Goal: Task Accomplishment & Management: Manage account settings

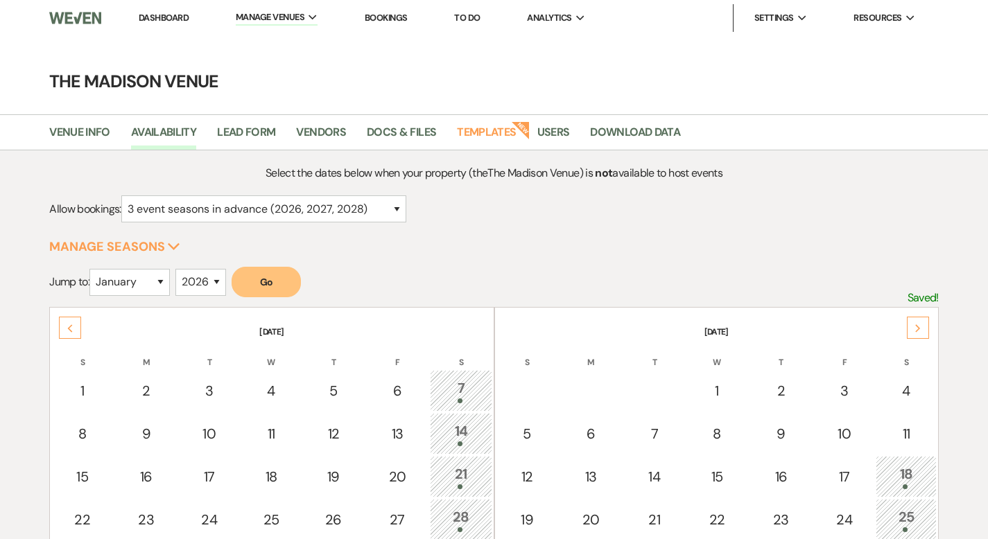
select select "3"
select select "2026"
click at [148, 17] on link "Dashboard" at bounding box center [164, 18] width 50 height 12
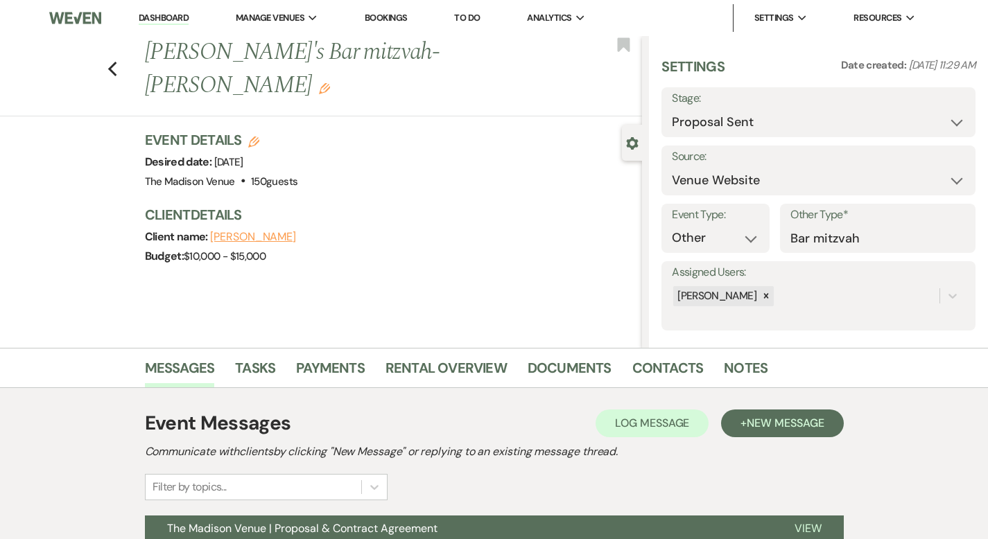
click at [159, 16] on link "Dashboard" at bounding box center [164, 18] width 50 height 13
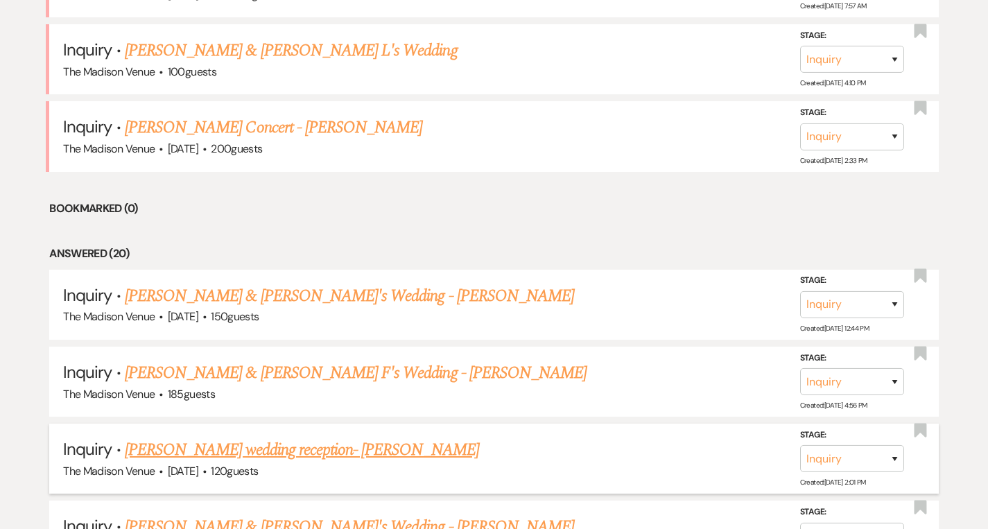
scroll to position [394, 0]
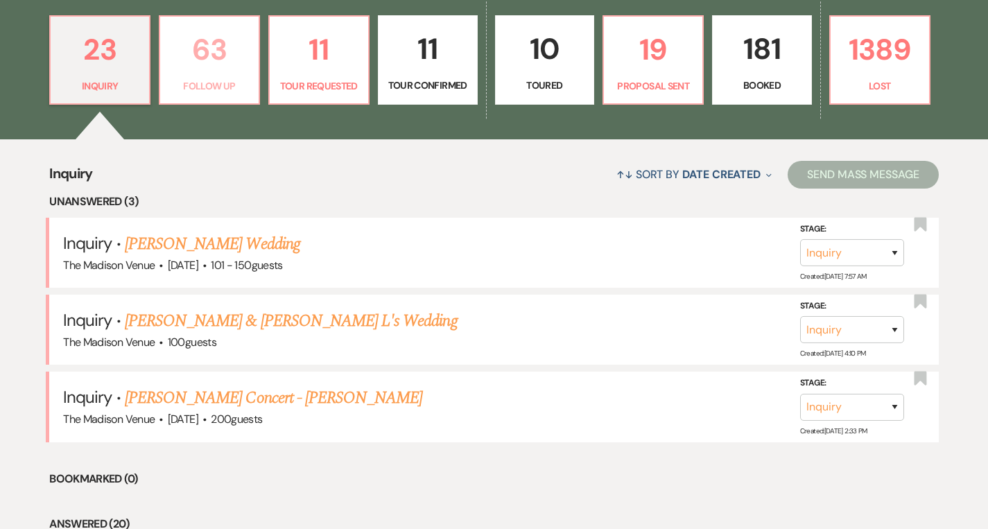
click at [228, 57] on p "63" at bounding box center [209, 49] width 82 height 46
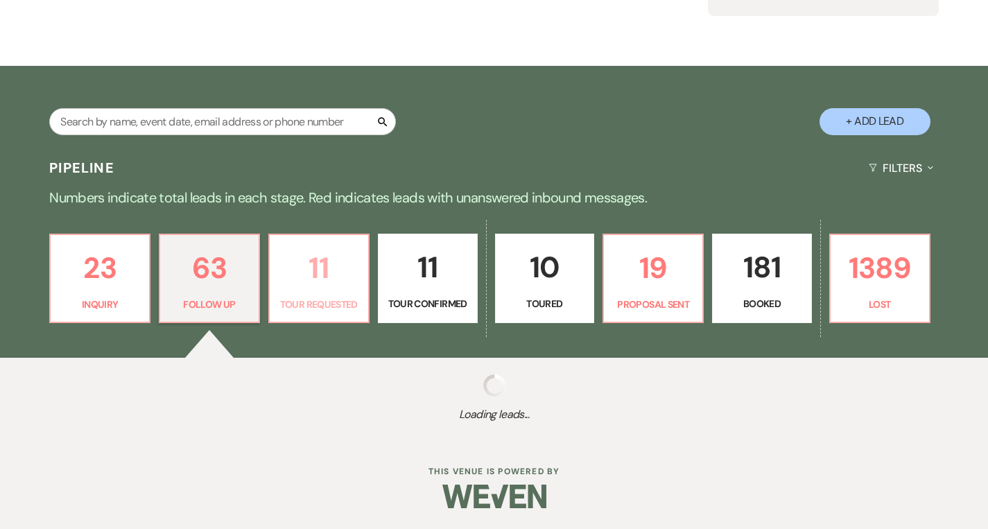
scroll to position [394, 0]
select select "9"
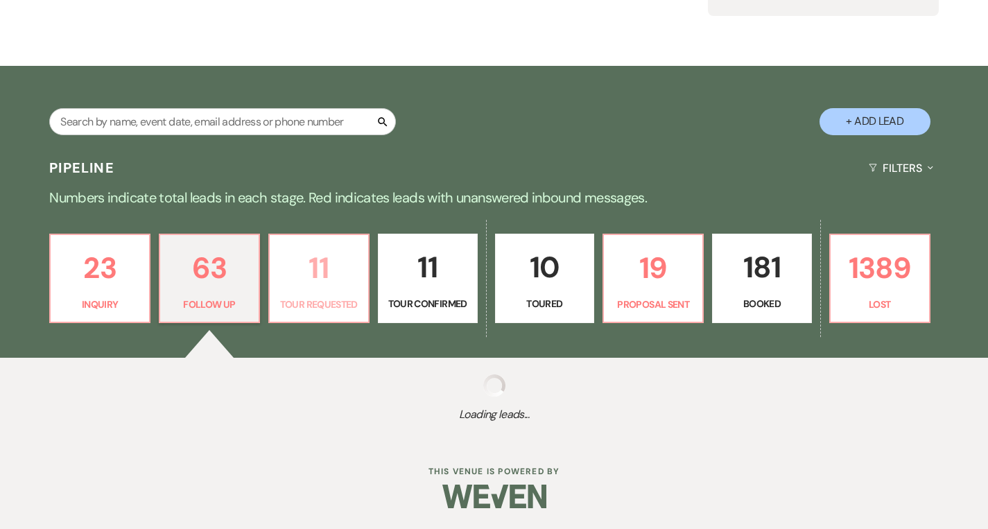
select select "9"
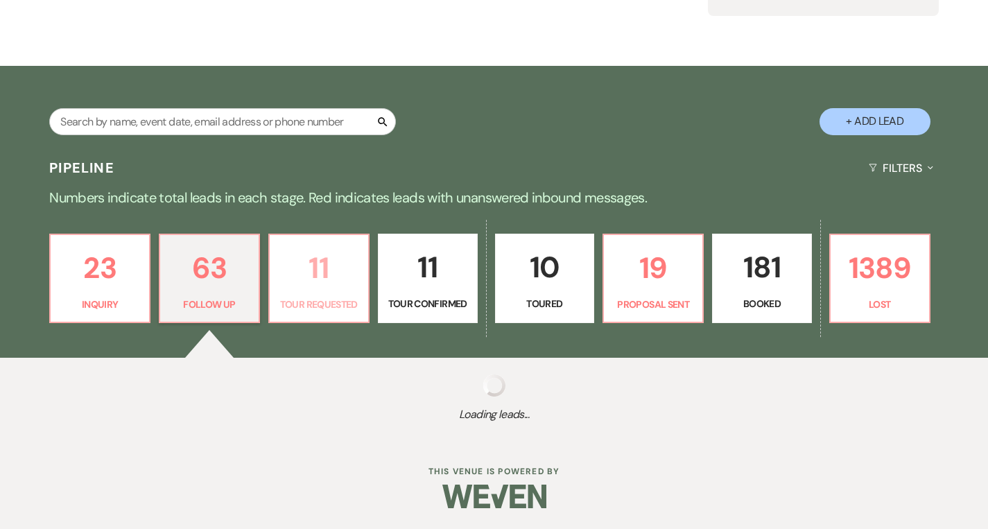
select select "9"
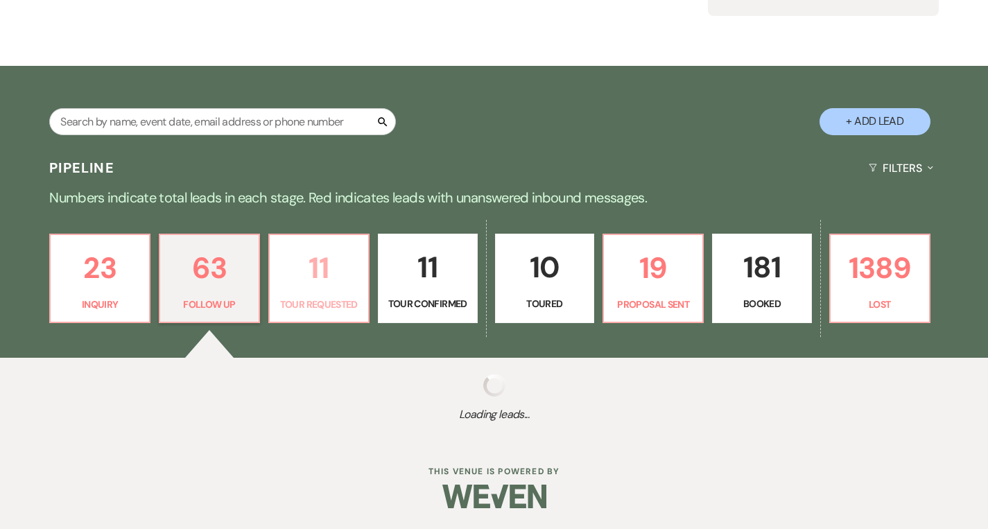
select select "9"
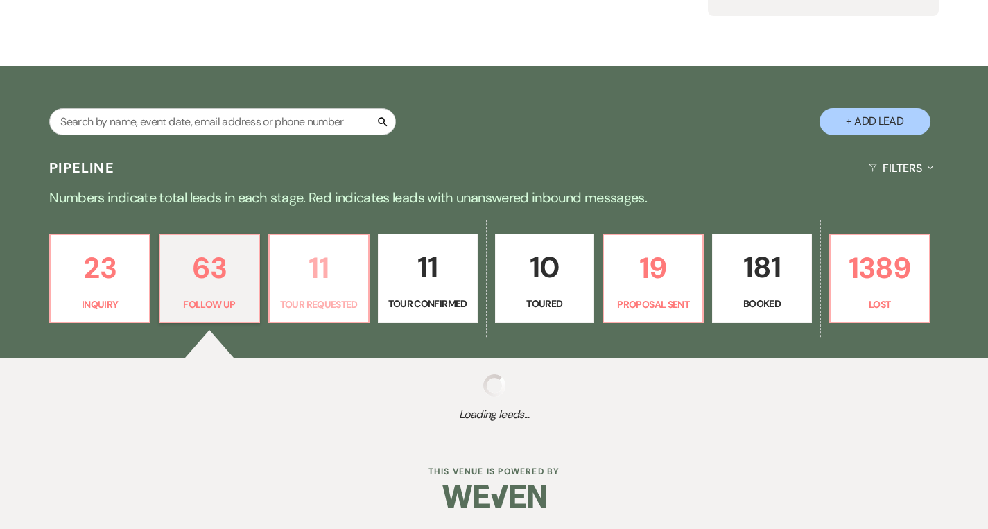
select select "9"
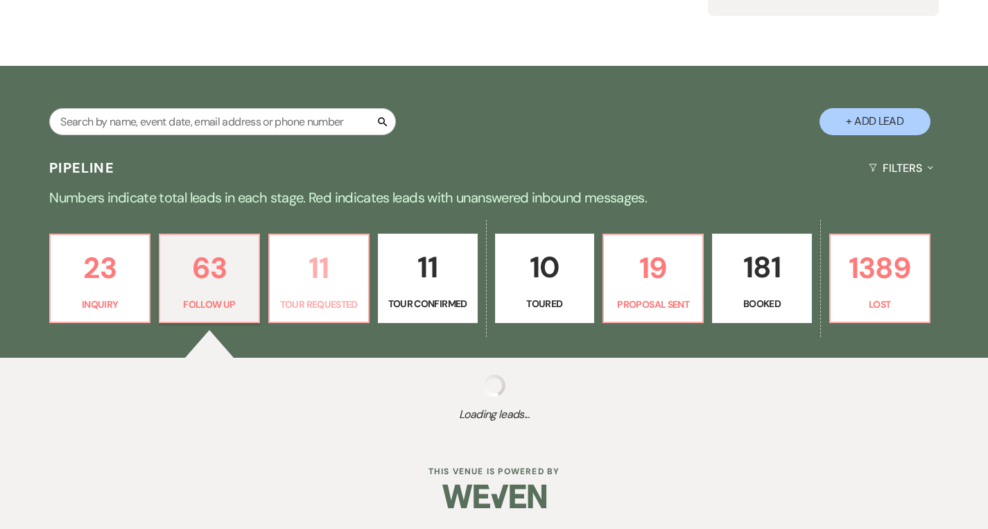
select select "9"
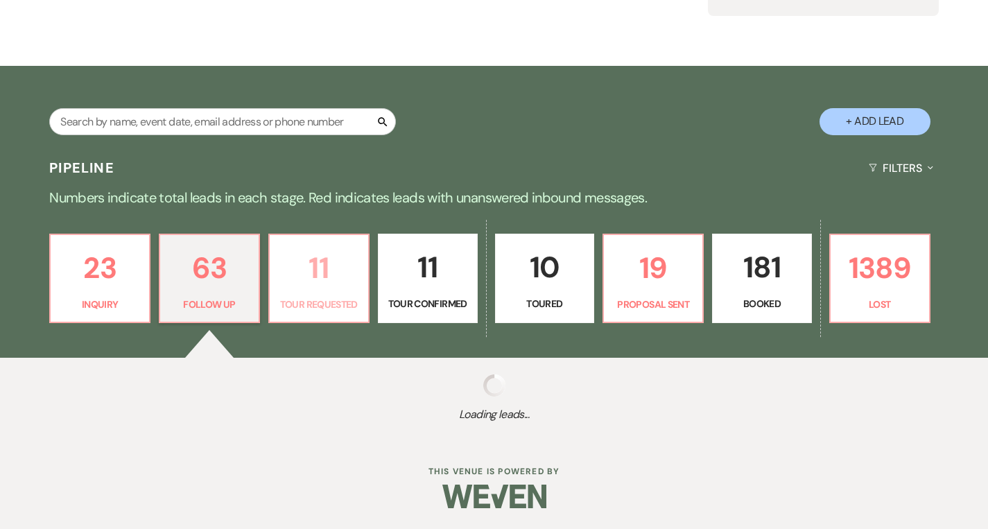
select select "9"
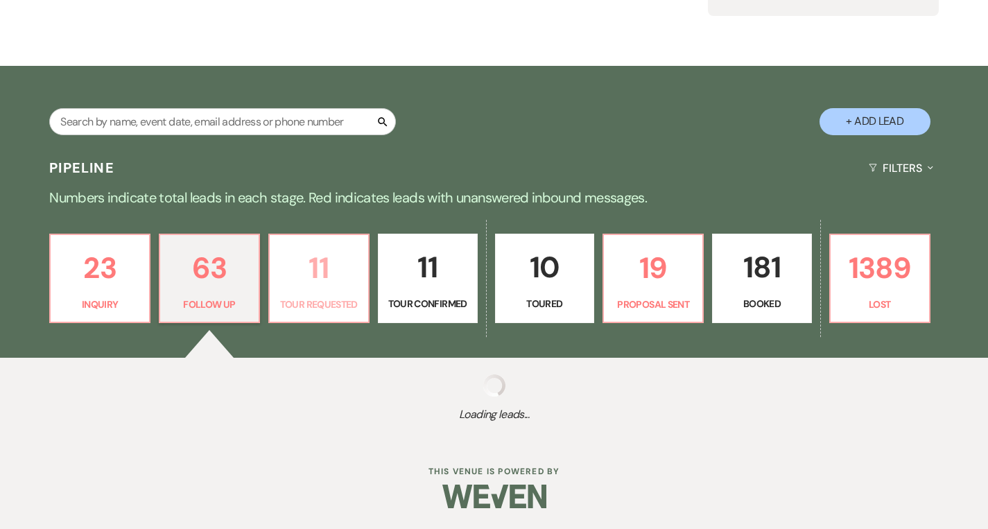
select select "9"
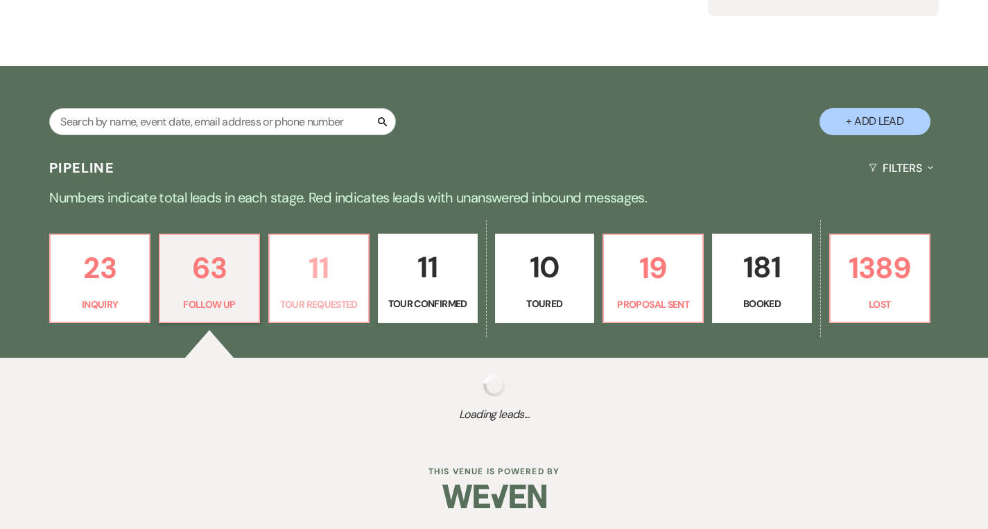
select select "9"
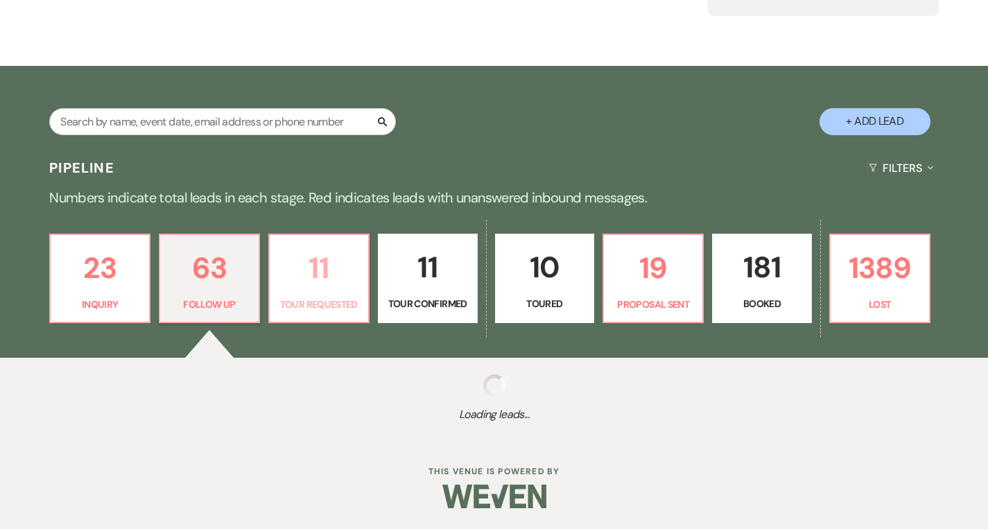
select select "9"
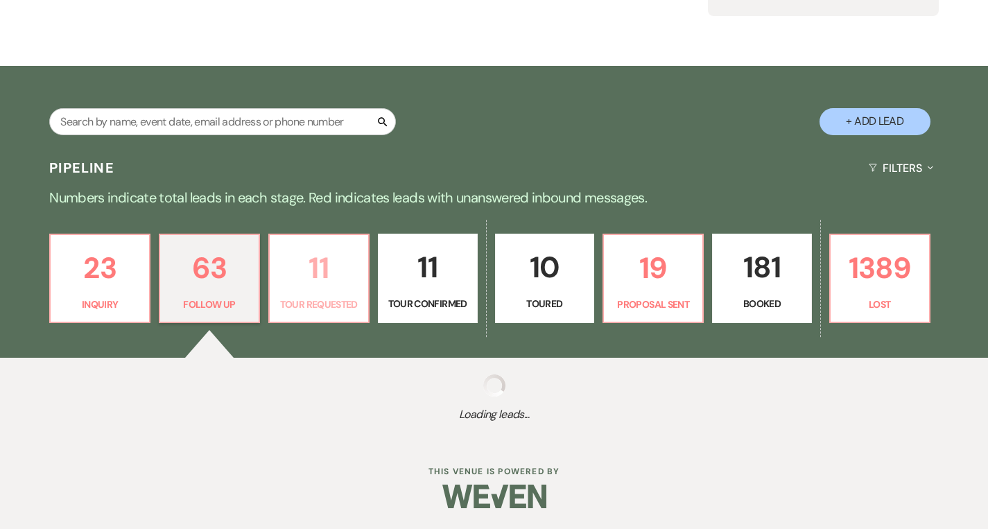
select select "9"
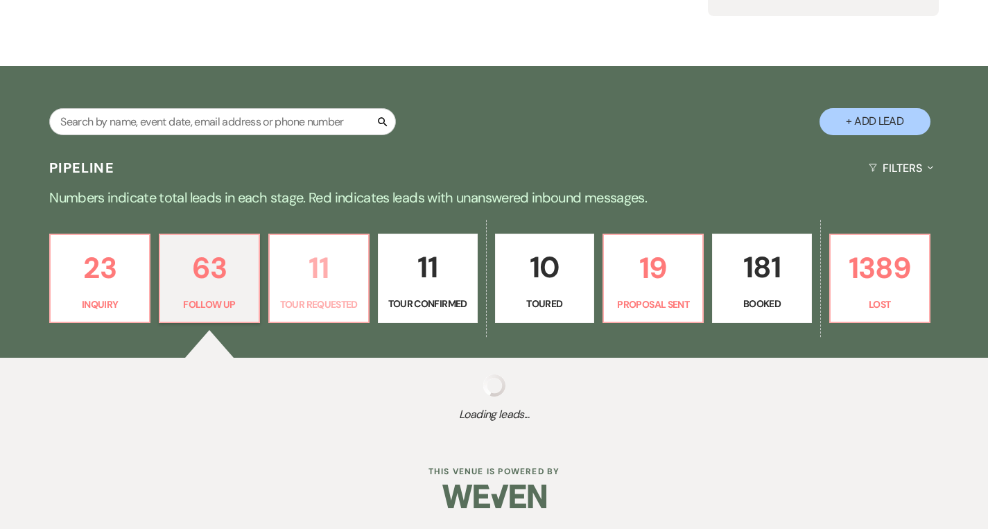
select select "9"
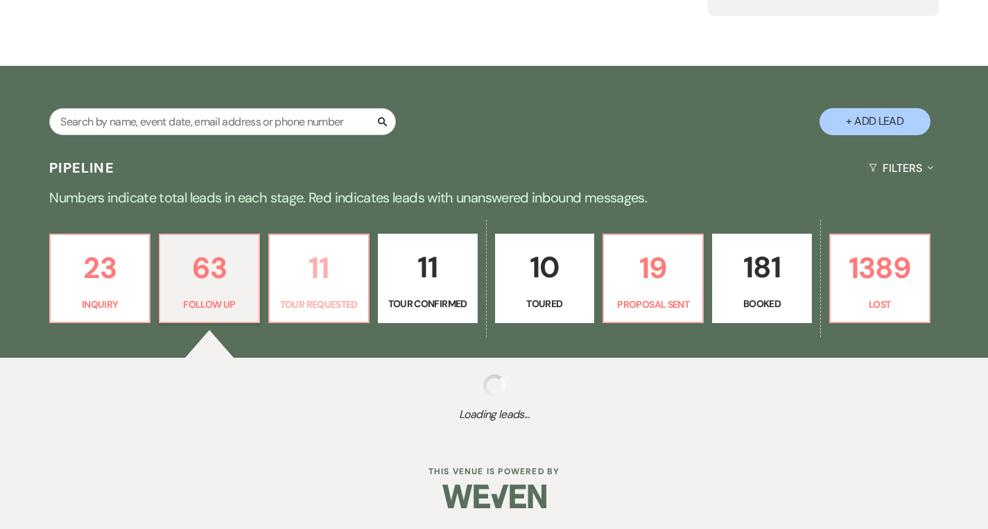
select select "9"
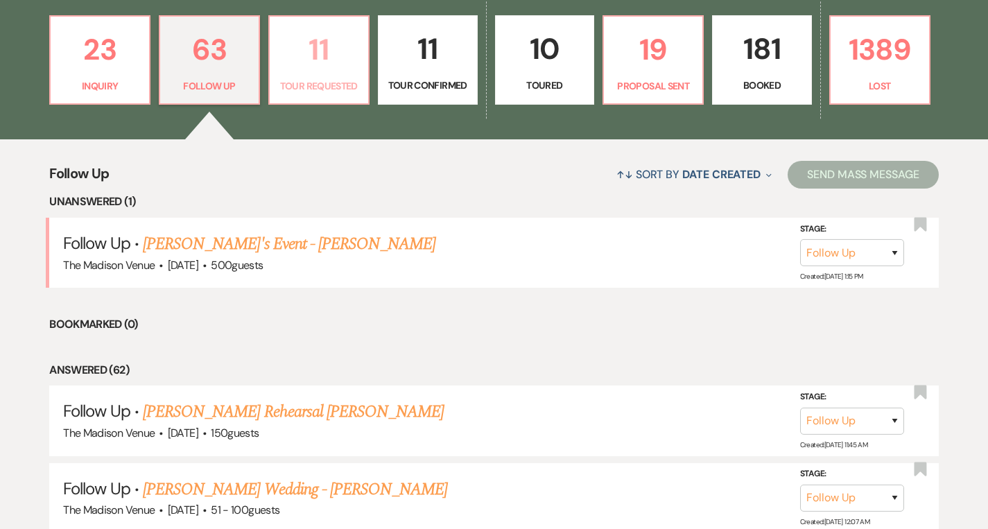
click at [347, 65] on p "11" at bounding box center [319, 49] width 82 height 46
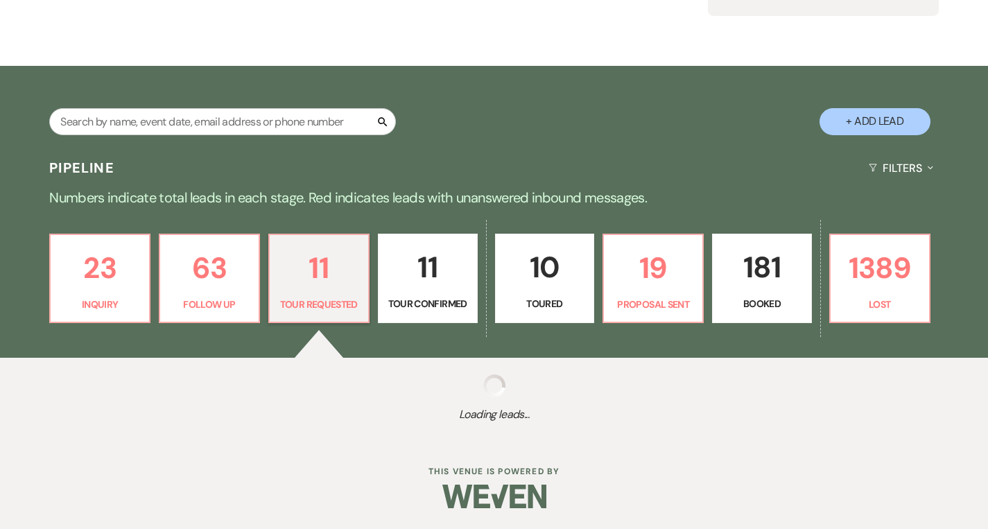
scroll to position [394, 0]
select select "2"
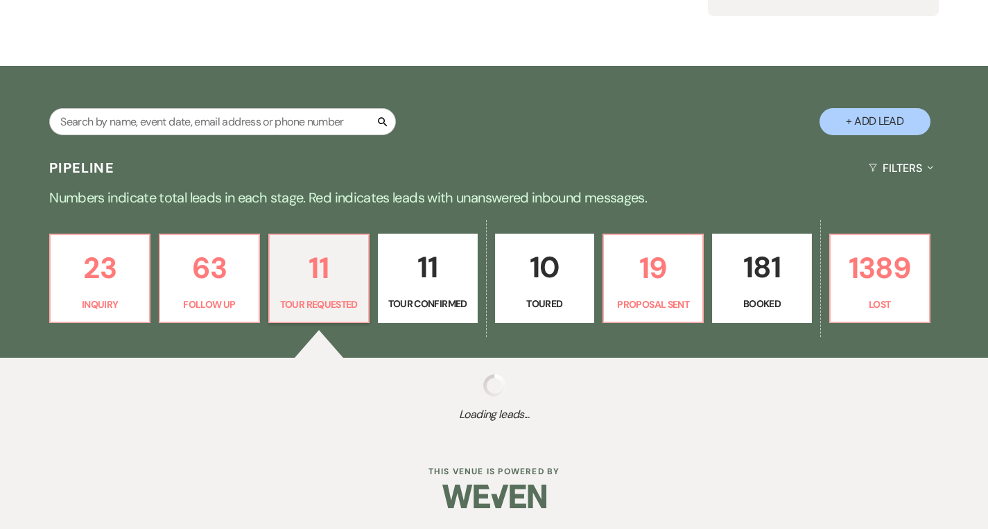
select select "2"
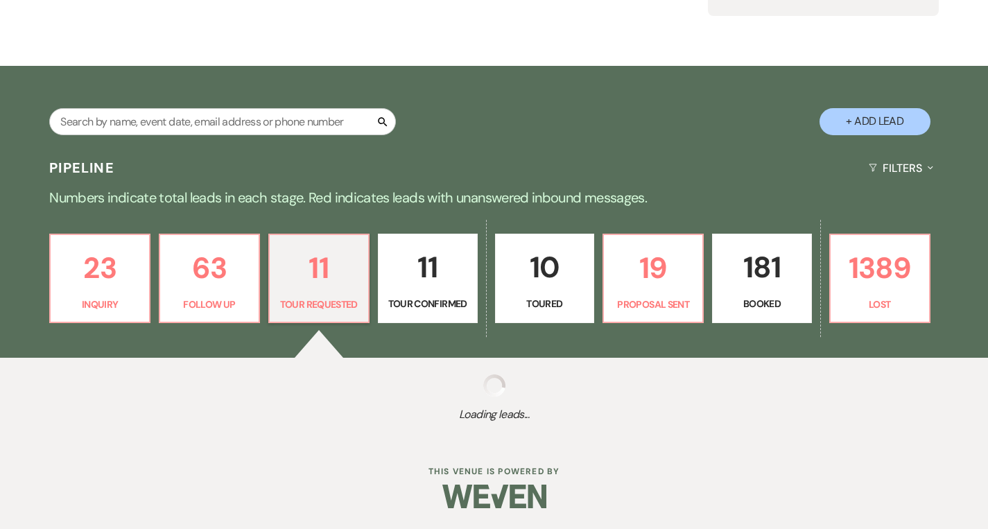
select select "2"
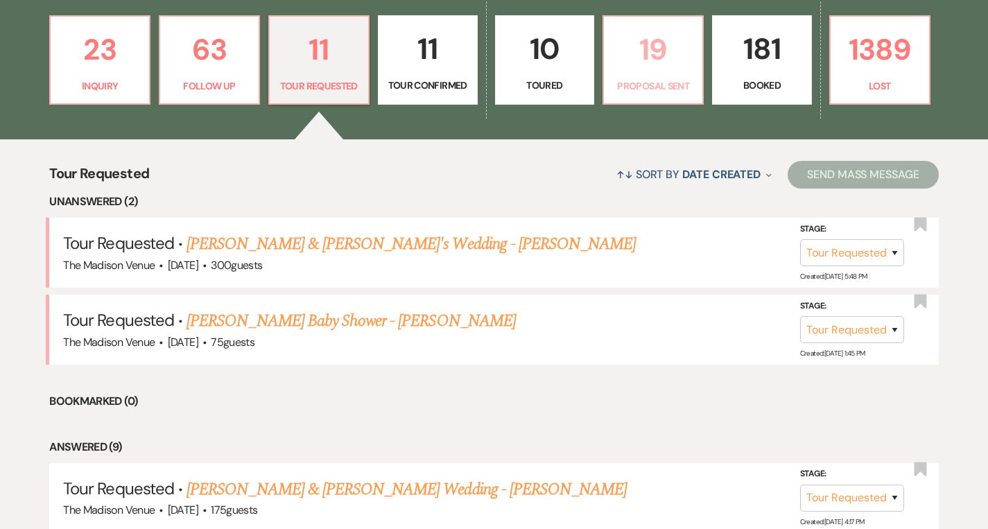
click at [681, 78] on link "19 Proposal Sent" at bounding box center [652, 60] width 101 height 90
select select "6"
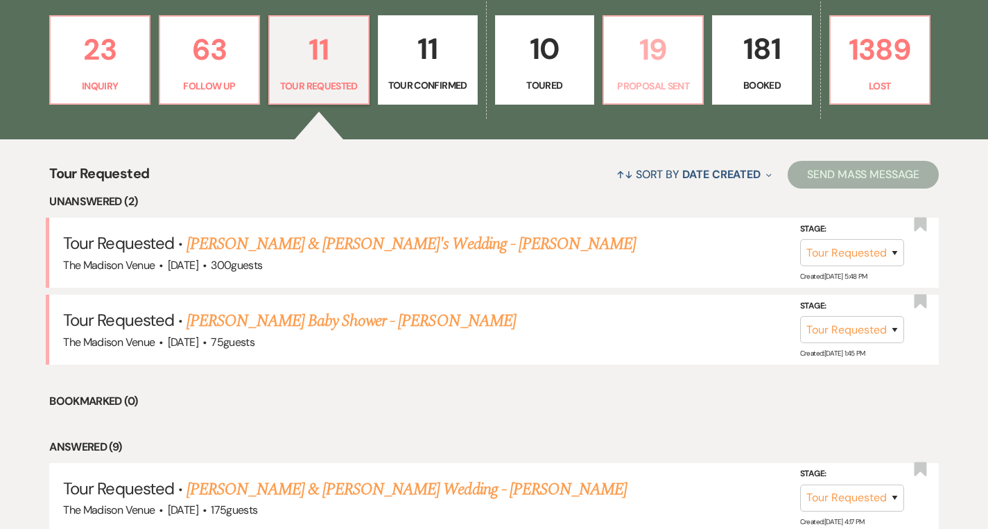
select select "6"
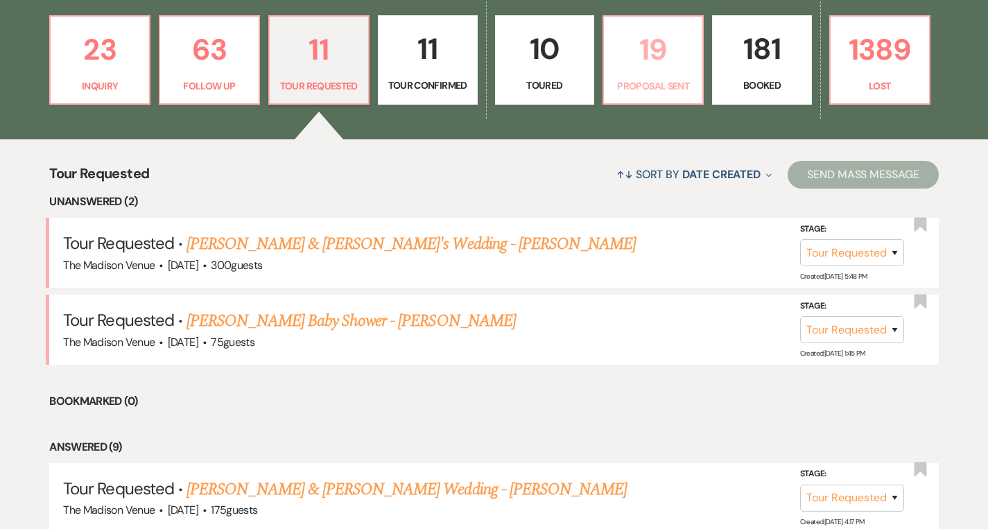
select select "6"
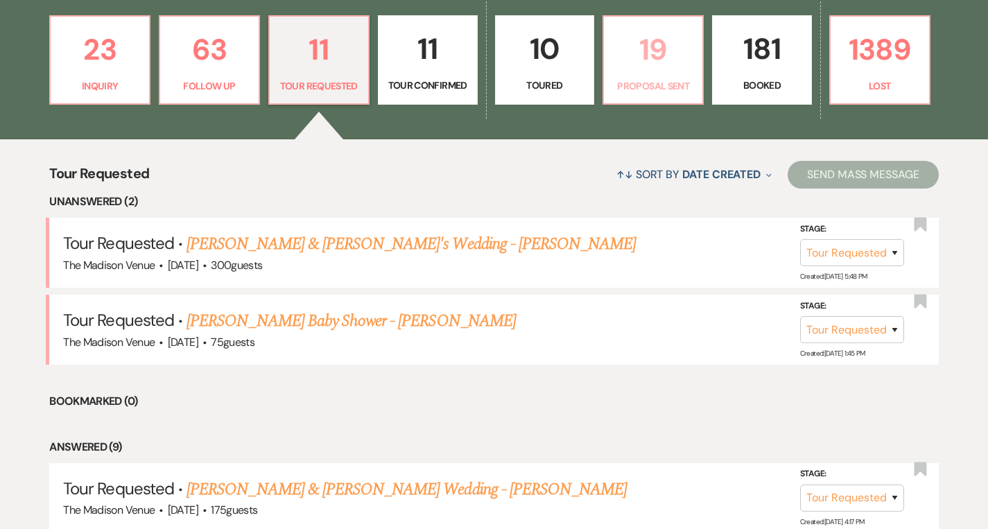
select select "6"
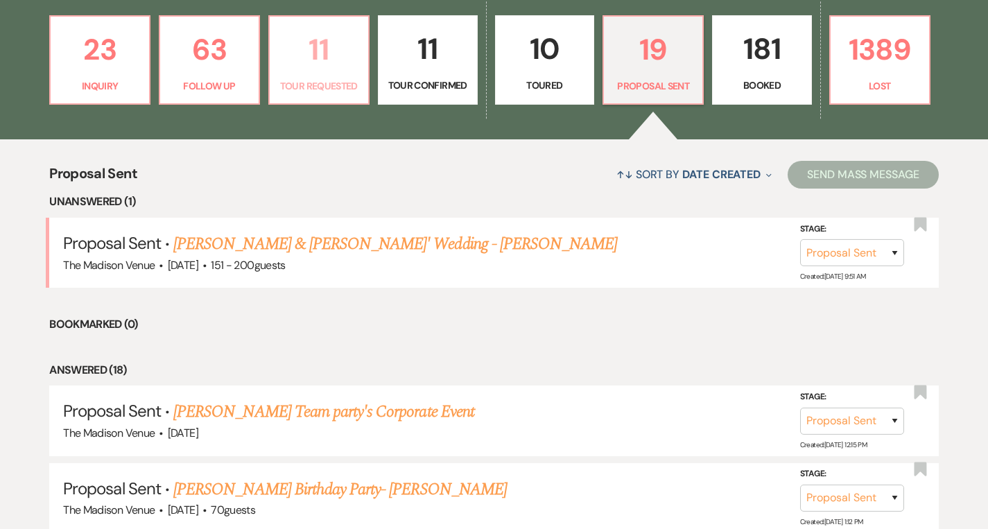
click at [327, 77] on link "11 Tour Requested" at bounding box center [318, 60] width 101 height 90
select select "2"
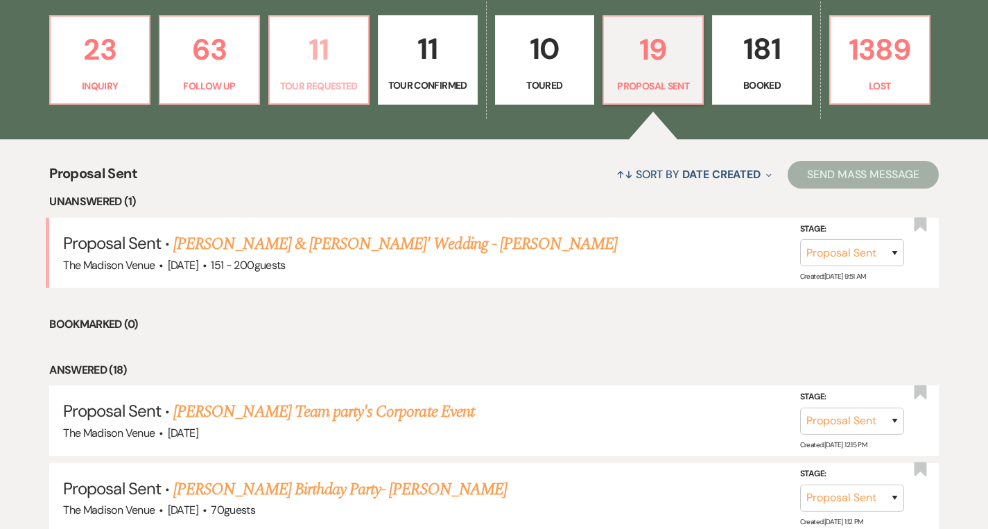
select select "2"
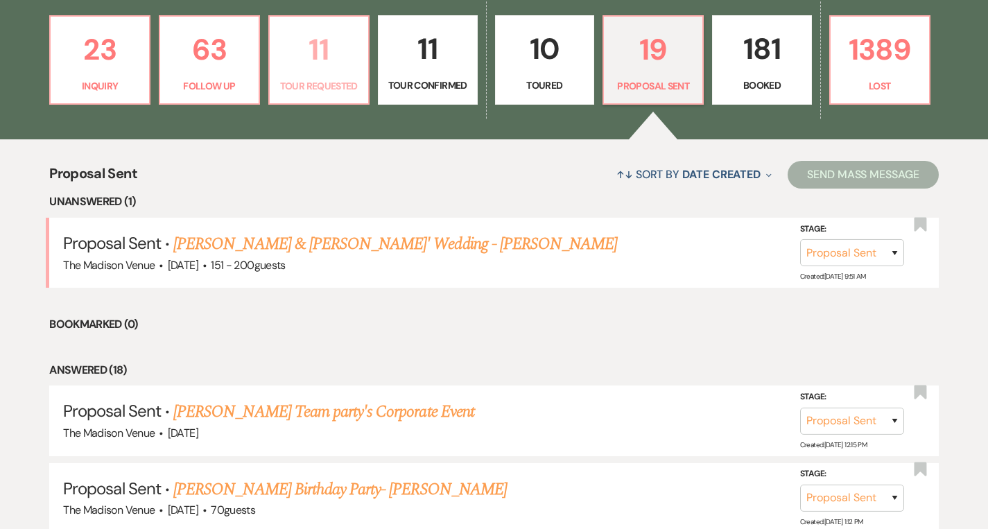
select select "2"
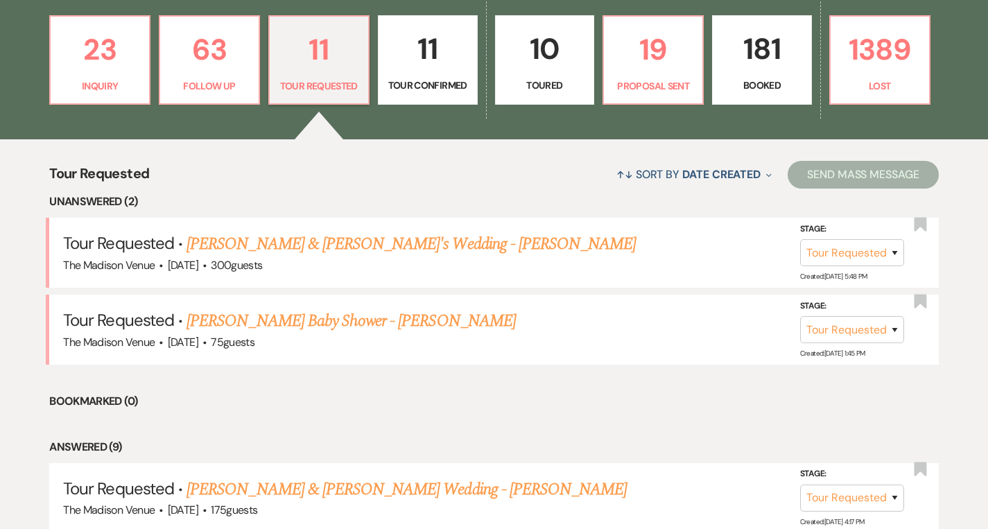
click at [342, 325] on link "[PERSON_NAME] Baby Shower - [PERSON_NAME]" at bounding box center [350, 321] width 329 height 25
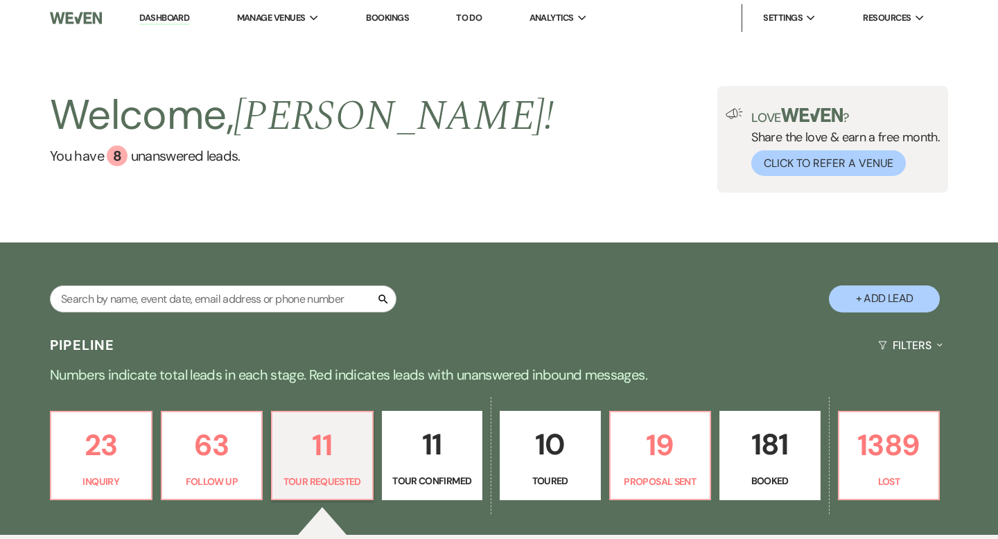
select select "2"
select select "5"
select select "3"
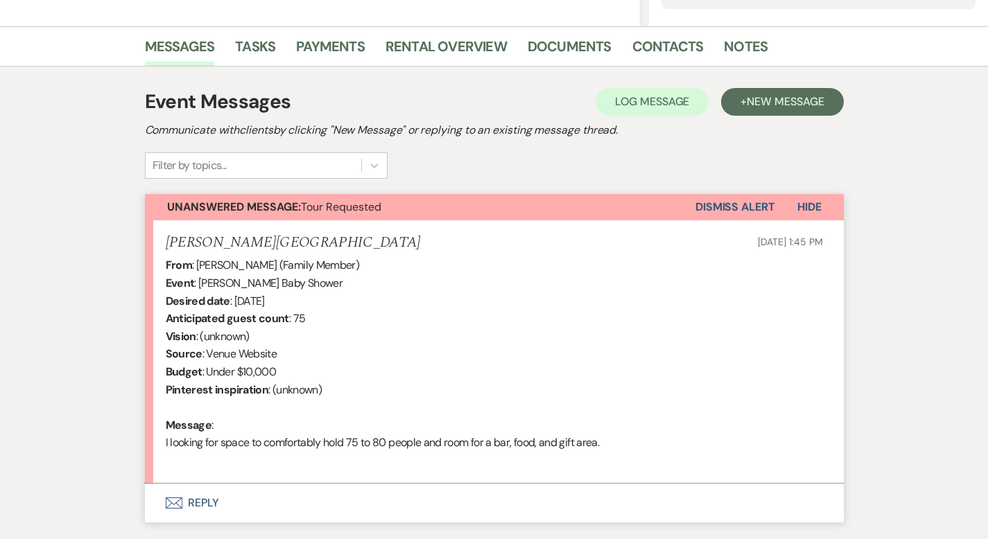
scroll to position [415, 0]
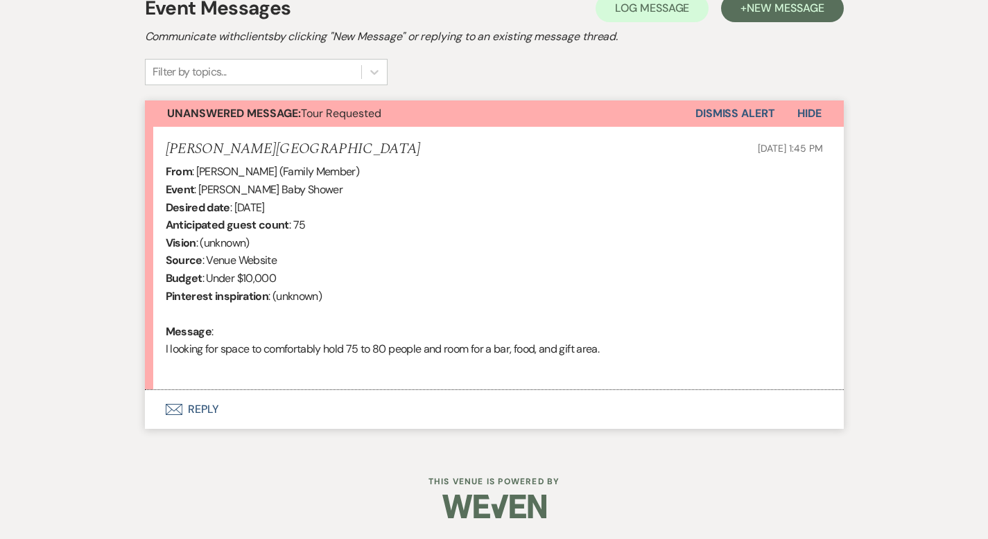
click at [168, 410] on button "Envelope Reply" at bounding box center [494, 409] width 699 height 39
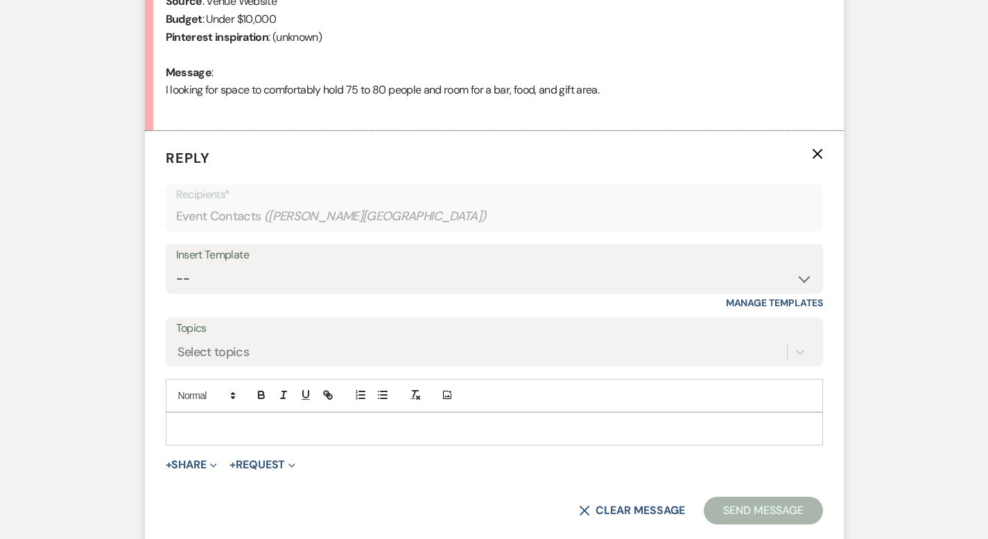
scroll to position [679, 0]
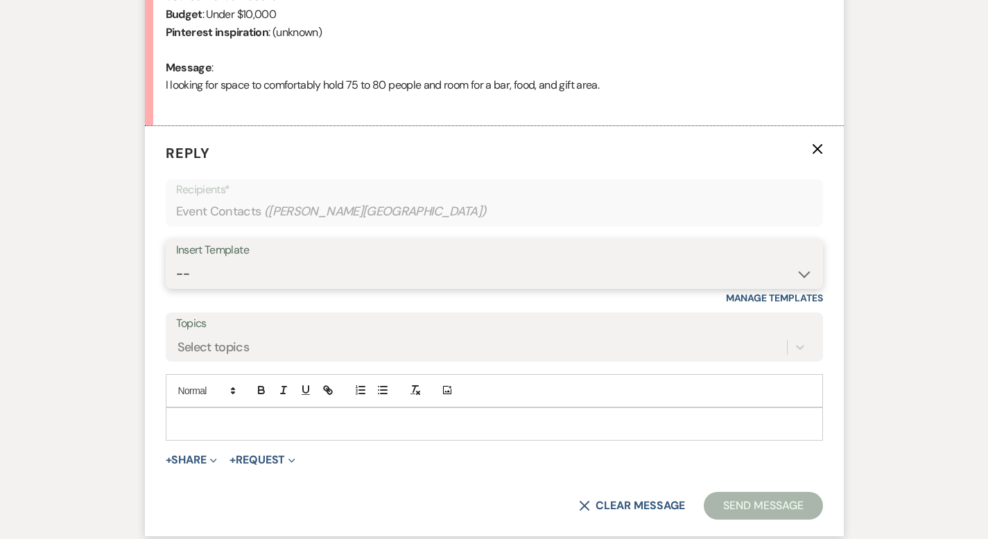
click at [313, 270] on select "-- Weven Planning Portal Introduction (Booked Events) Corporate Lead Follow Up …" at bounding box center [494, 274] width 636 height 27
select select "4631"
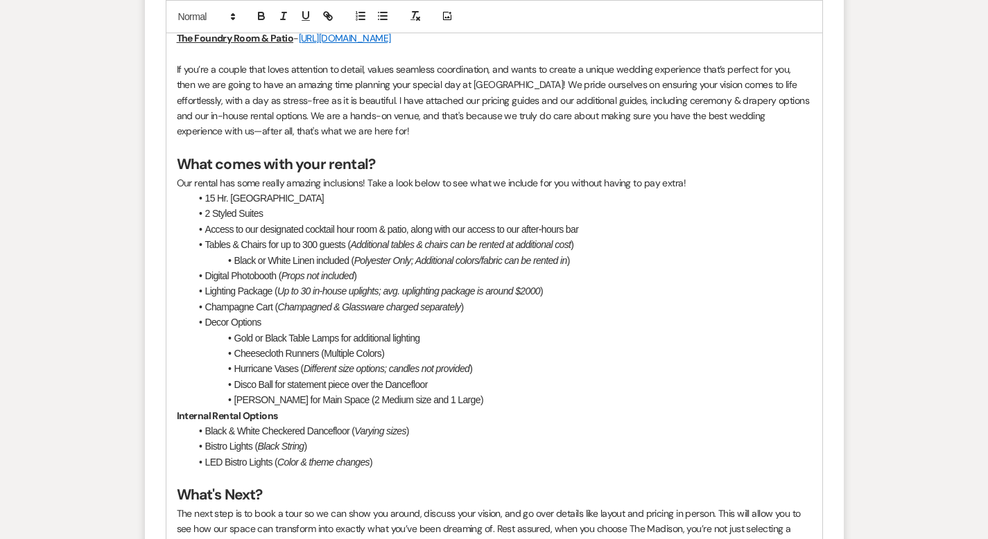
scroll to position [1733, 0]
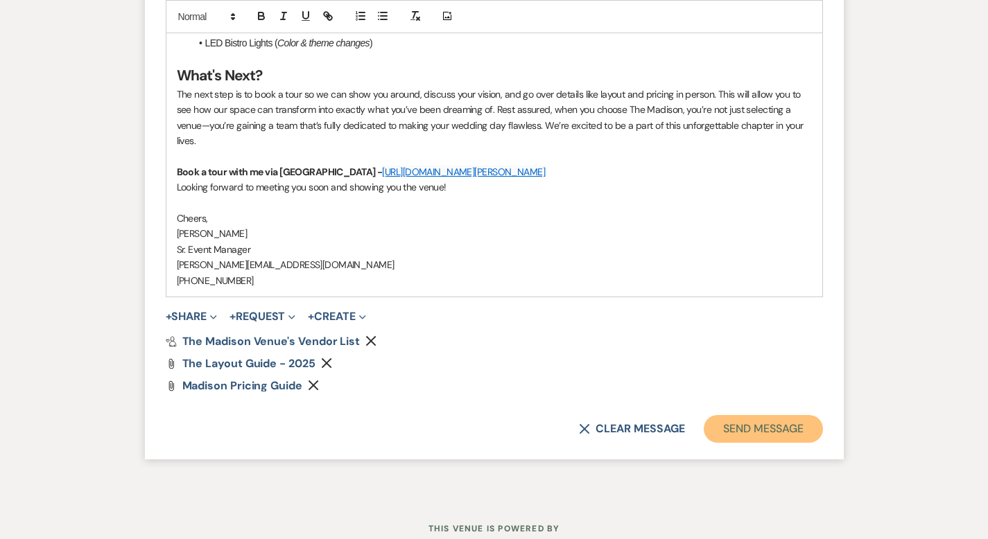
click at [806, 415] on button "Send Message" at bounding box center [763, 429] width 119 height 28
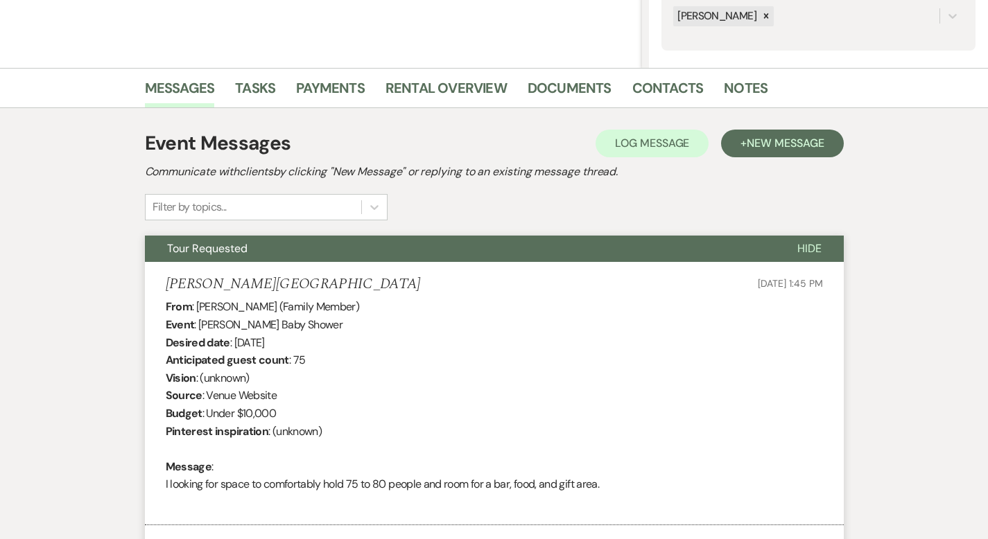
scroll to position [0, 0]
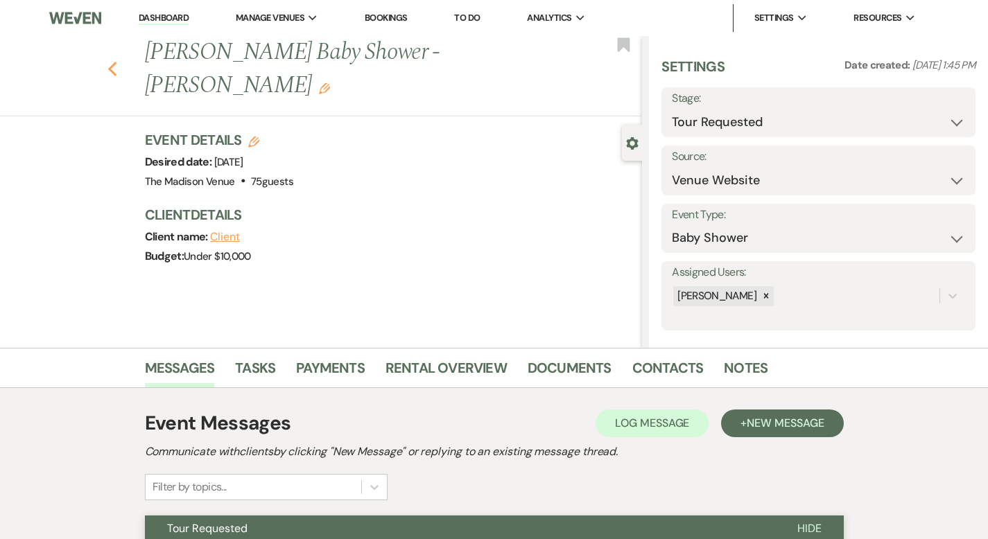
click at [107, 62] on use "button" at bounding box center [111, 69] width 9 height 15
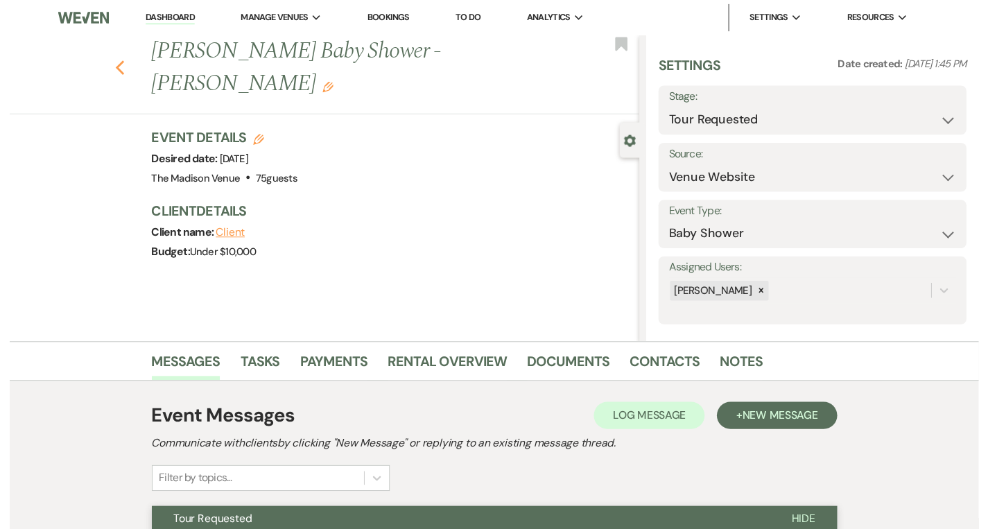
scroll to position [394, 0]
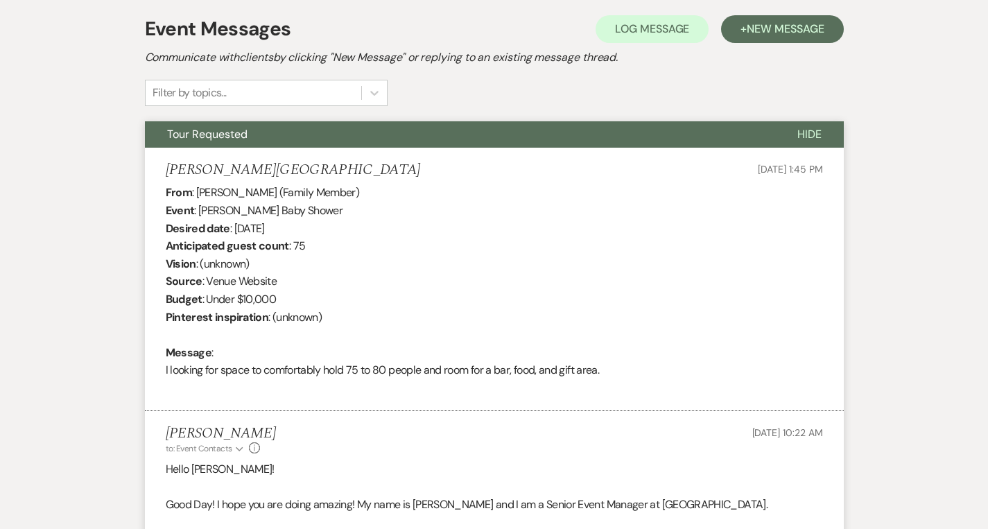
select select "2"
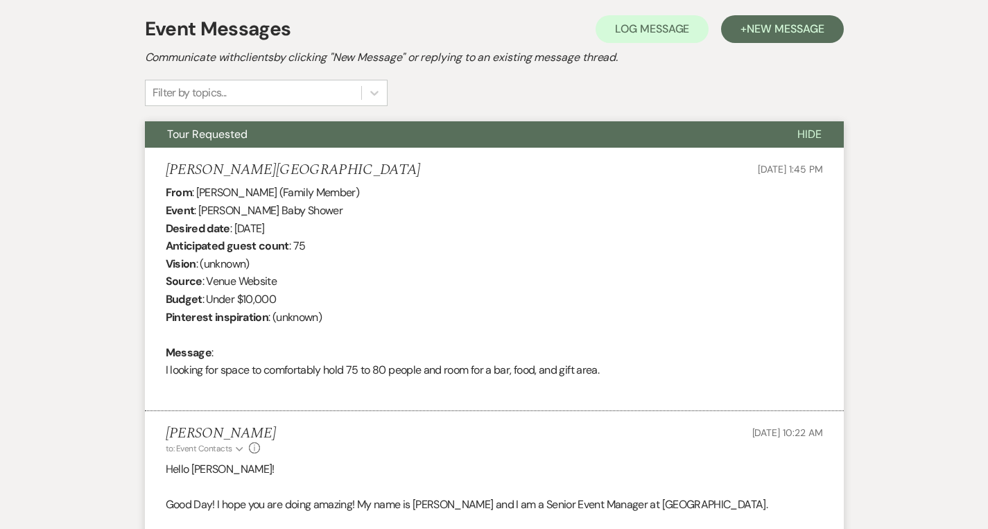
select select "2"
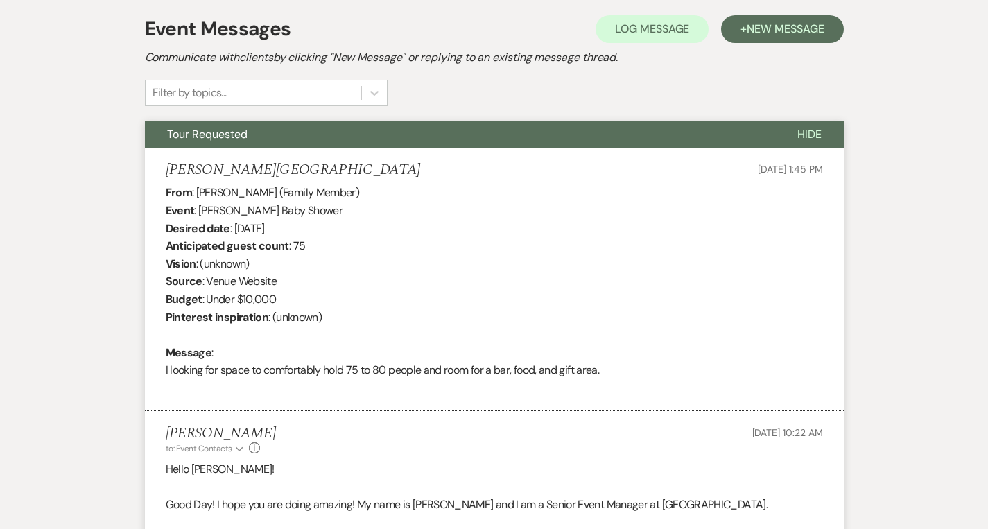
select select "2"
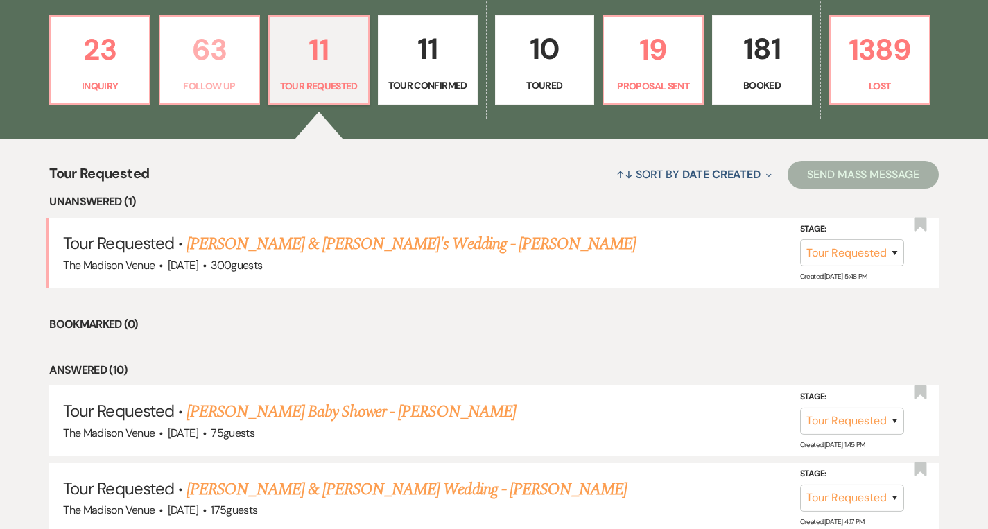
click at [238, 80] on p "Follow Up" at bounding box center [209, 85] width 82 height 15
select select "9"
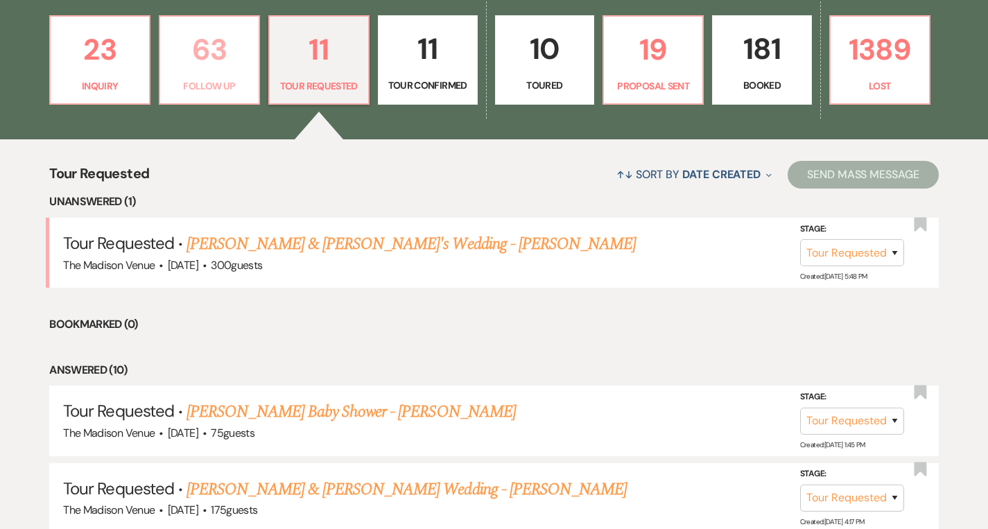
select select "9"
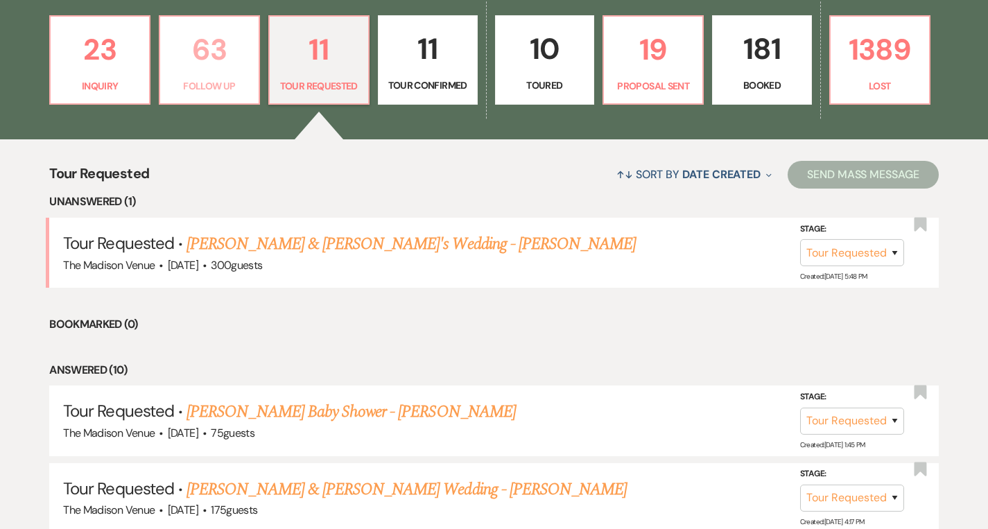
select select "9"
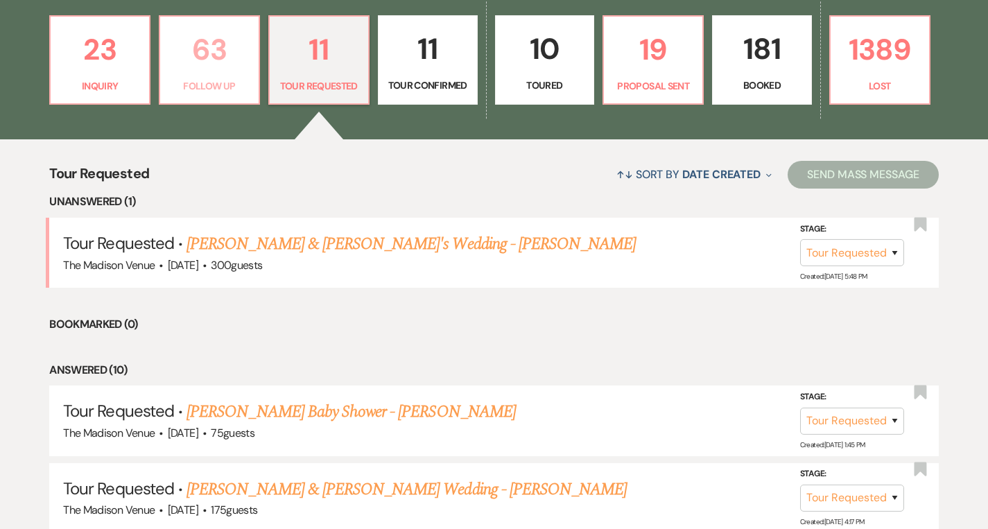
select select "9"
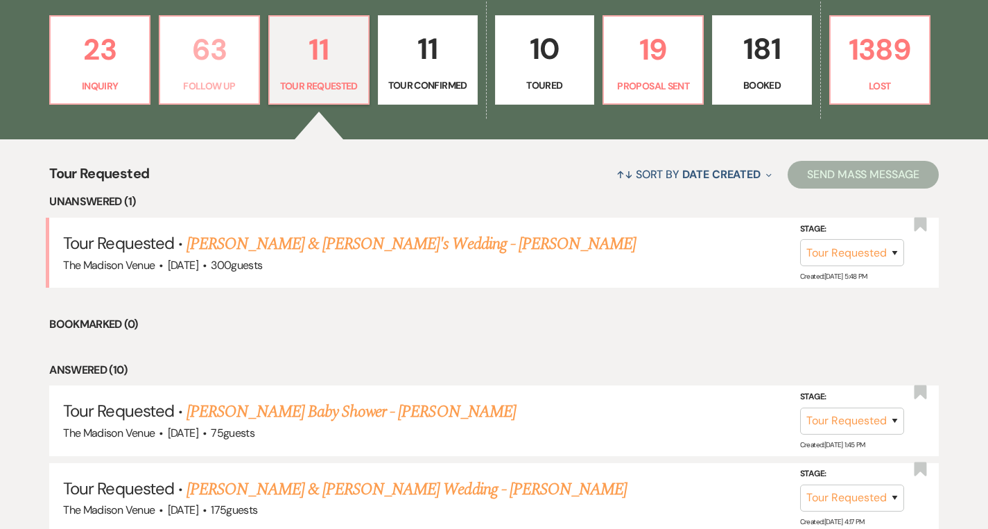
select select "9"
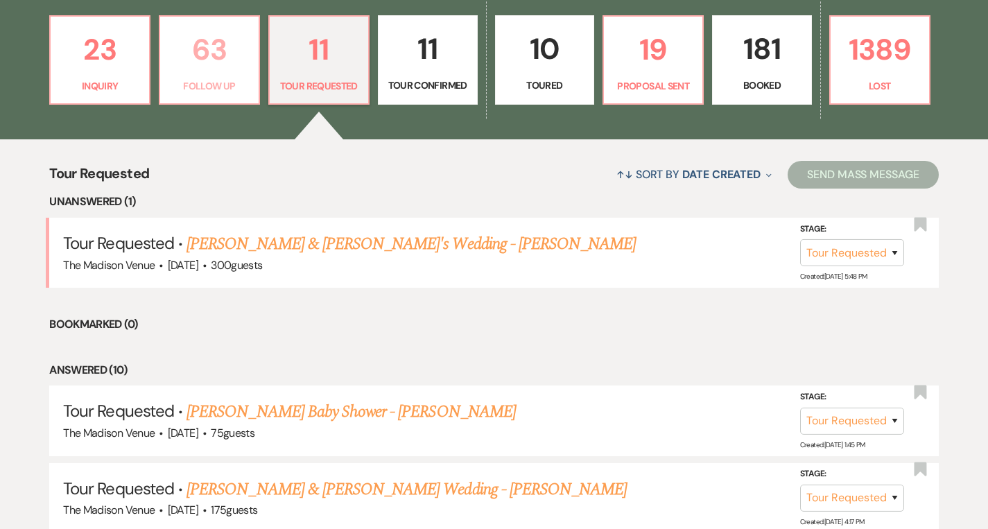
select select "9"
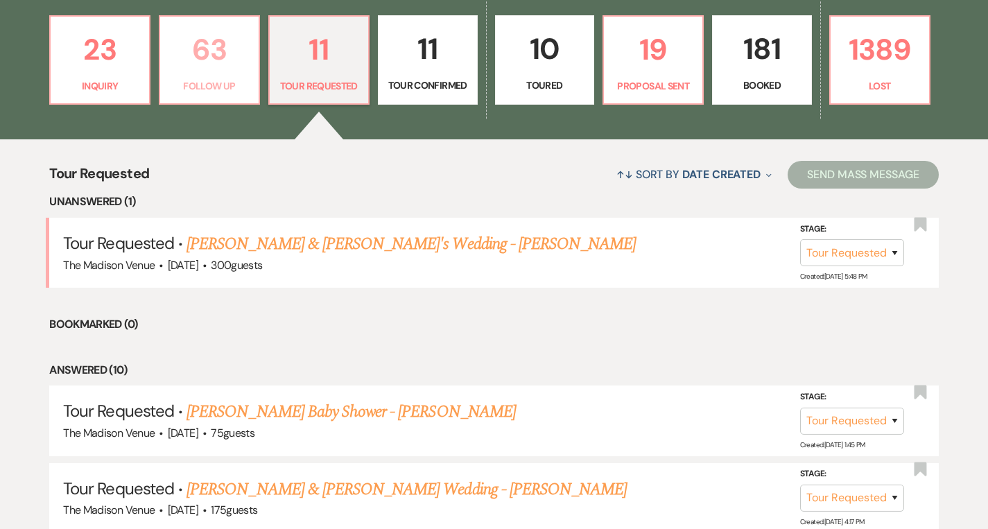
select select "9"
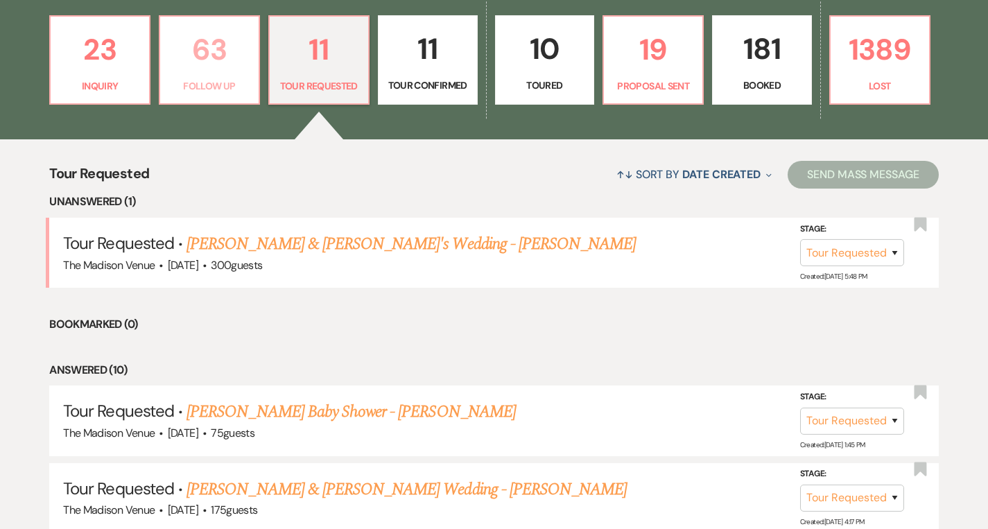
select select "9"
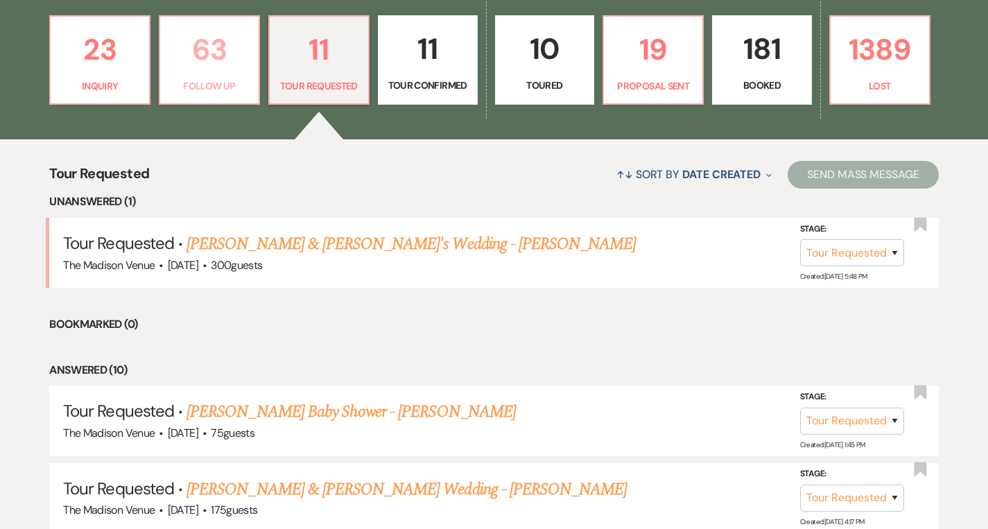
select select "9"
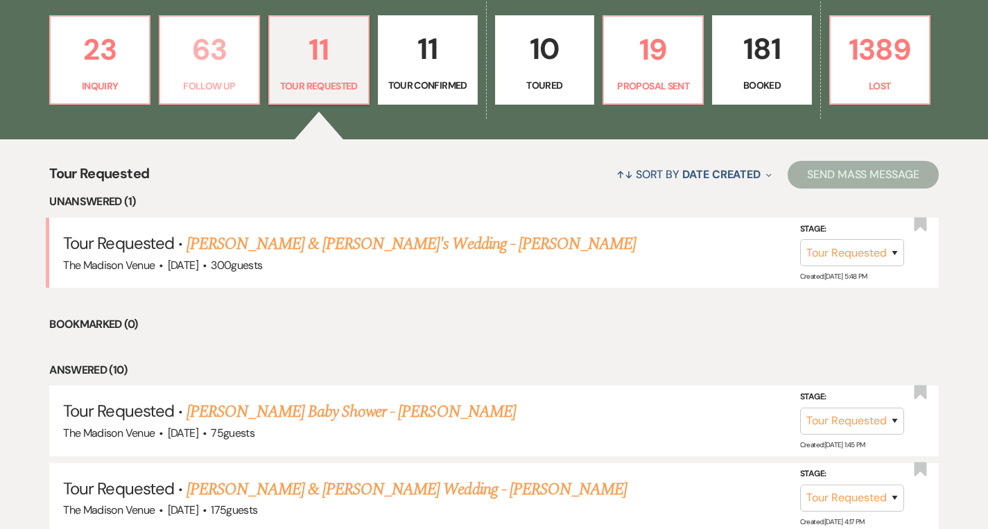
select select "9"
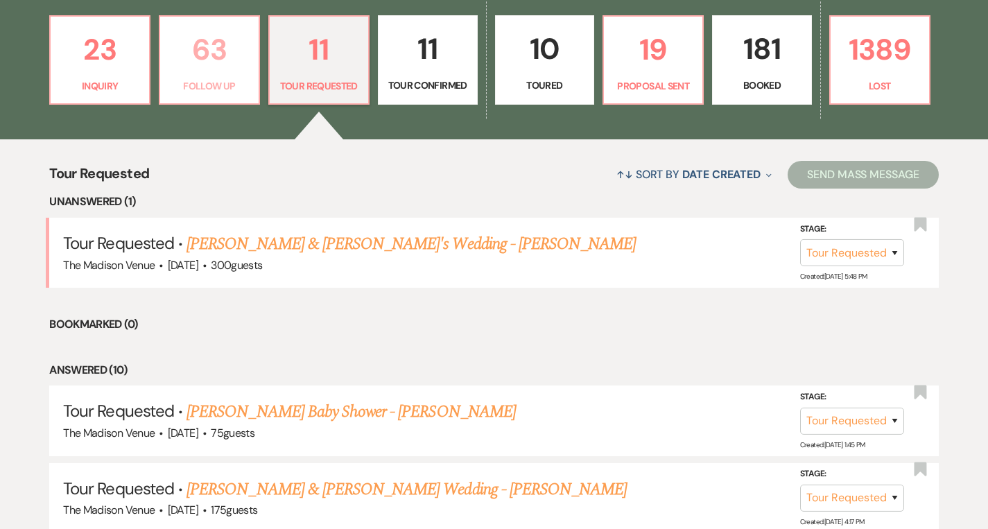
select select "9"
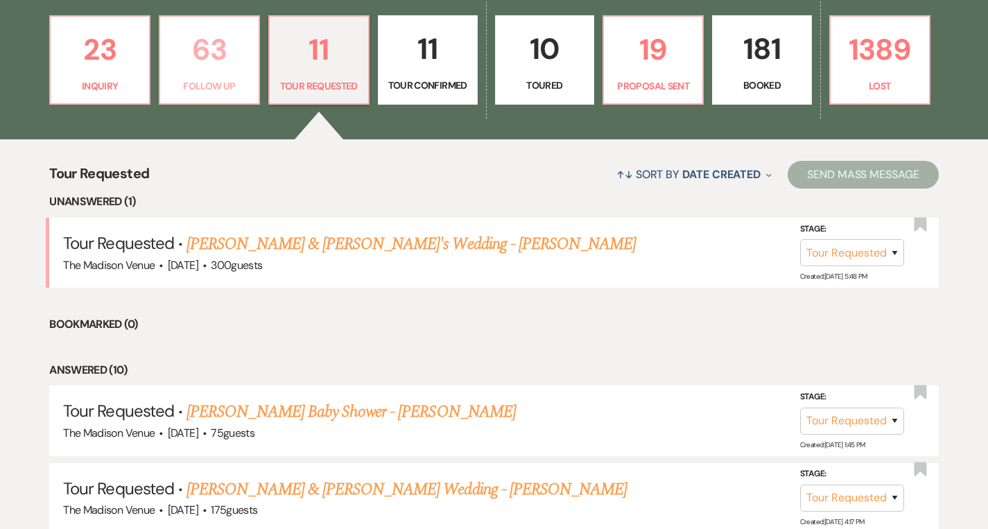
select select "9"
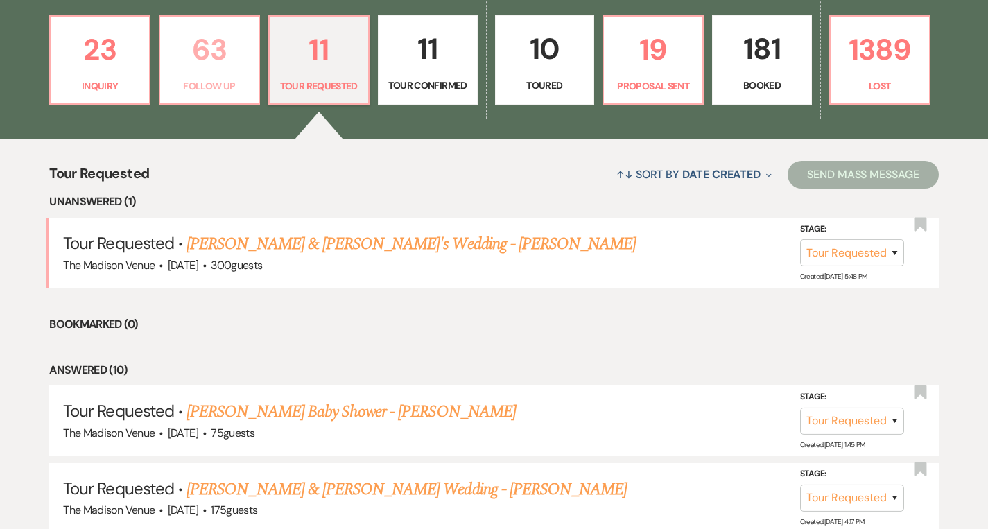
select select "9"
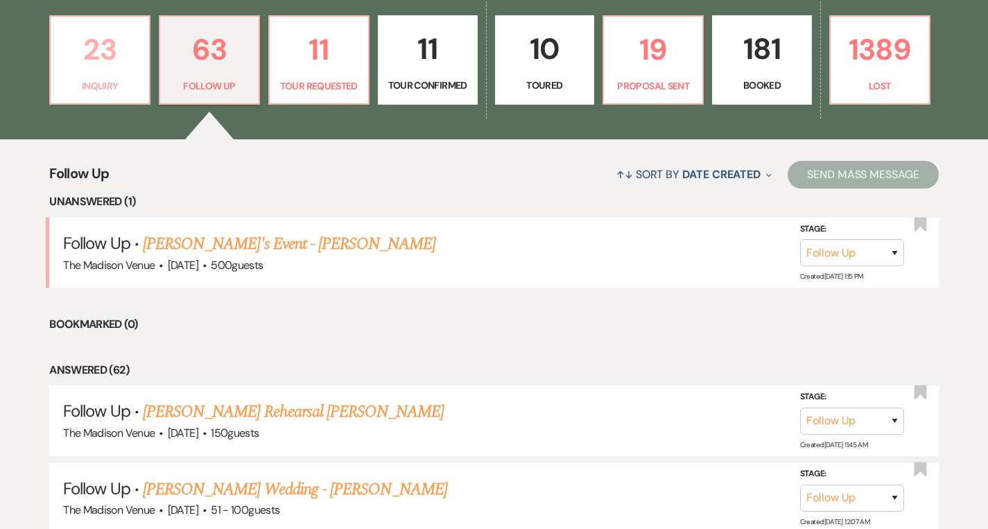
click at [135, 89] on p "Inquiry" at bounding box center [100, 85] width 82 height 15
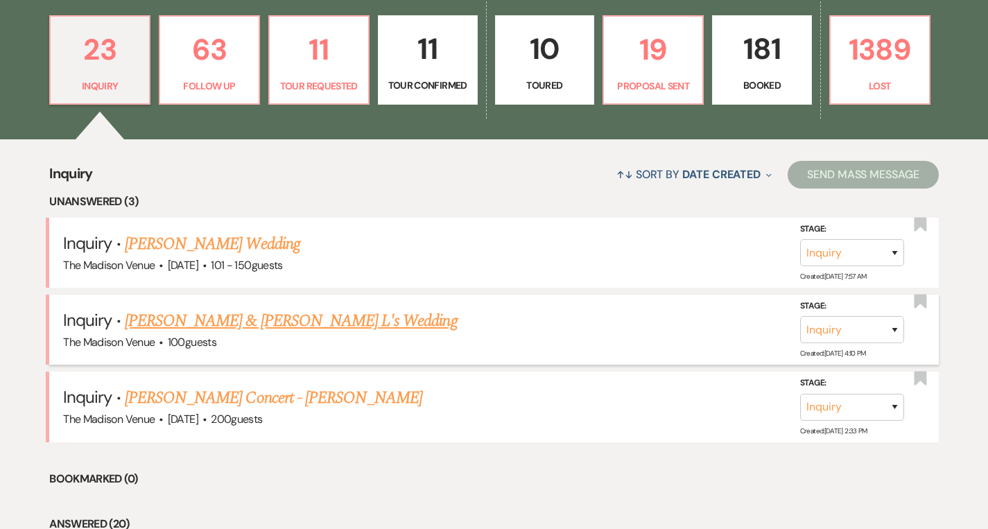
click at [257, 320] on link "[PERSON_NAME] & [PERSON_NAME] L's Wedding" at bounding box center [291, 321] width 333 height 25
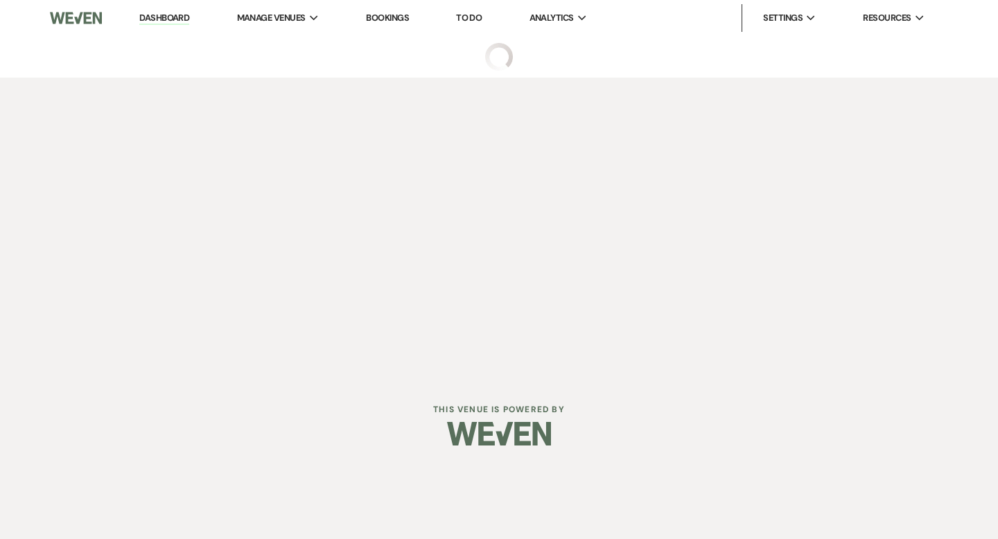
select select "17"
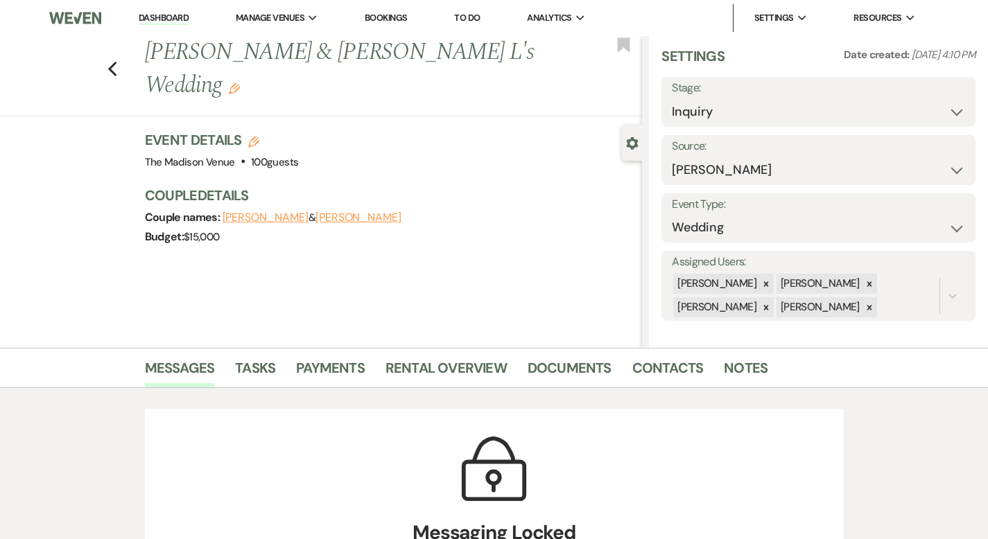
scroll to position [12, 0]
click at [771, 284] on icon at bounding box center [766, 282] width 10 height 10
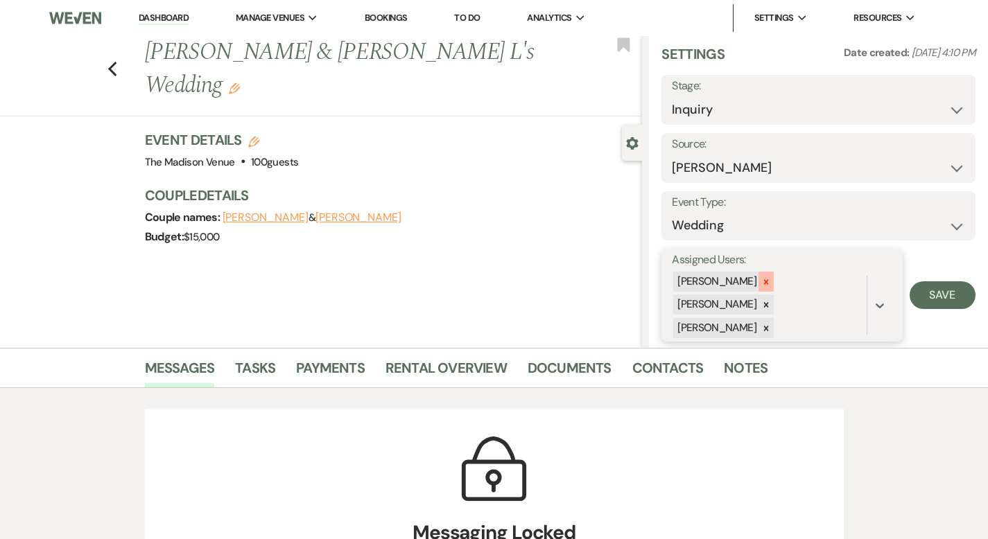
click at [771, 279] on icon at bounding box center [766, 282] width 10 height 10
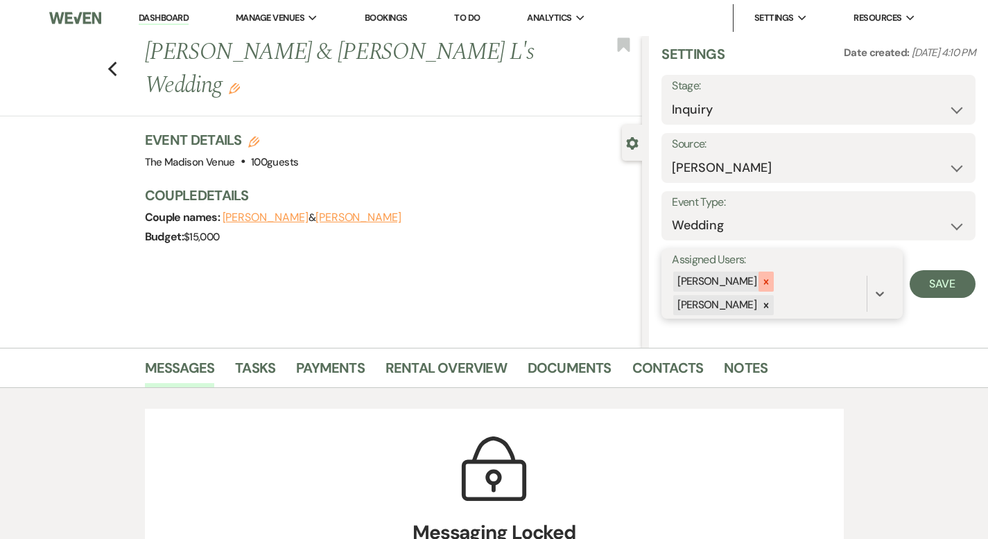
click at [771, 286] on icon at bounding box center [766, 282] width 10 height 10
click at [943, 281] on button "Save" at bounding box center [943, 284] width 66 height 28
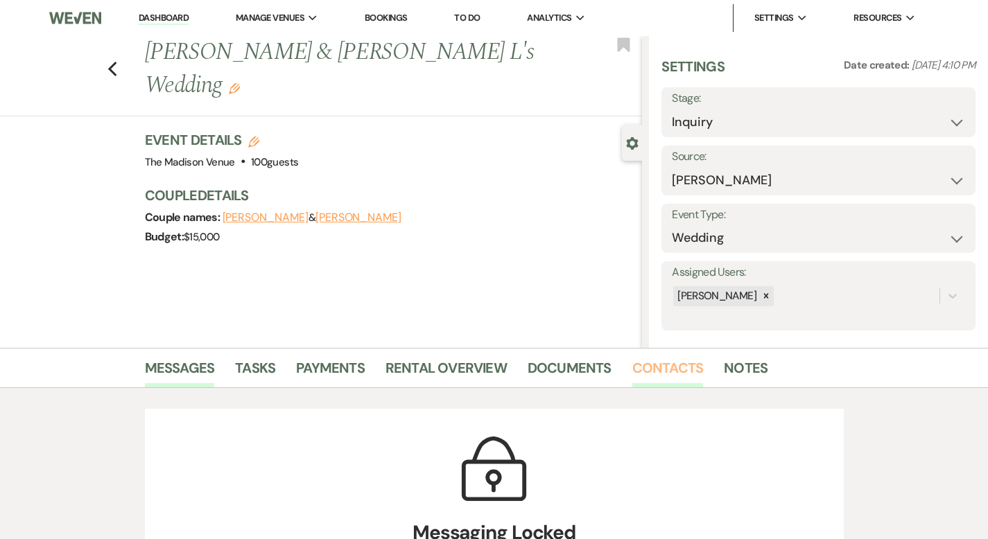
click at [632, 362] on link "Contacts" at bounding box center [667, 372] width 71 height 31
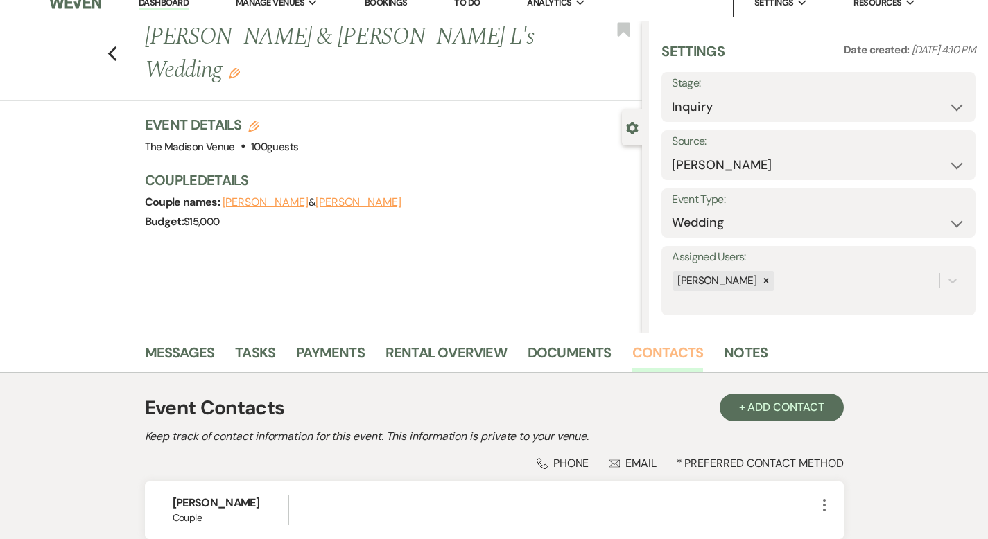
scroll to position [208, 0]
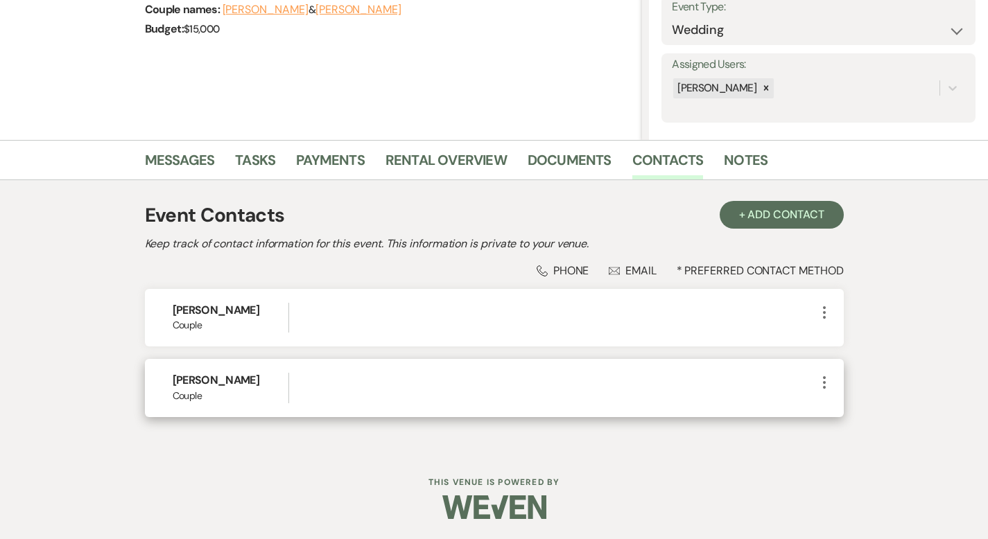
click at [833, 382] on icon "More" at bounding box center [824, 382] width 17 height 17
click at [899, 414] on button "Pencil Edit" at bounding box center [857, 410] width 83 height 24
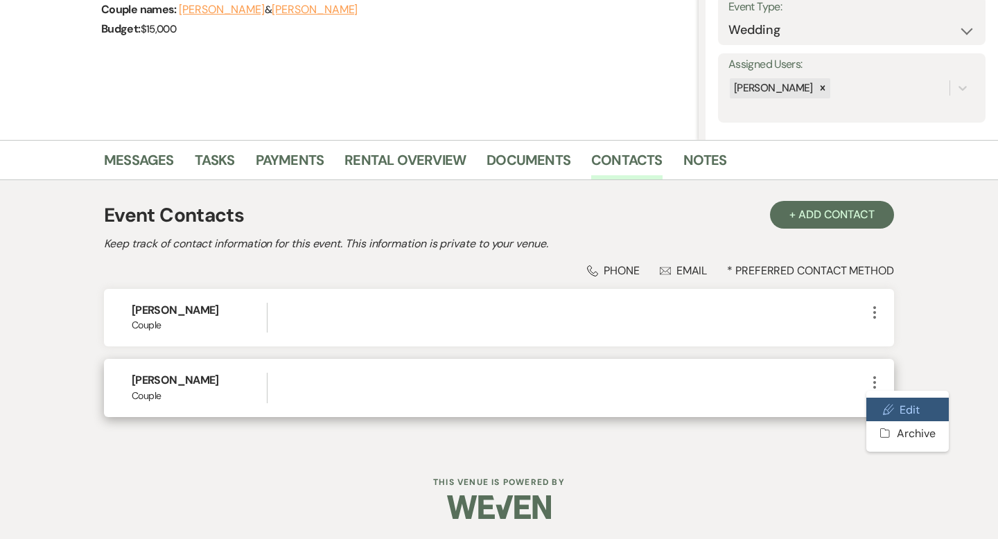
select select "1"
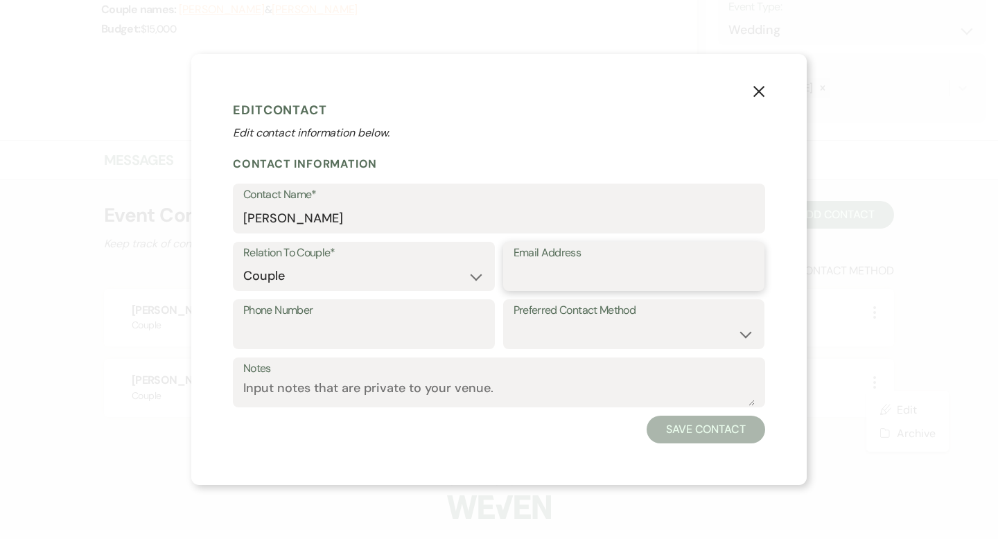
paste input "[EMAIL_ADDRESS][DOMAIN_NAME]"
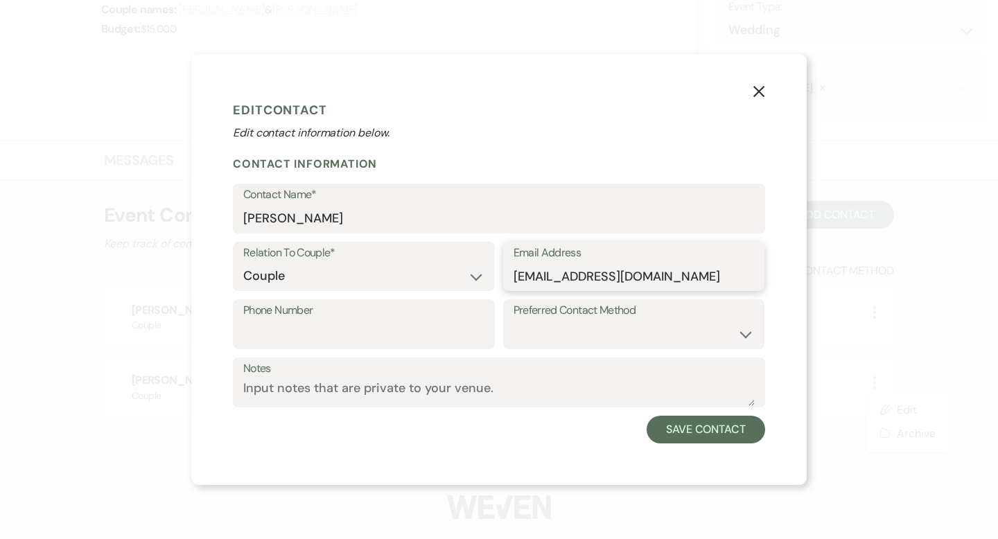
type input "[EMAIL_ADDRESS][DOMAIN_NAME]"
click at [383, 333] on input "Phone Number" at bounding box center [363, 334] width 241 height 27
paste input "[PHONE_NUMBER]"
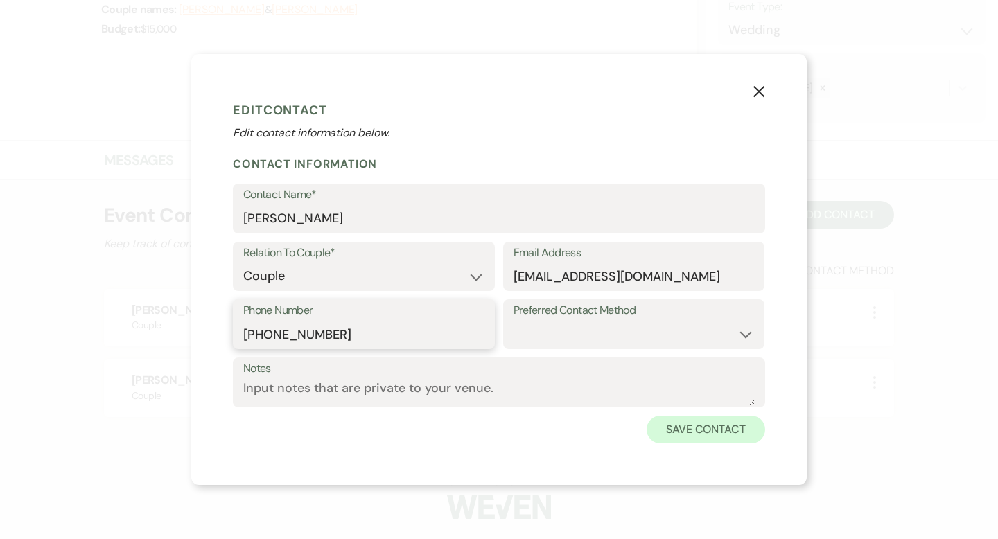
type input "[PHONE_NUMBER]"
click at [700, 426] on button "Save Contact" at bounding box center [706, 430] width 119 height 28
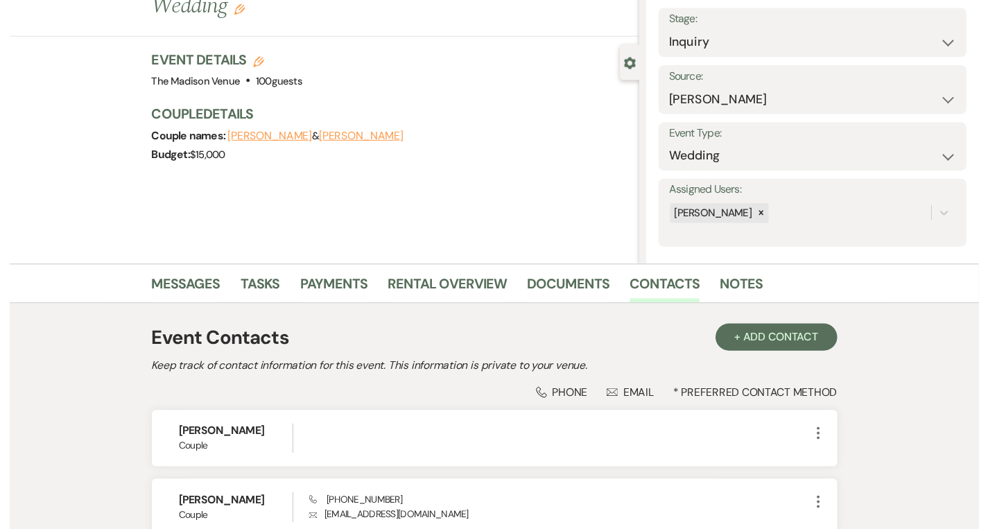
scroll to position [0, 0]
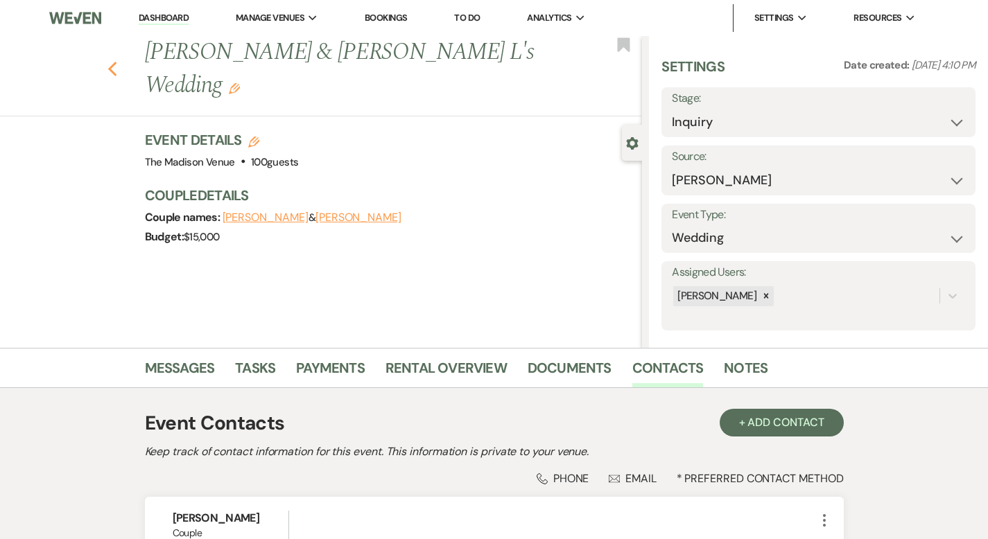
click at [107, 61] on icon "Previous" at bounding box center [112, 69] width 10 height 17
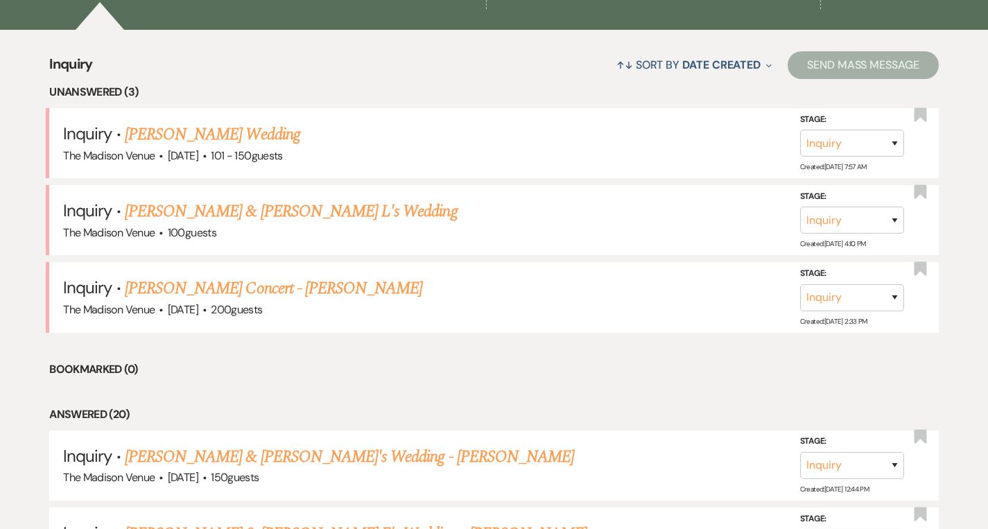
scroll to position [499, 0]
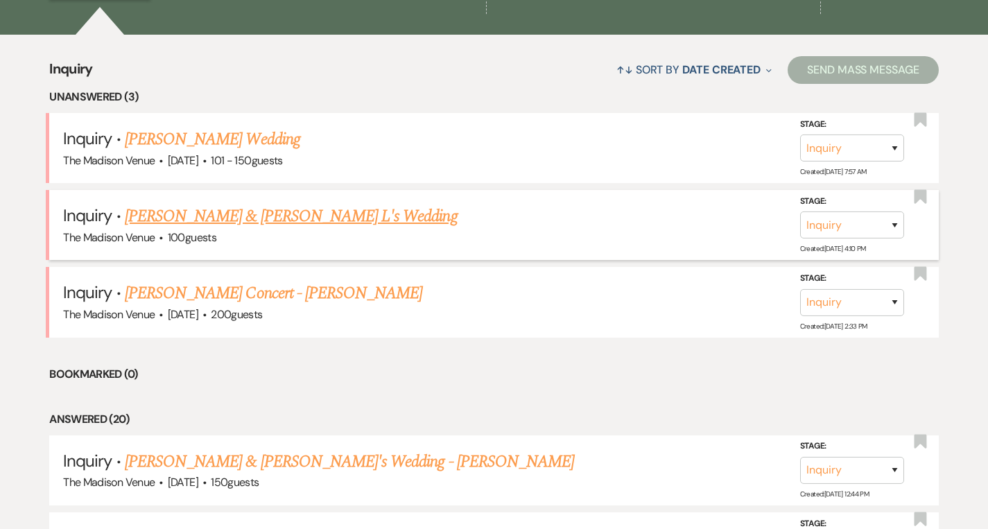
click at [286, 221] on link "[PERSON_NAME] & [PERSON_NAME] L's Wedding" at bounding box center [291, 216] width 333 height 25
select select "17"
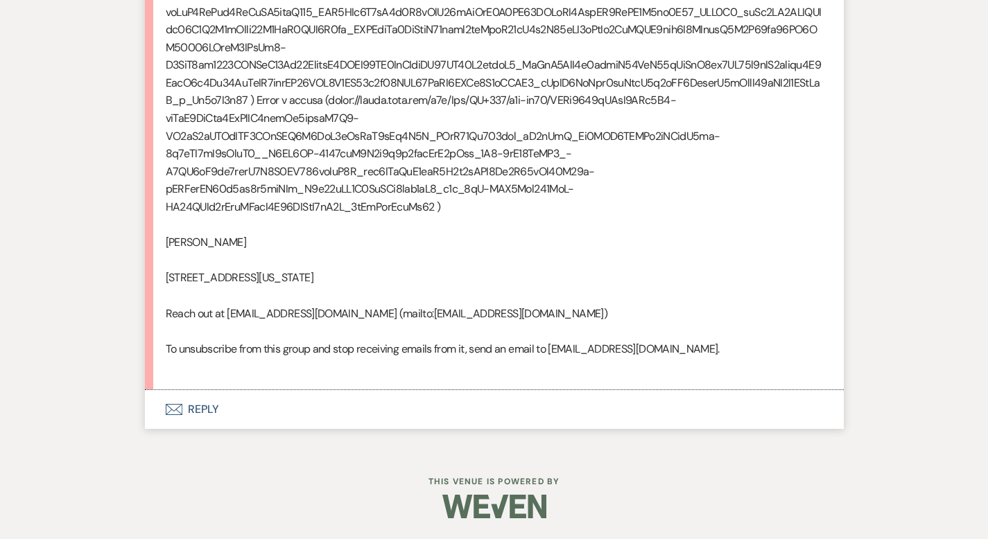
scroll to position [2048, 0]
click at [164, 410] on button "Envelope Reply" at bounding box center [494, 409] width 699 height 39
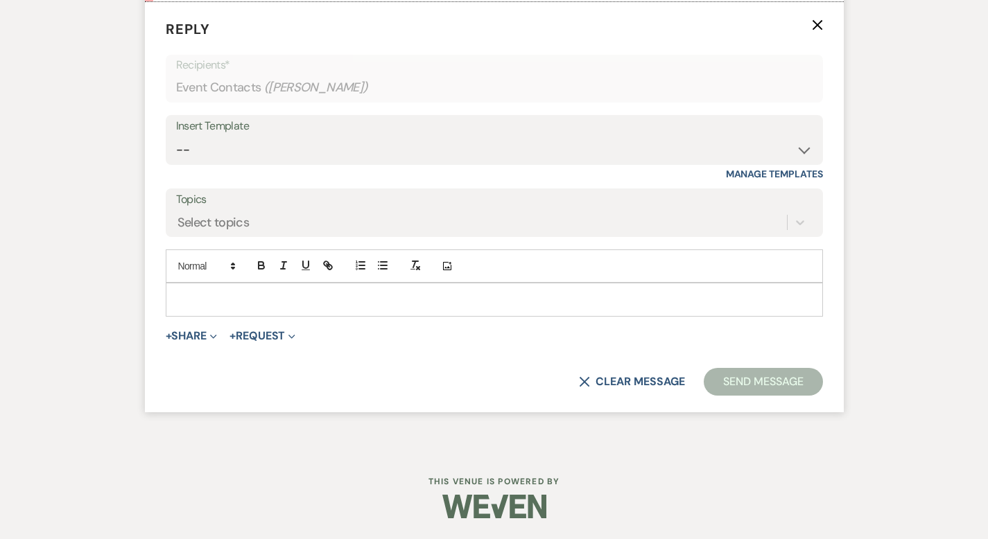
scroll to position [2312, 0]
click at [200, 164] on select "-- Weven Planning Portal Introduction (Booked Events) Corporate Lead Follow Up …" at bounding box center [494, 150] width 636 height 27
select select "4631"
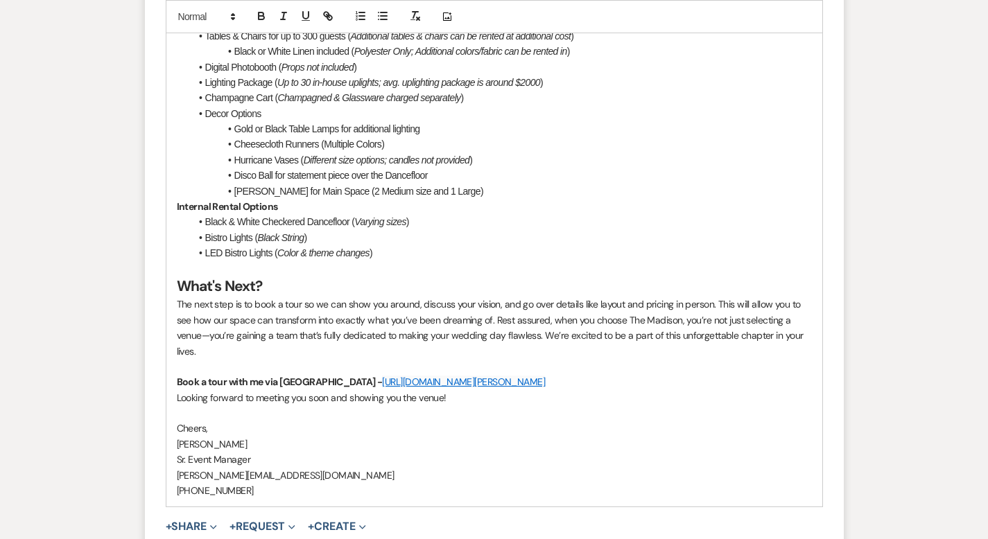
scroll to position [3366, 0]
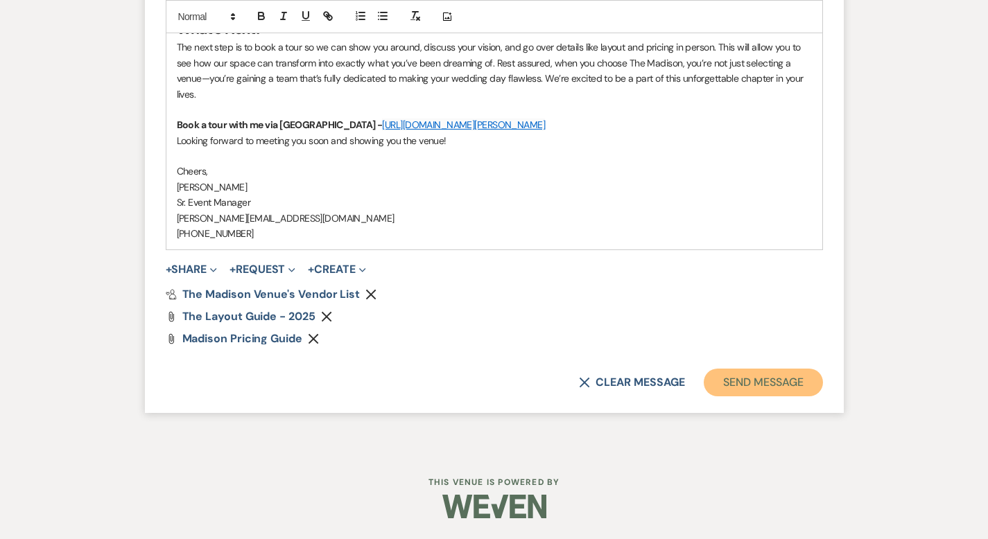
click at [802, 374] on button "Send Message" at bounding box center [763, 383] width 119 height 28
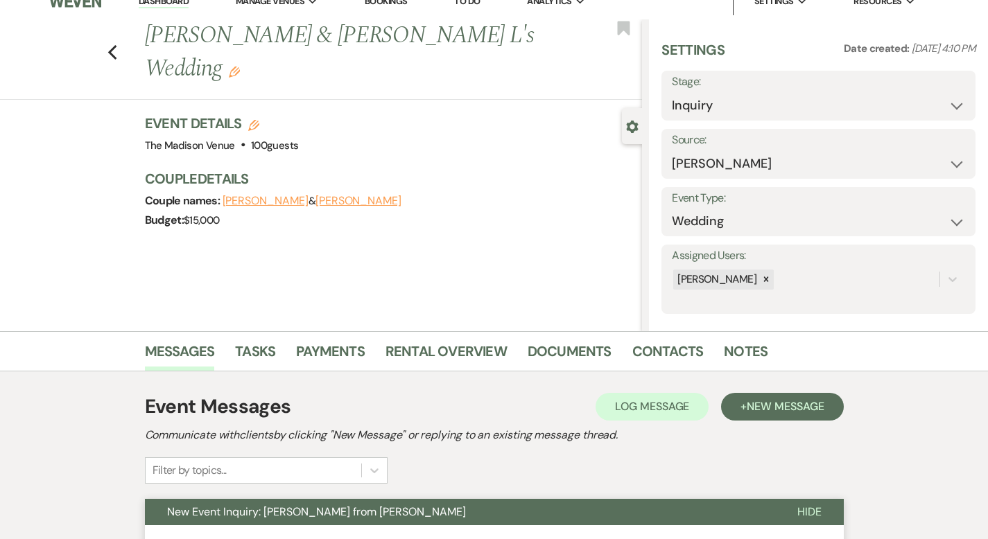
scroll to position [0, 0]
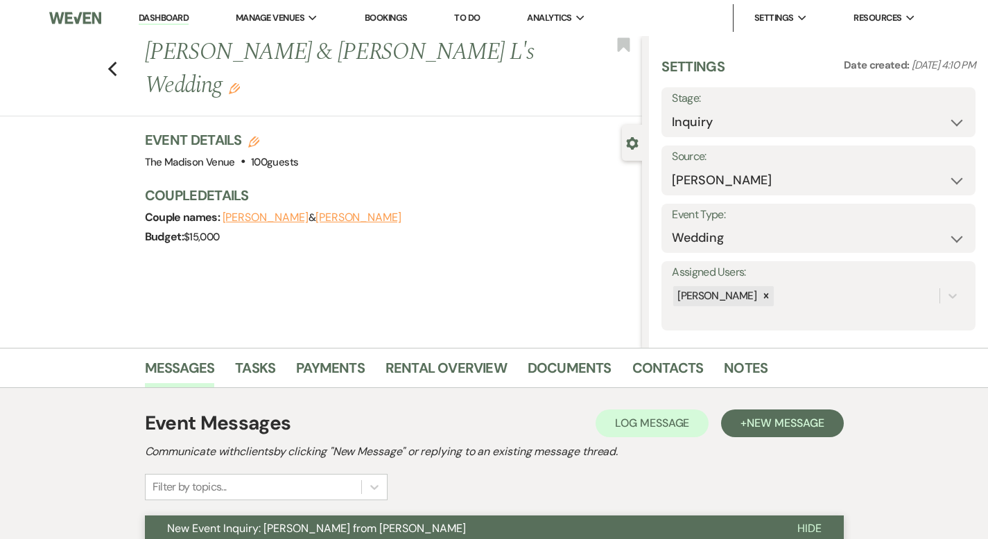
click at [240, 83] on use "button" at bounding box center [234, 88] width 11 height 11
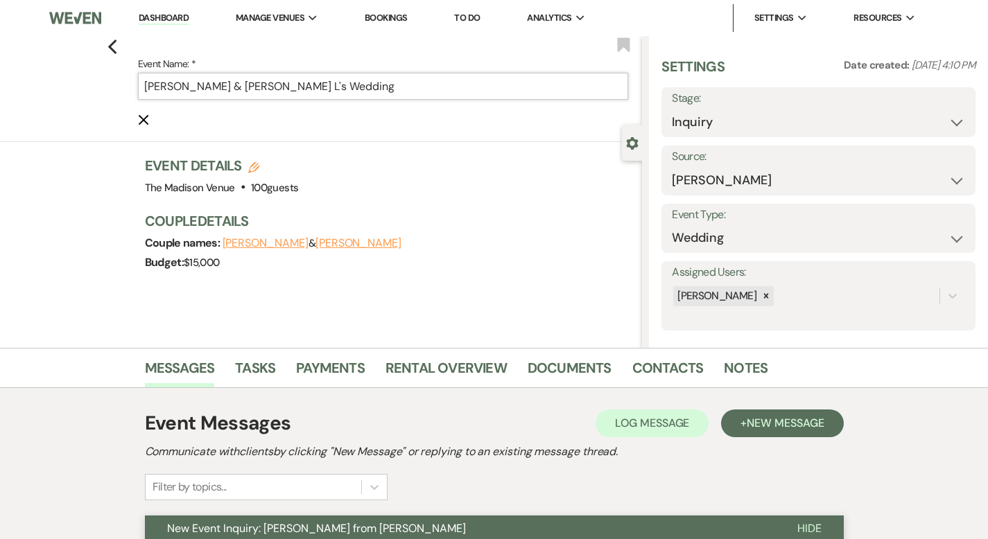
click at [331, 83] on input "[PERSON_NAME] & [PERSON_NAME] L's Wedding" at bounding box center [383, 86] width 491 height 27
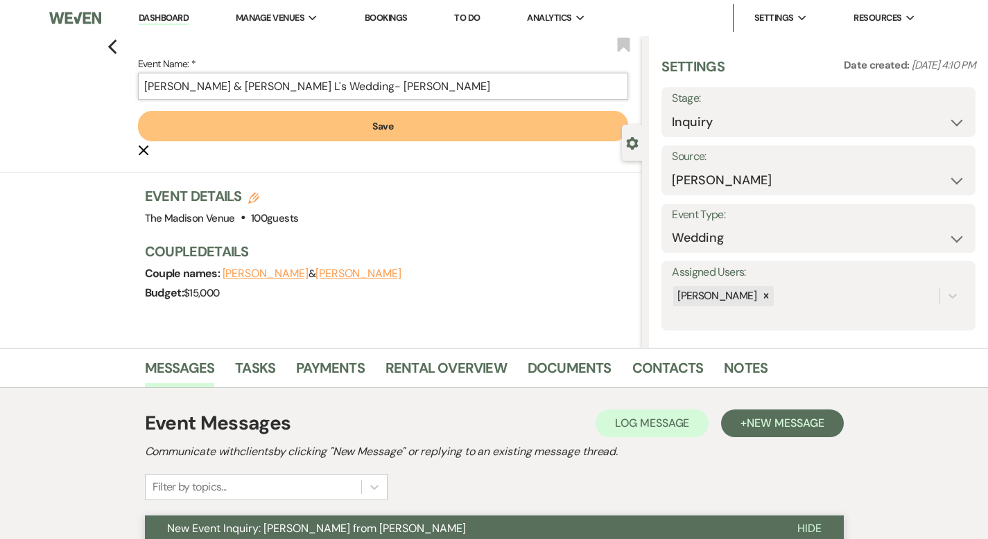
type input "[PERSON_NAME] & [PERSON_NAME] L's Wedding- [PERSON_NAME]"
click at [351, 123] on button "Save" at bounding box center [383, 126] width 491 height 31
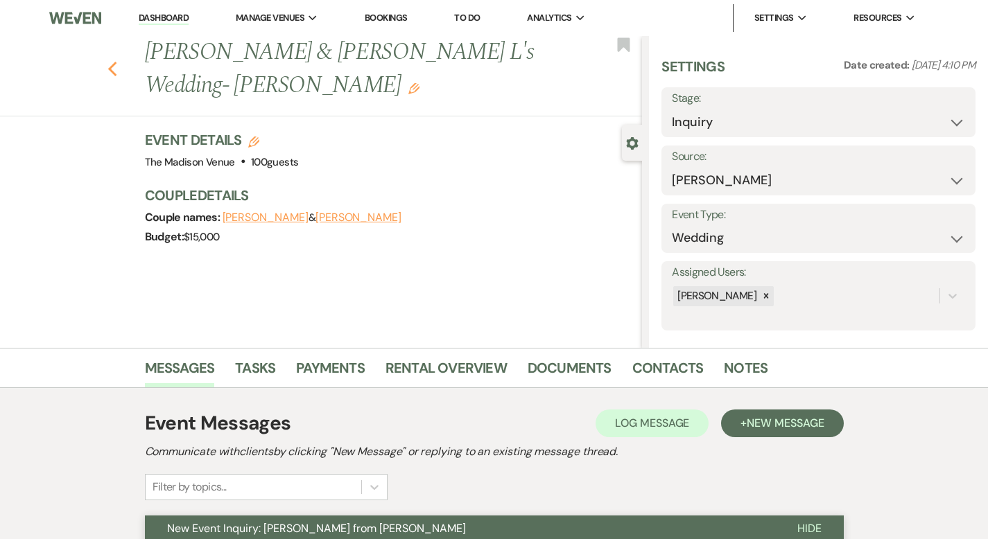
click at [107, 61] on icon "Previous" at bounding box center [112, 69] width 10 height 17
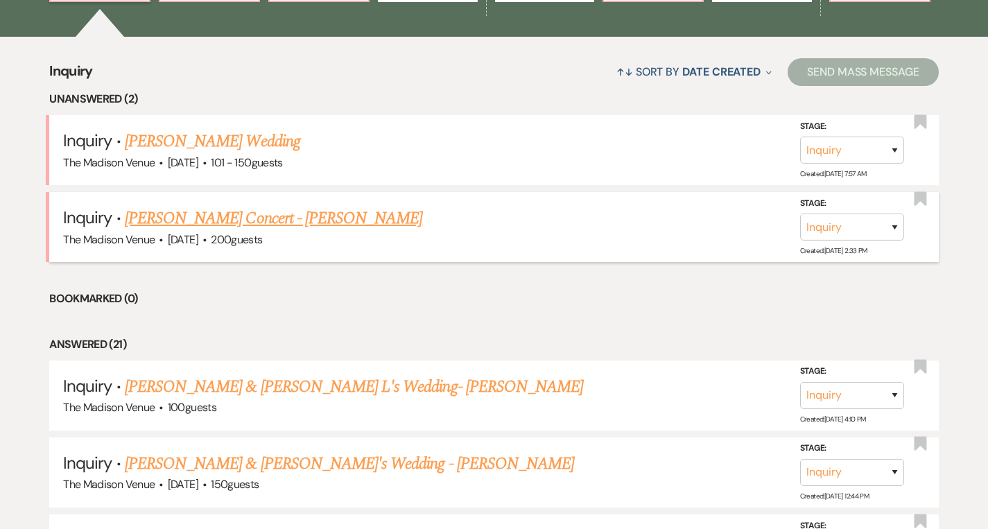
scroll to position [496, 0]
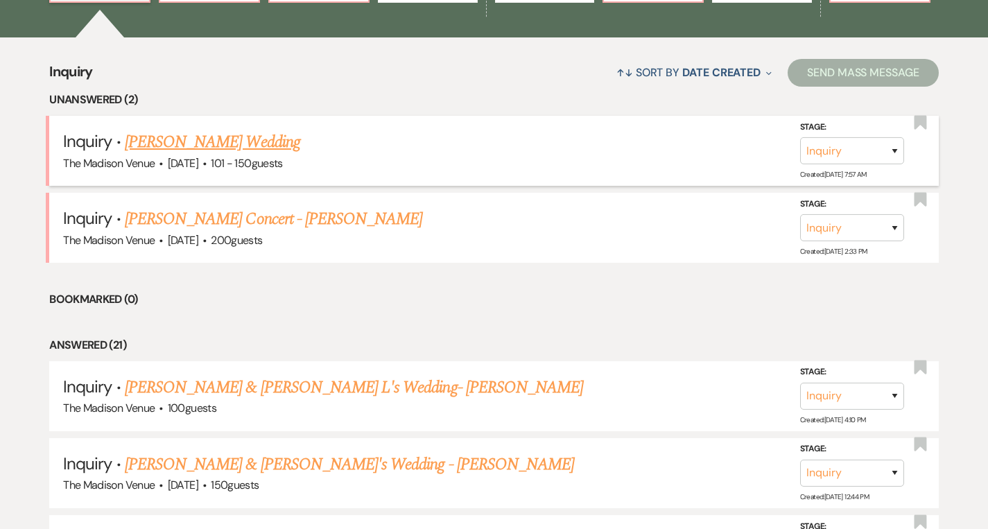
click at [268, 147] on link "[PERSON_NAME] Wedding" at bounding box center [212, 142] width 175 height 25
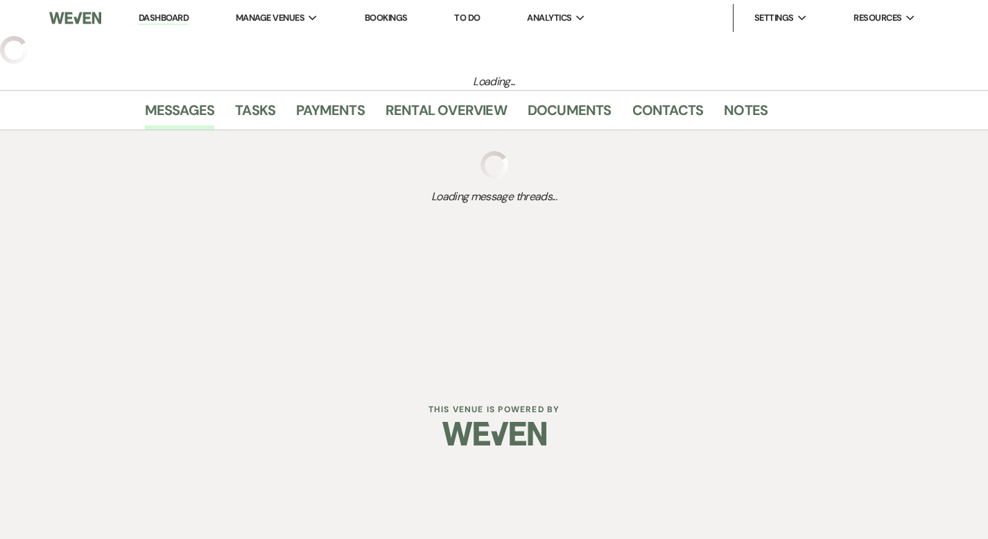
select select "2"
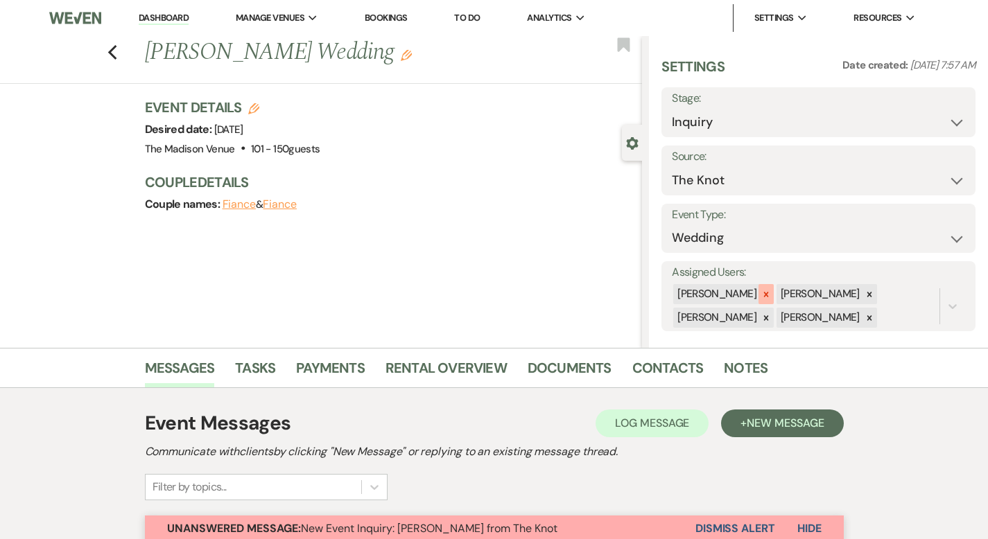
click at [771, 291] on icon at bounding box center [766, 295] width 10 height 10
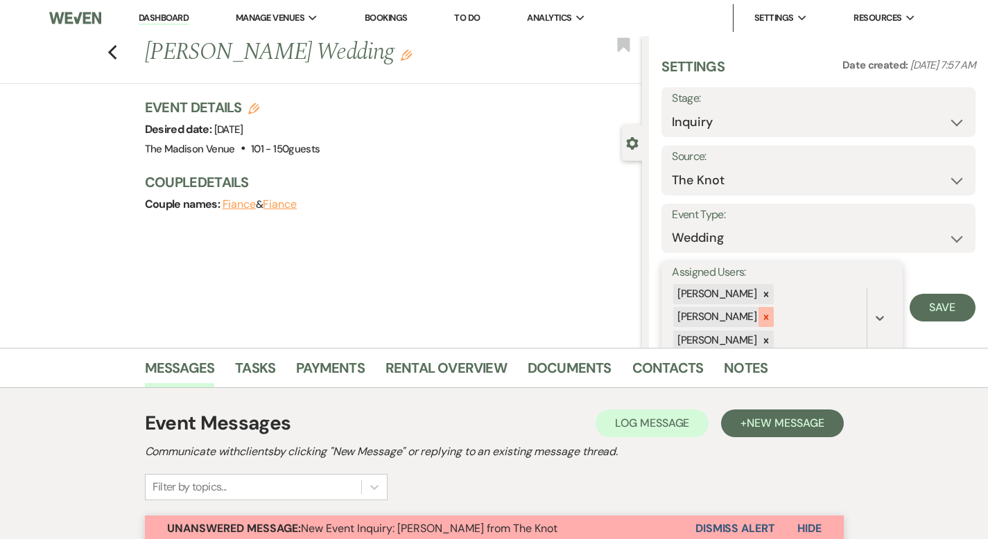
click at [771, 314] on icon at bounding box center [766, 318] width 10 height 10
click at [771, 315] on icon at bounding box center [766, 318] width 10 height 10
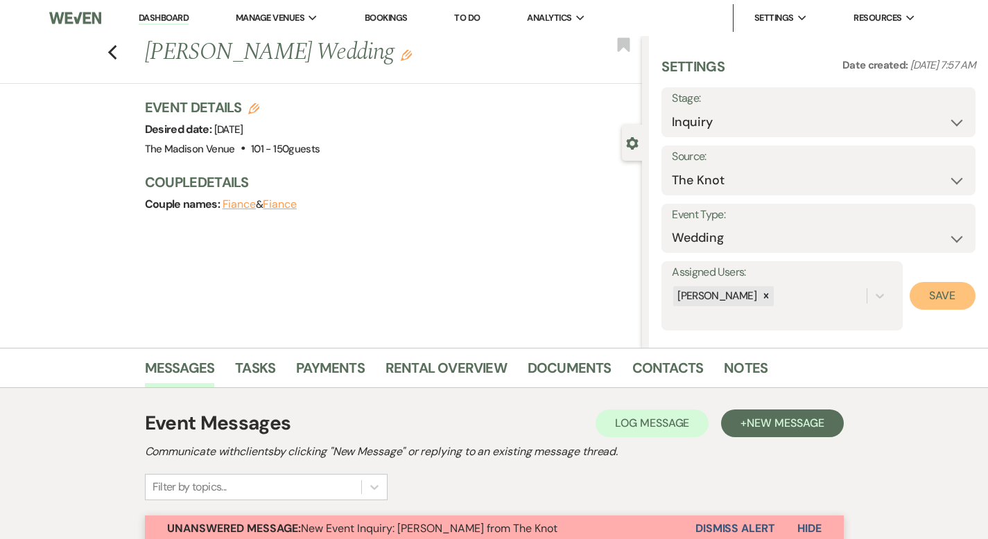
drag, startPoint x: 952, startPoint y: 292, endPoint x: 886, endPoint y: 286, distance: 66.2
click at [952, 292] on button "Save" at bounding box center [943, 296] width 66 height 28
click at [401, 53] on icon "Edit" at bounding box center [406, 55] width 11 height 11
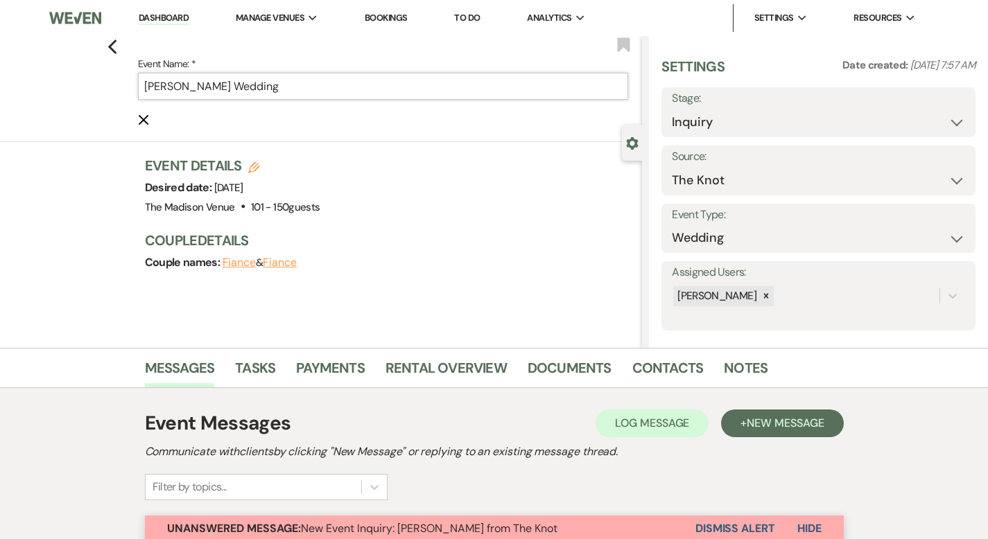
click at [352, 85] on input "[PERSON_NAME] Wedding" at bounding box center [383, 86] width 491 height 27
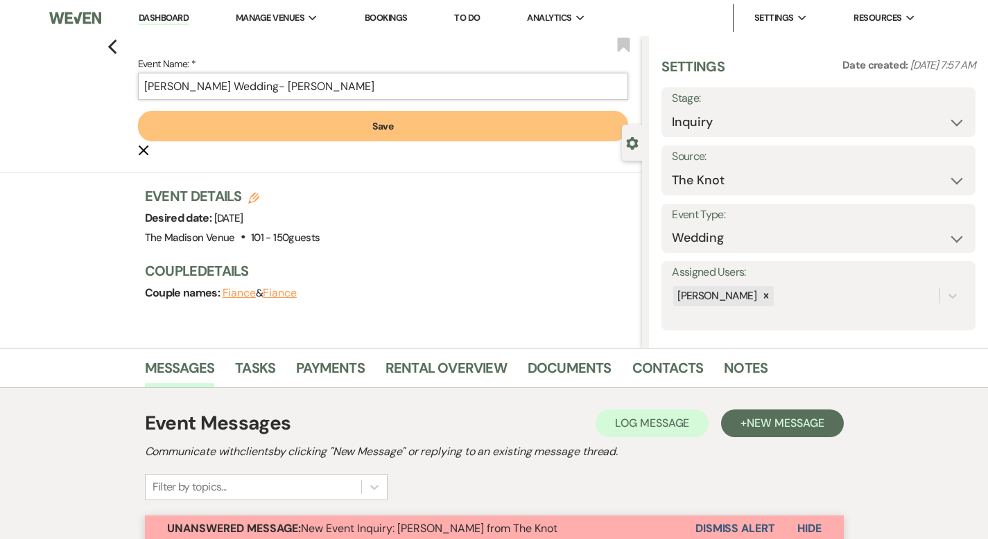
type input "[PERSON_NAME] Wedding- [PERSON_NAME]"
click at [446, 128] on button "Save" at bounding box center [383, 126] width 491 height 31
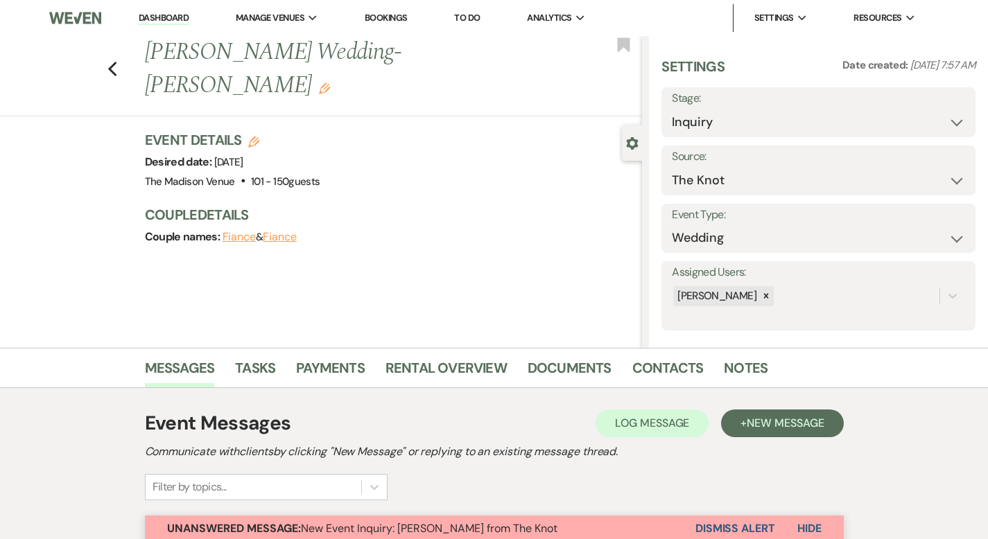
click at [156, 19] on link "Dashboard" at bounding box center [164, 18] width 50 height 13
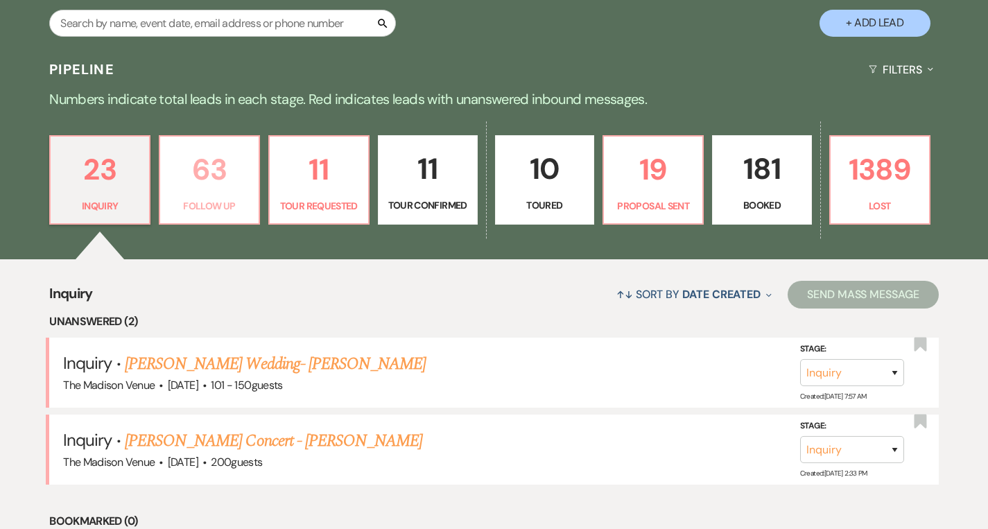
click at [208, 200] on p "Follow Up" at bounding box center [209, 205] width 82 height 15
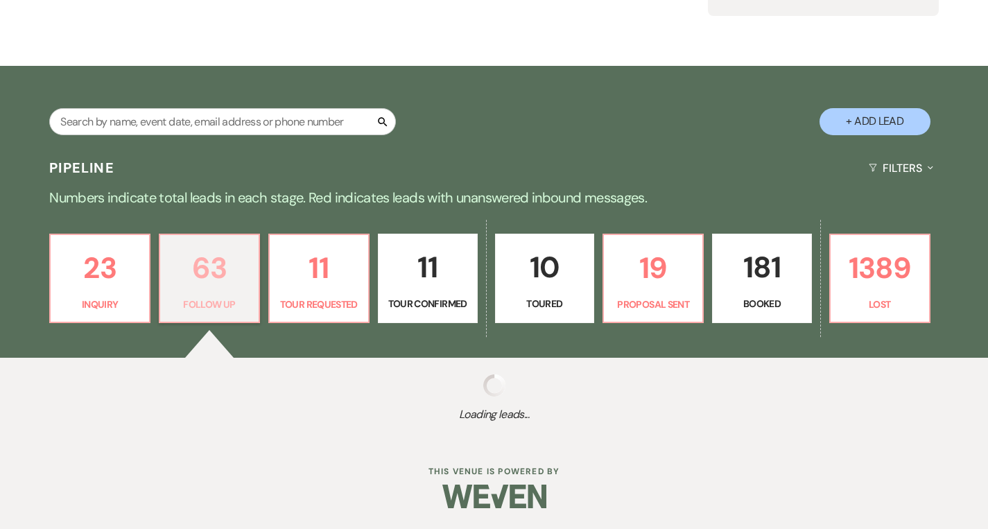
select select "9"
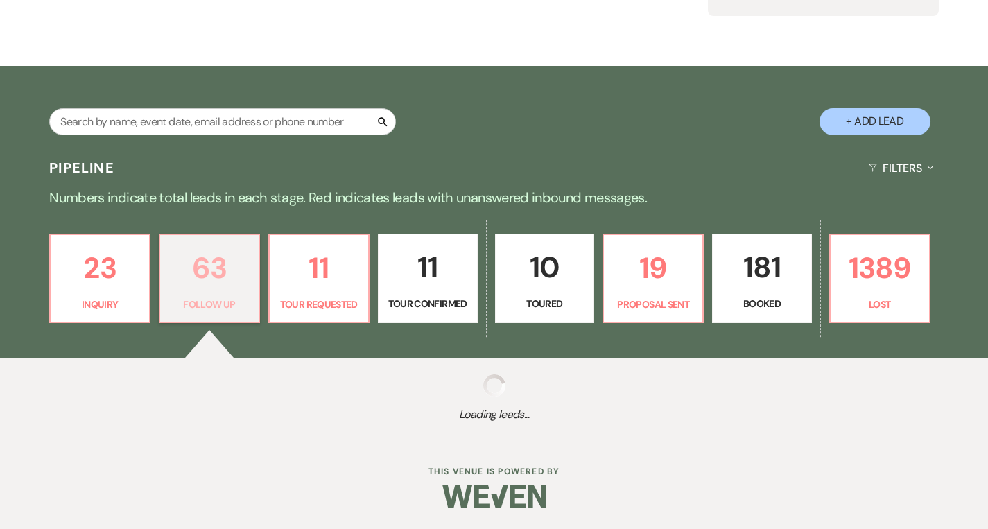
select select "9"
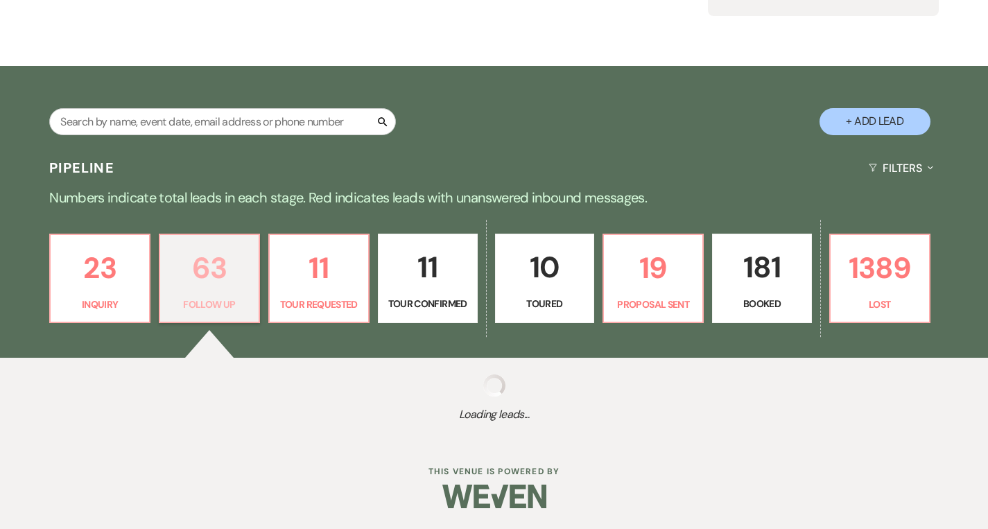
select select "9"
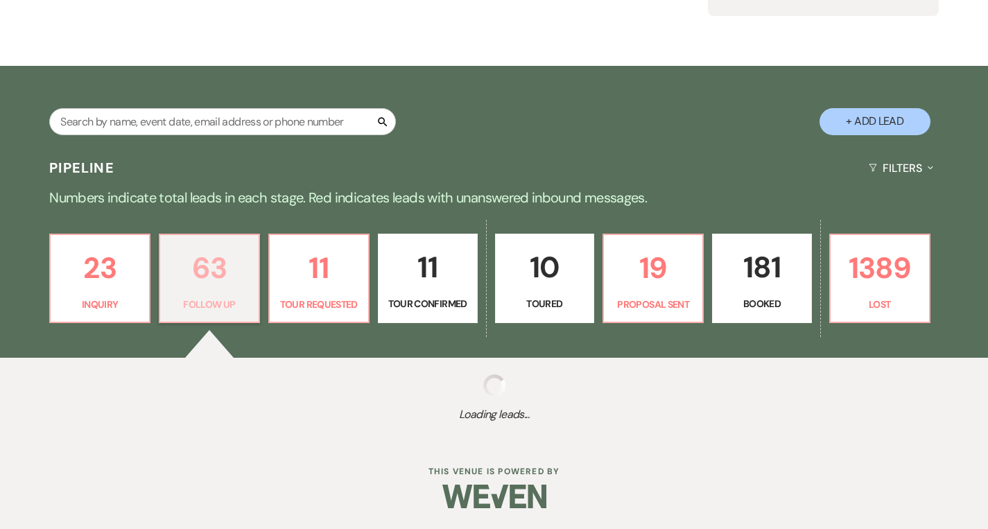
select select "9"
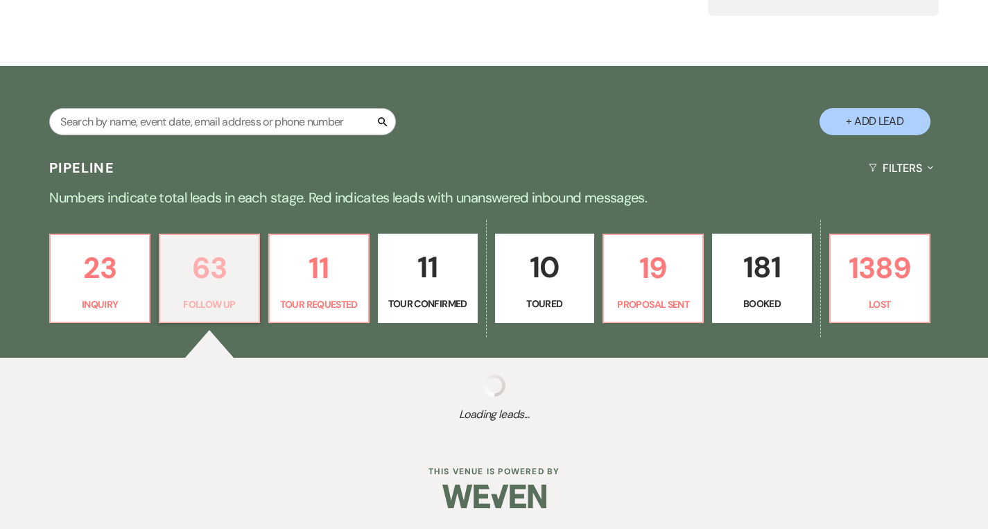
select select "9"
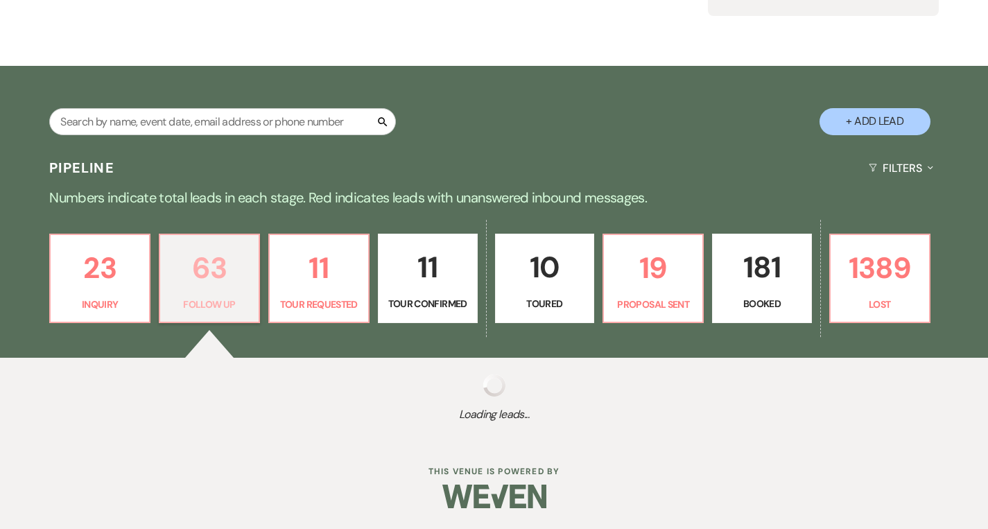
select select "9"
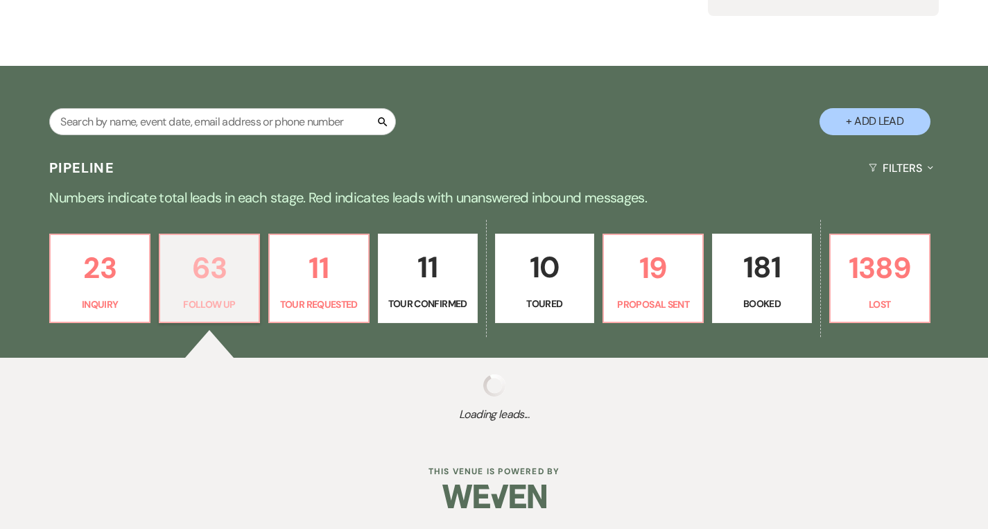
select select "9"
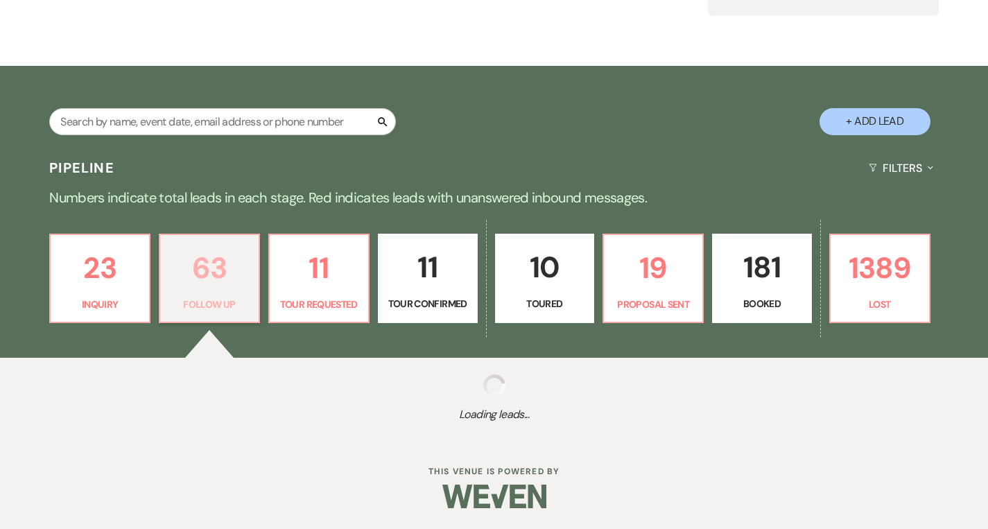
select select "9"
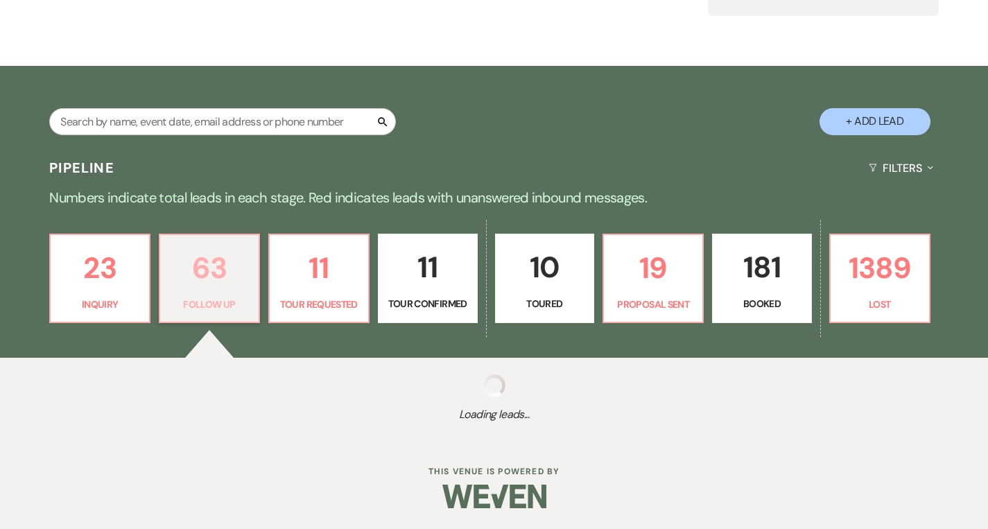
select select "9"
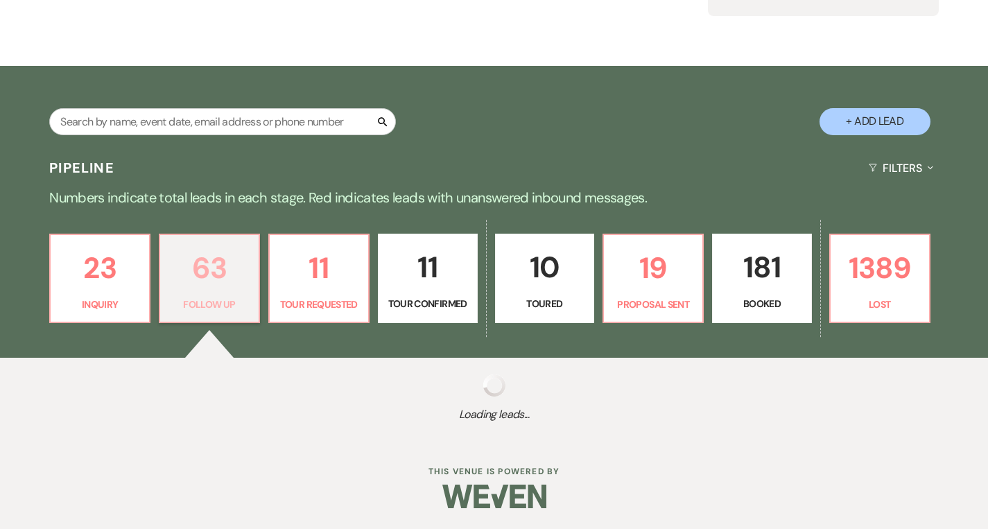
select select "9"
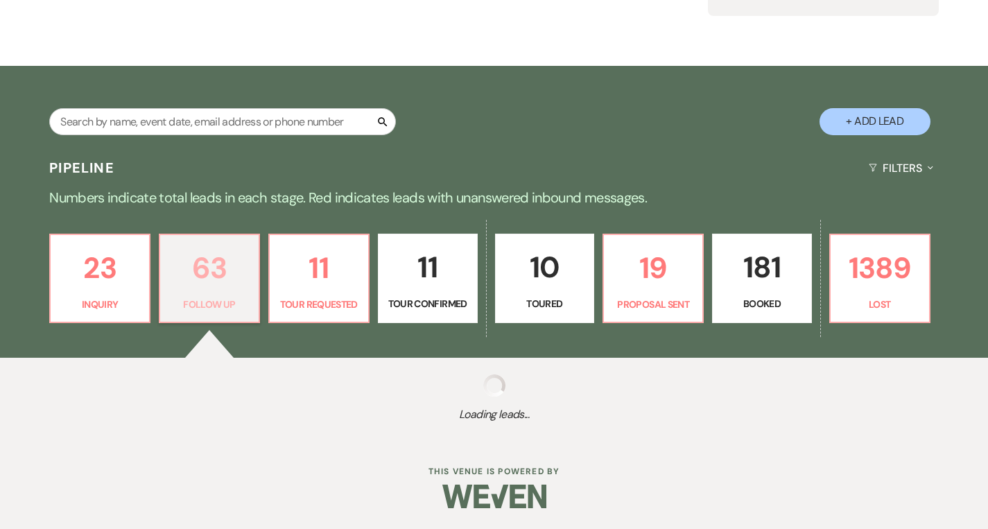
select select "9"
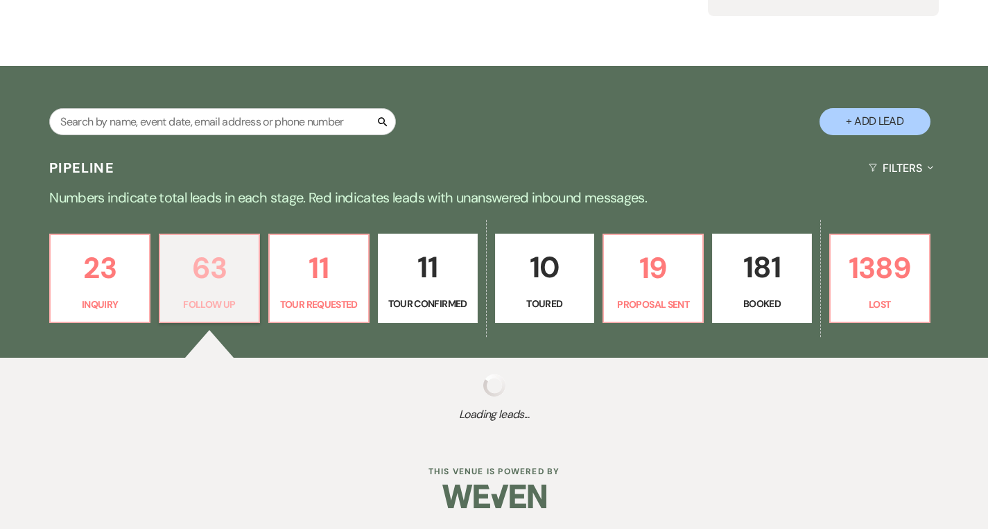
select select "9"
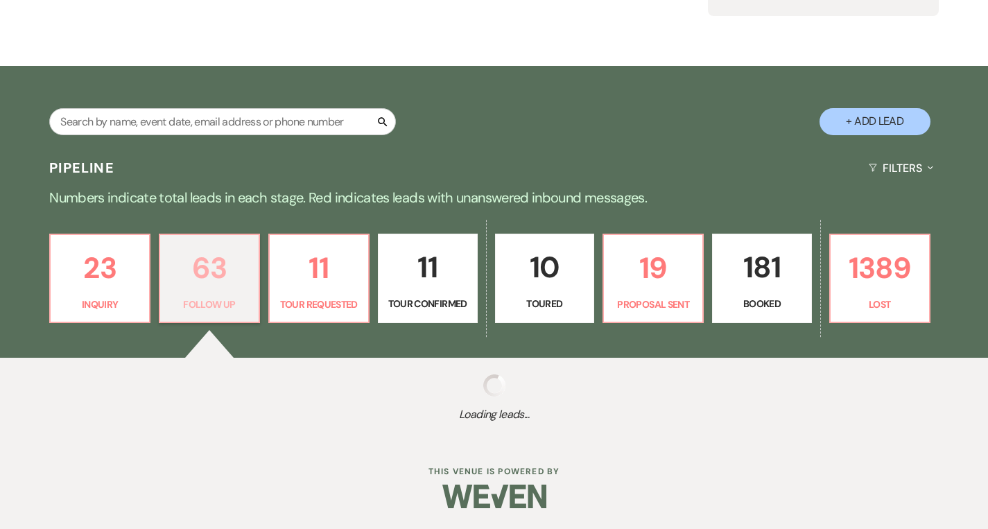
select select "9"
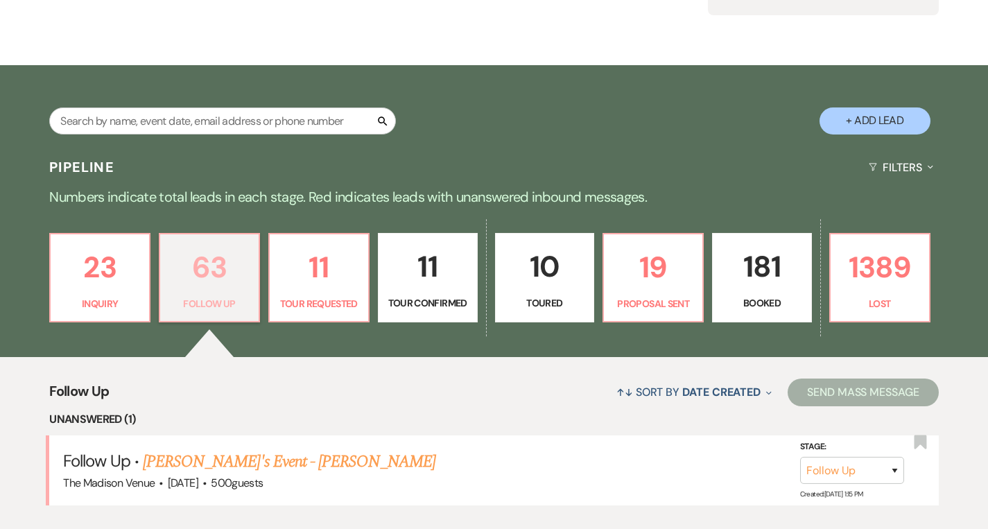
scroll to position [275, 0]
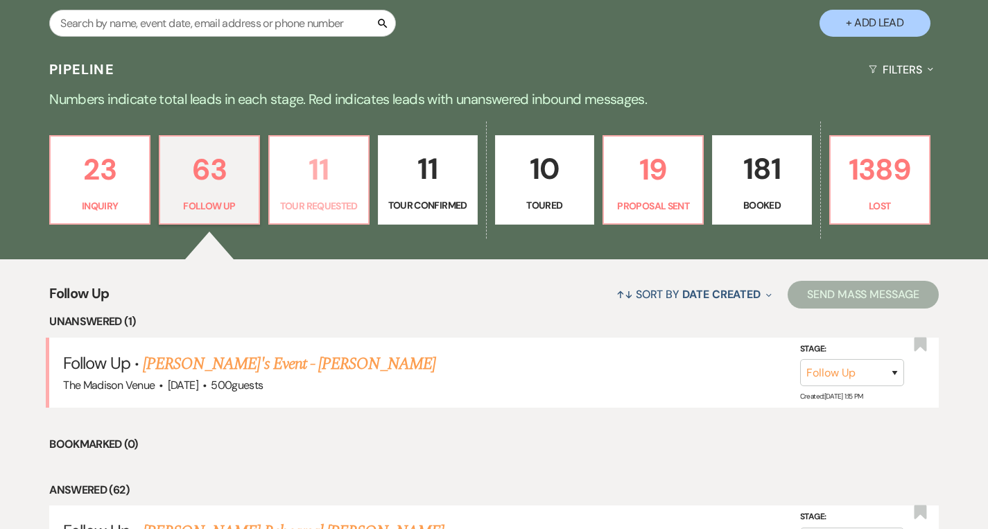
click at [333, 181] on p "11" at bounding box center [319, 169] width 82 height 46
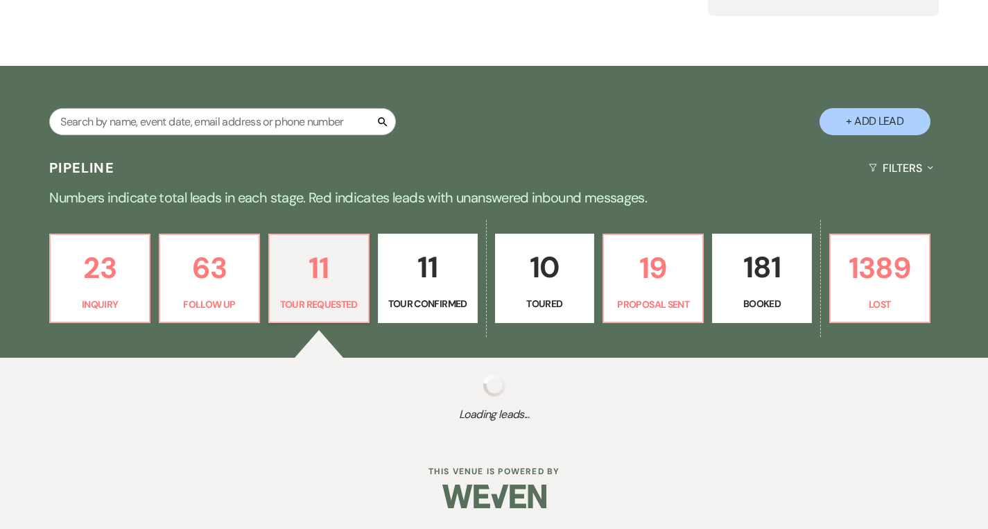
scroll to position [275, 0]
select select "2"
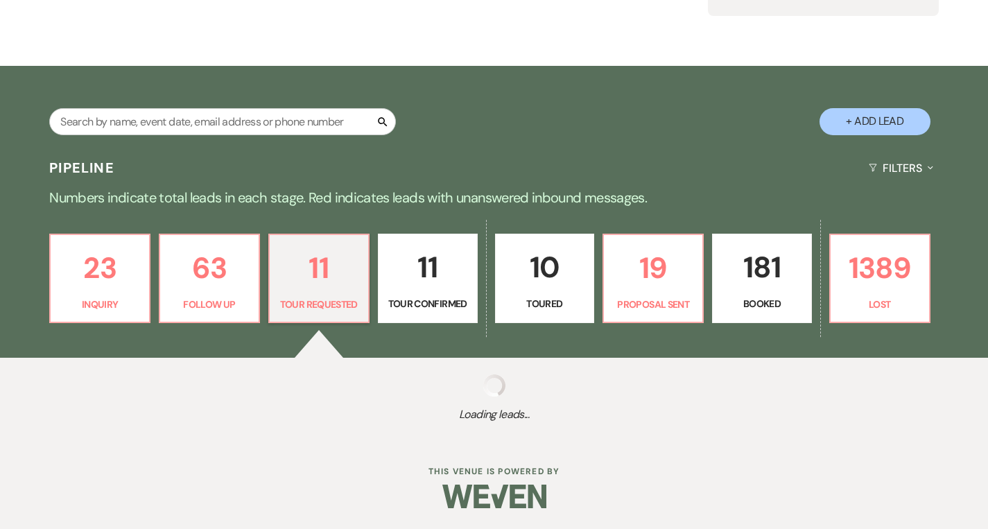
select select "2"
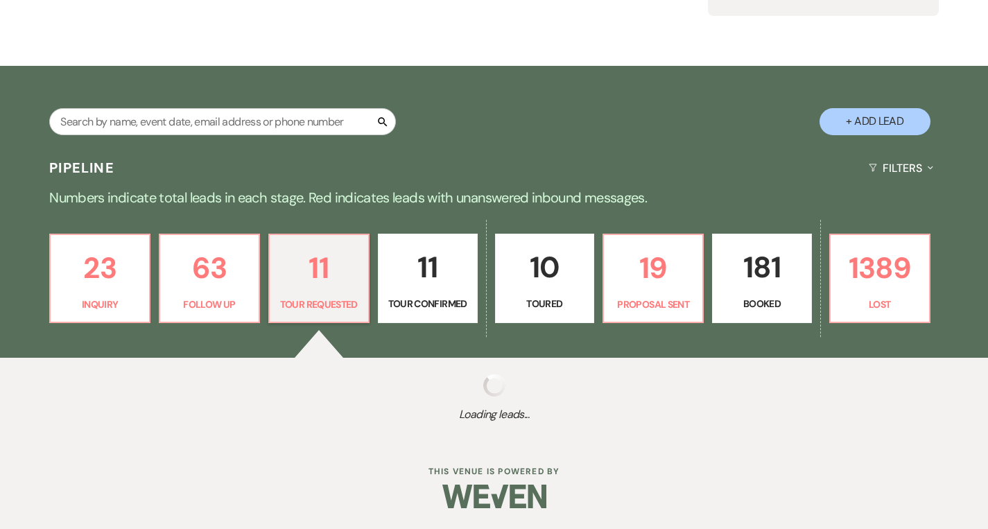
select select "2"
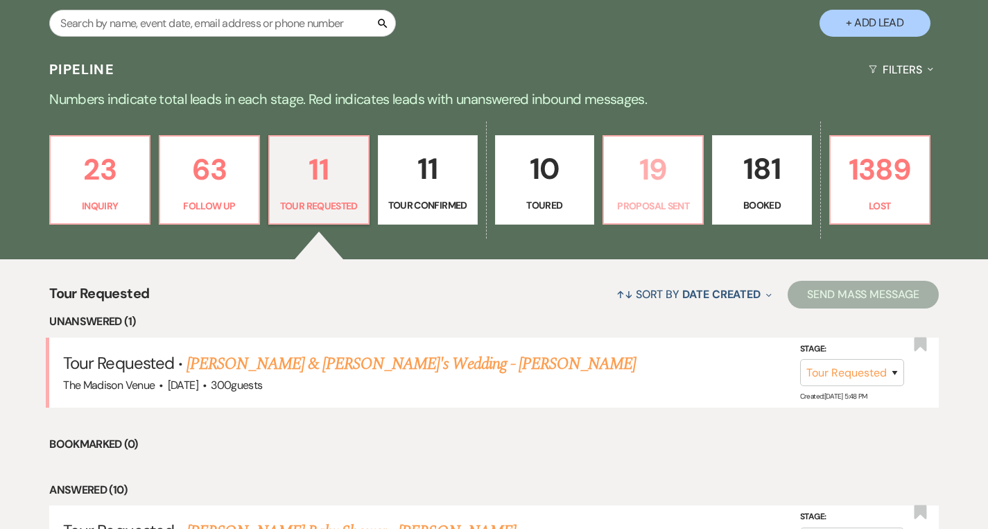
click at [654, 164] on p "19" at bounding box center [653, 169] width 82 height 46
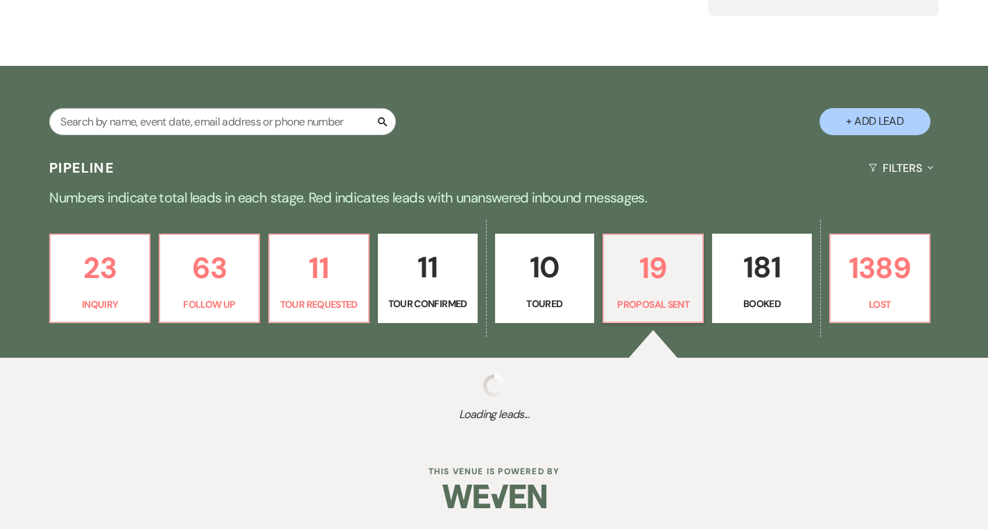
select select "6"
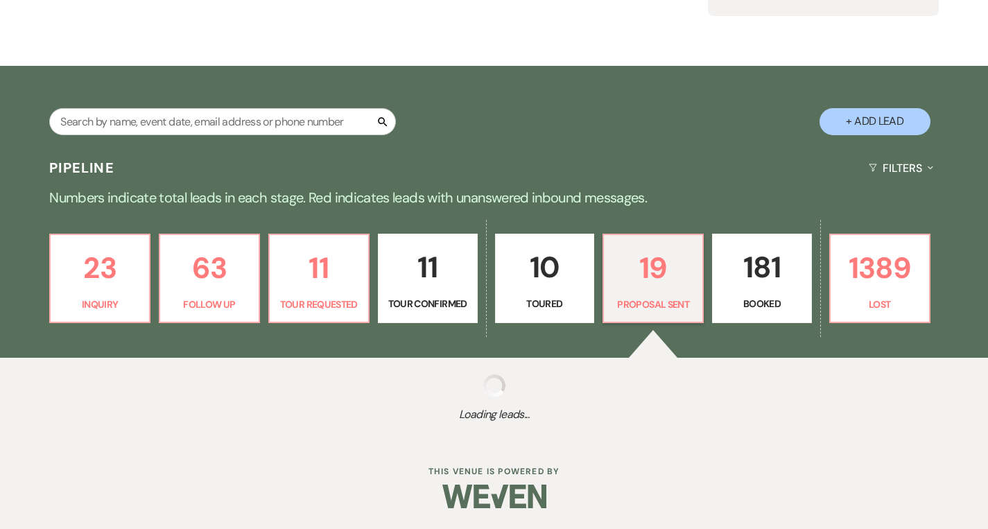
select select "6"
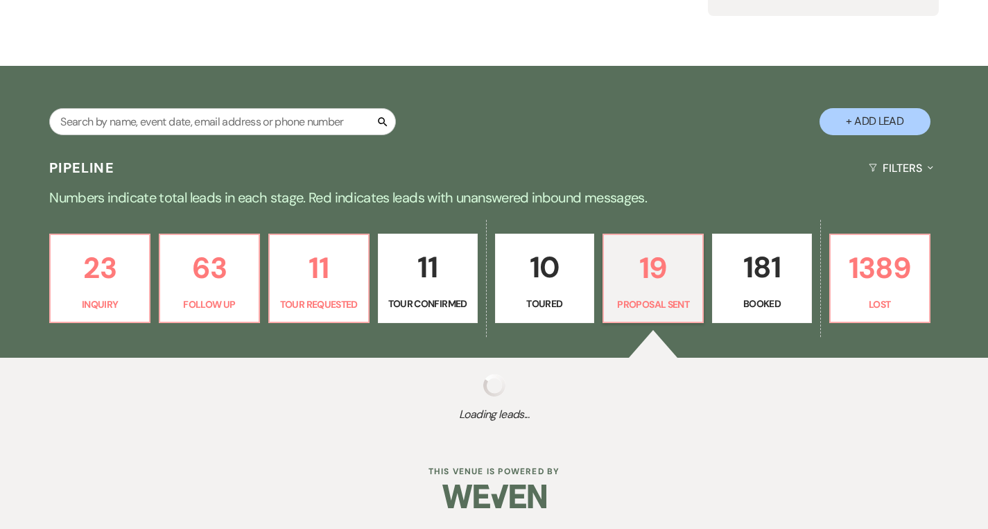
select select "6"
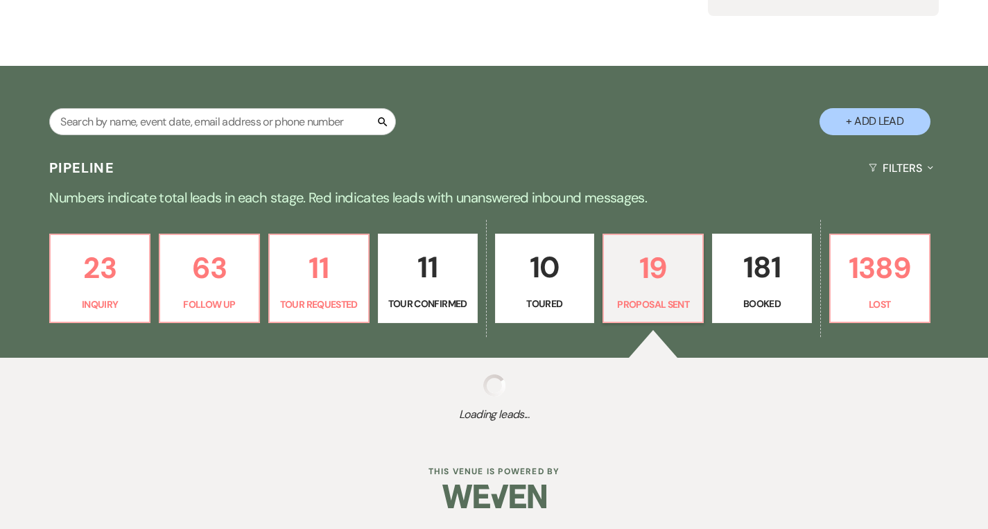
select select "6"
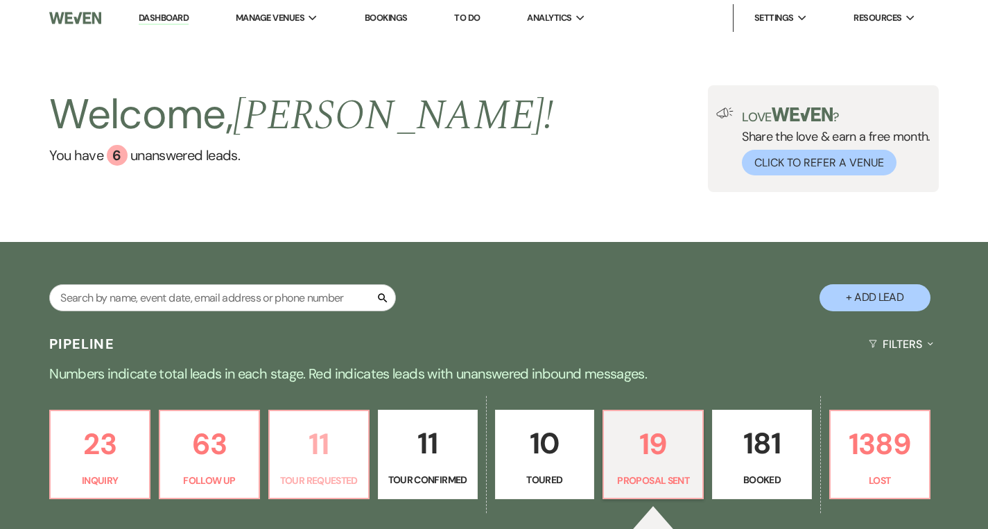
click at [295, 439] on p "11" at bounding box center [319, 444] width 82 height 46
select select "2"
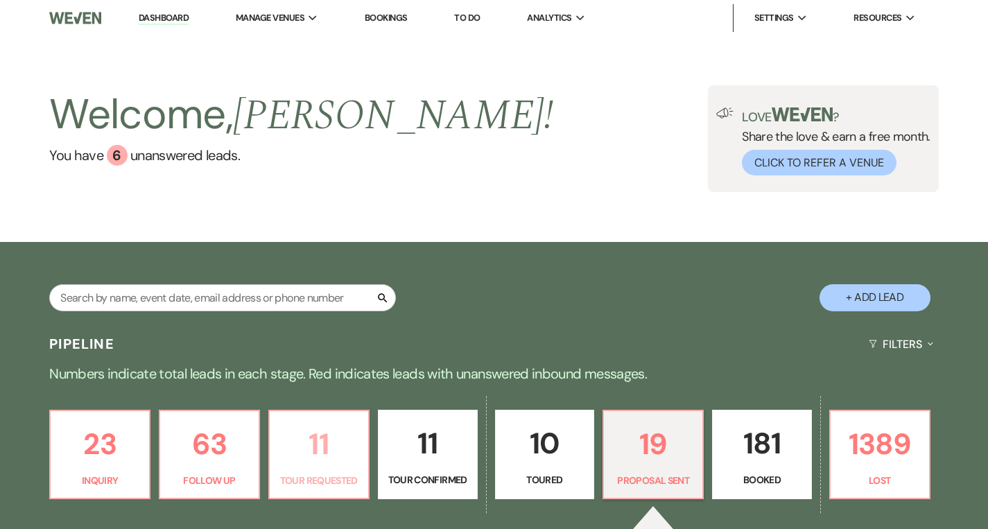
select select "2"
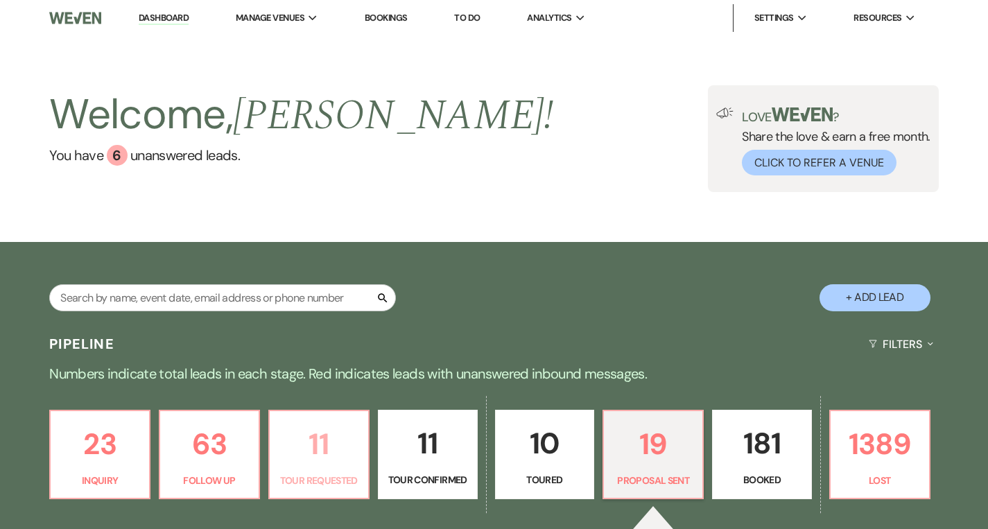
select select "2"
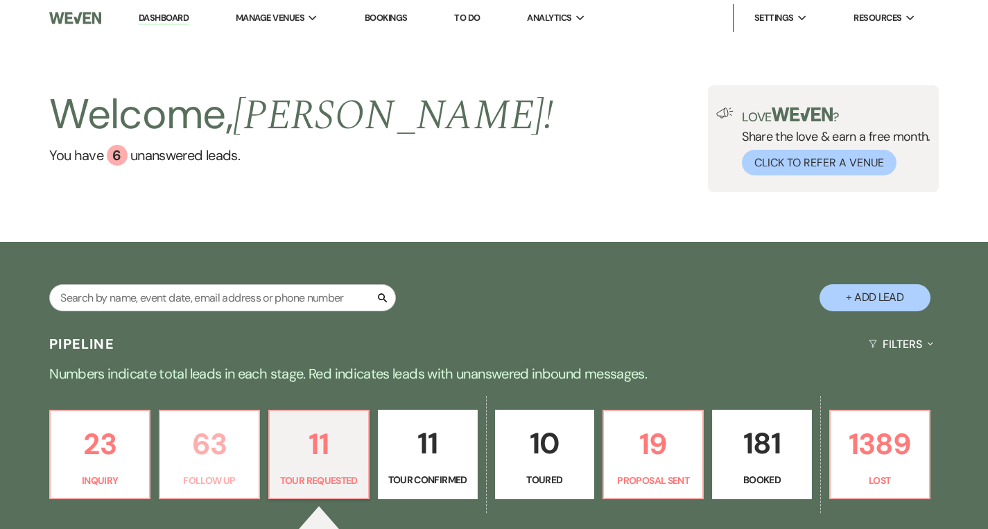
click at [228, 438] on p "63" at bounding box center [209, 444] width 82 height 46
select select "9"
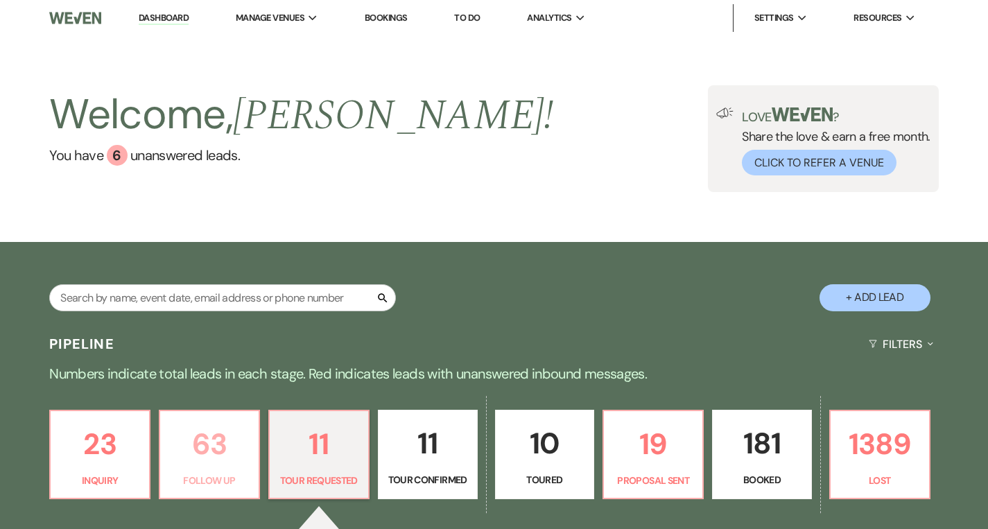
select select "9"
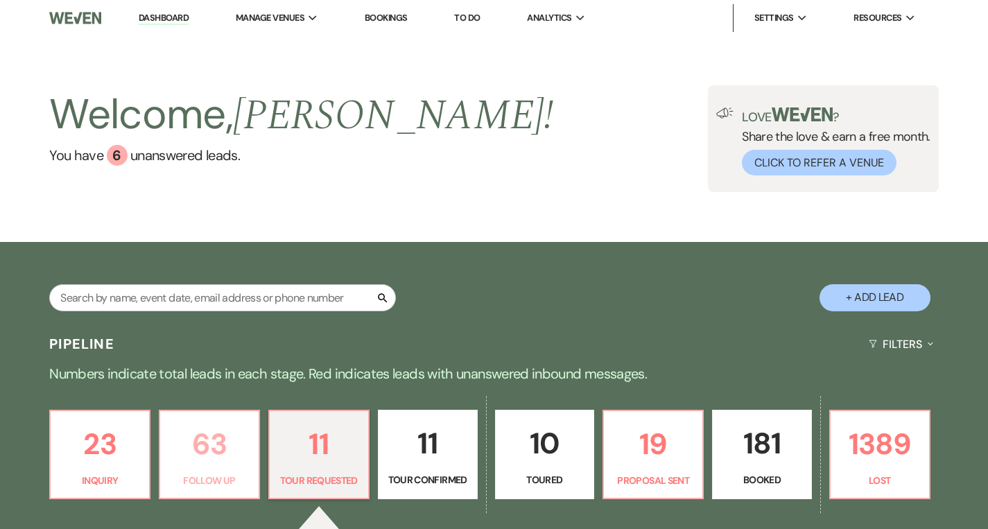
select select "9"
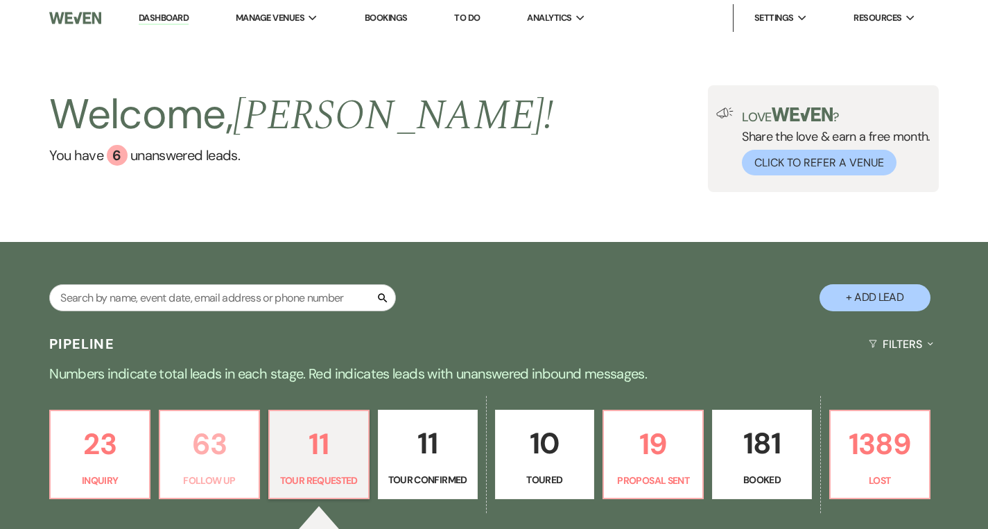
select select "9"
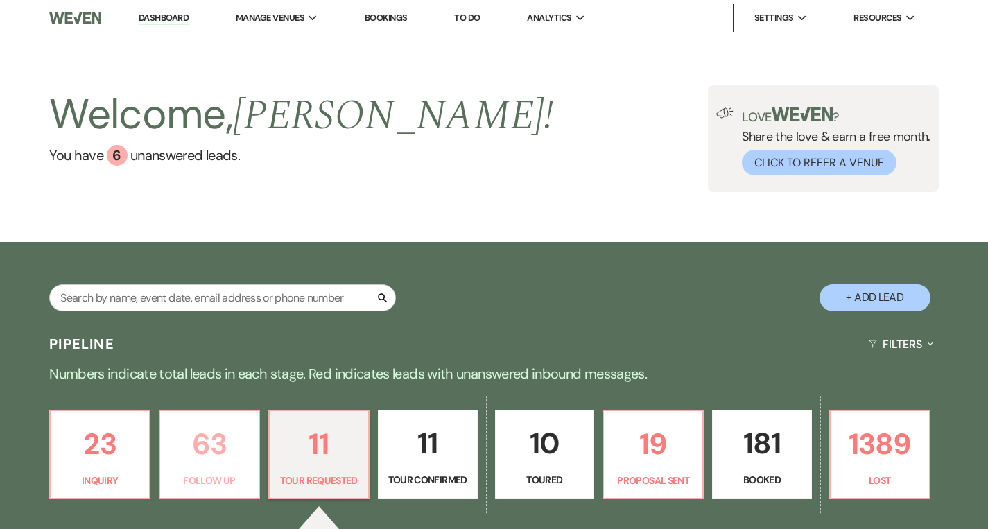
select select "9"
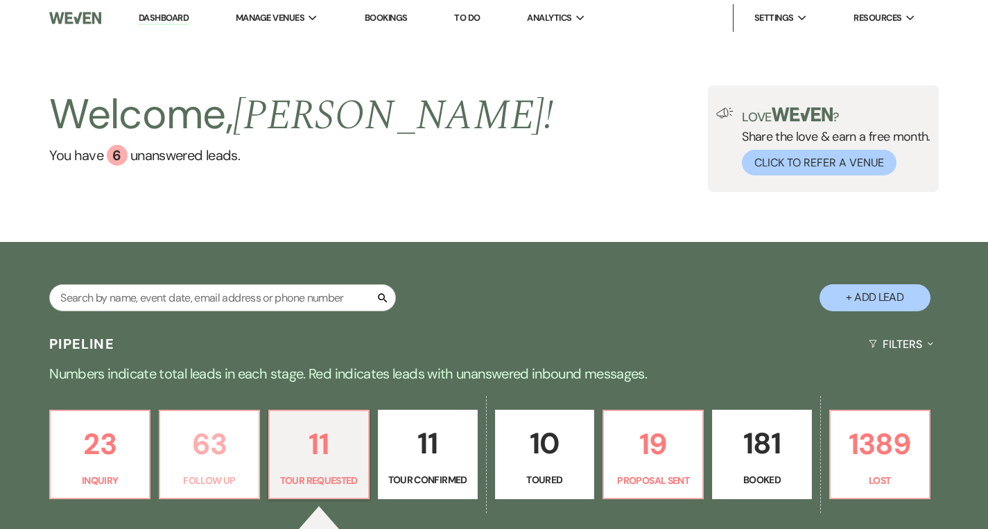
select select "9"
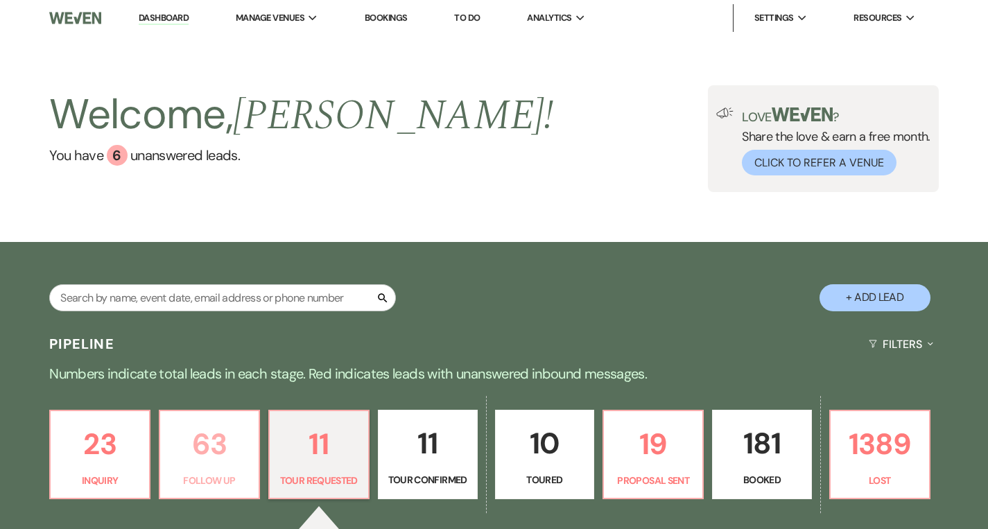
select select "9"
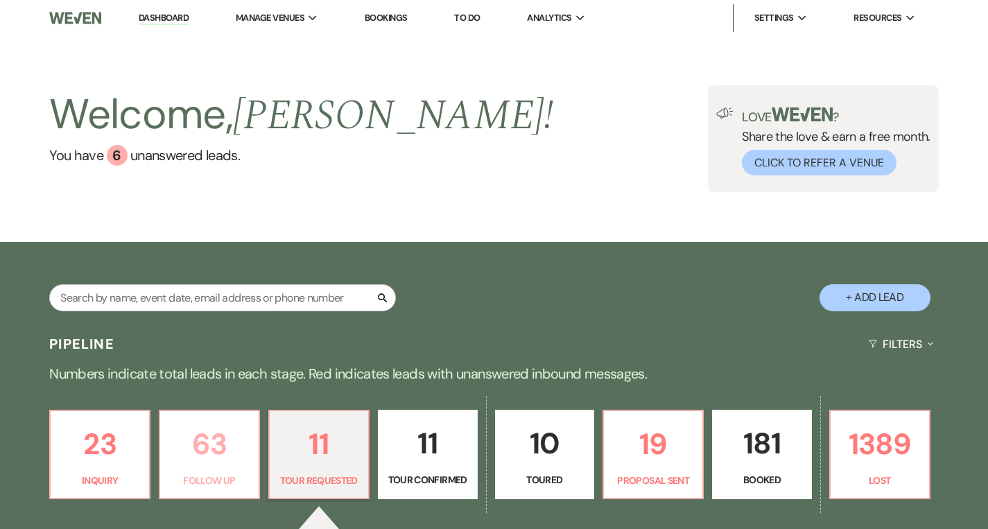
select select "9"
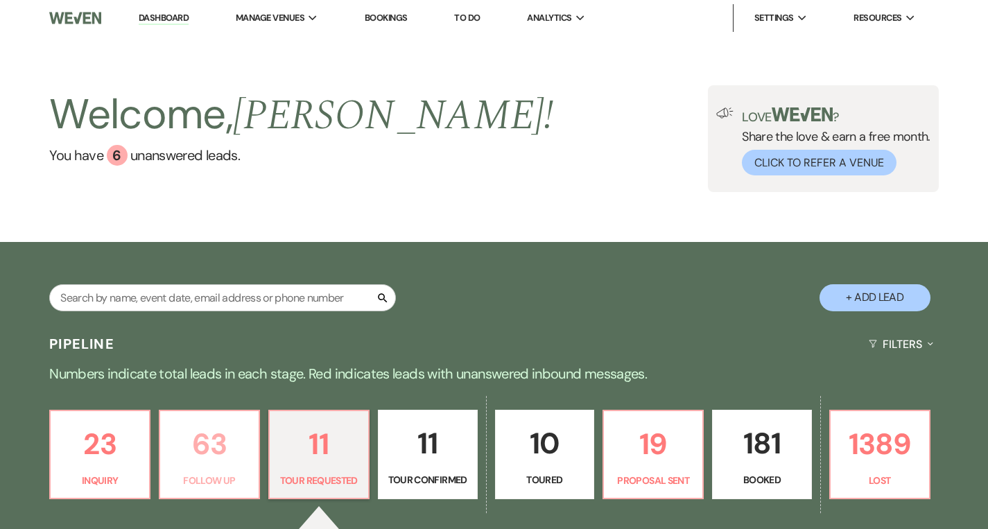
select select "9"
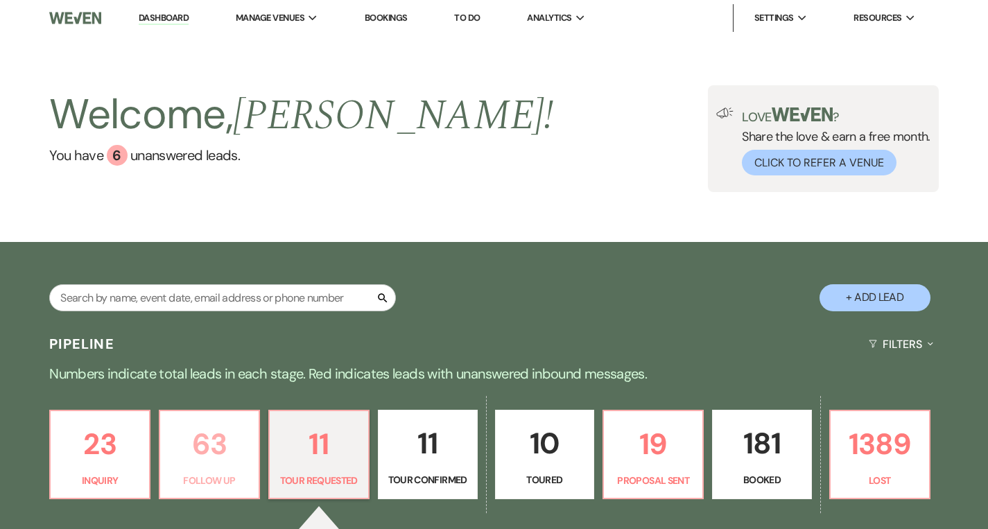
select select "9"
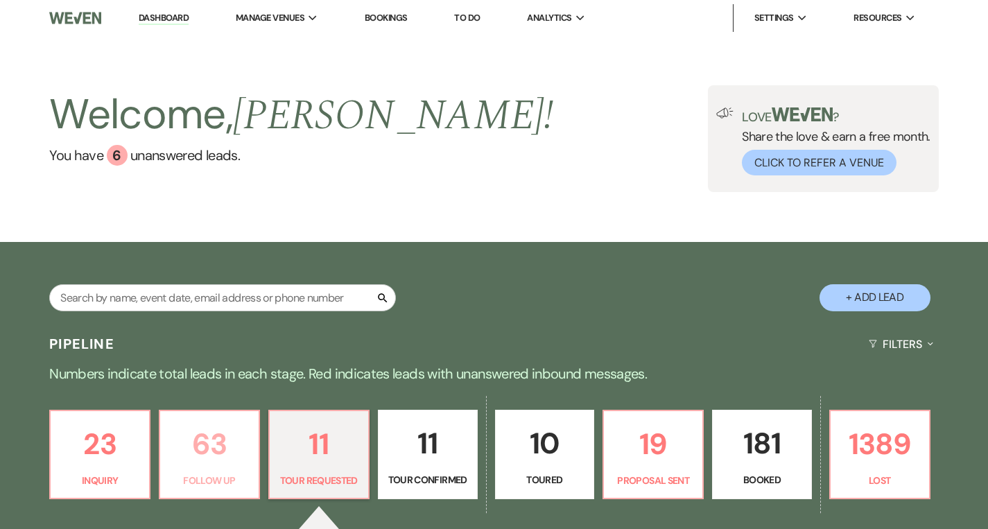
select select "9"
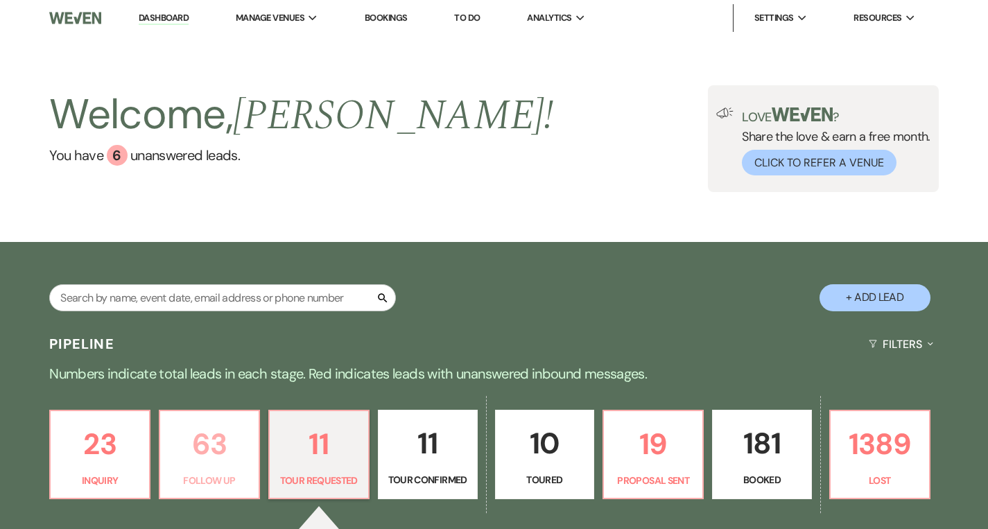
select select "9"
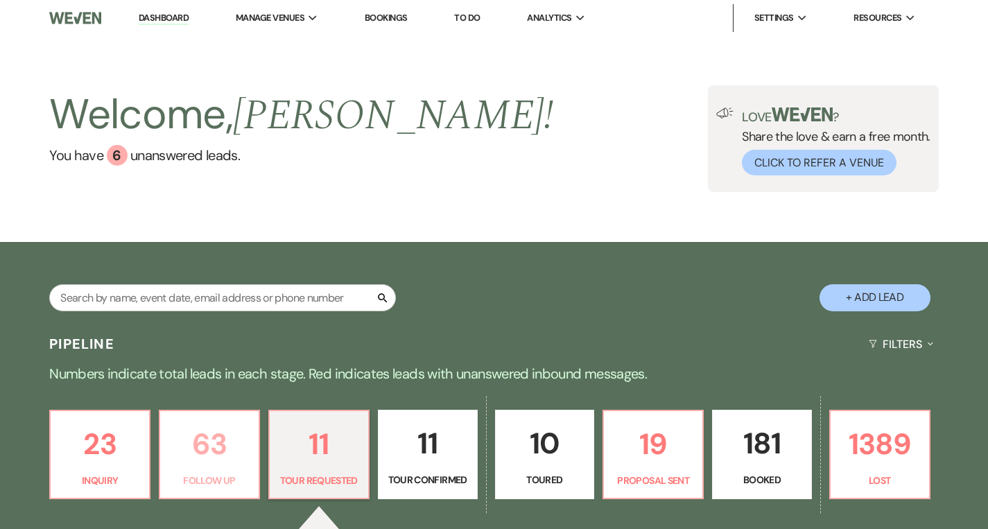
select select "9"
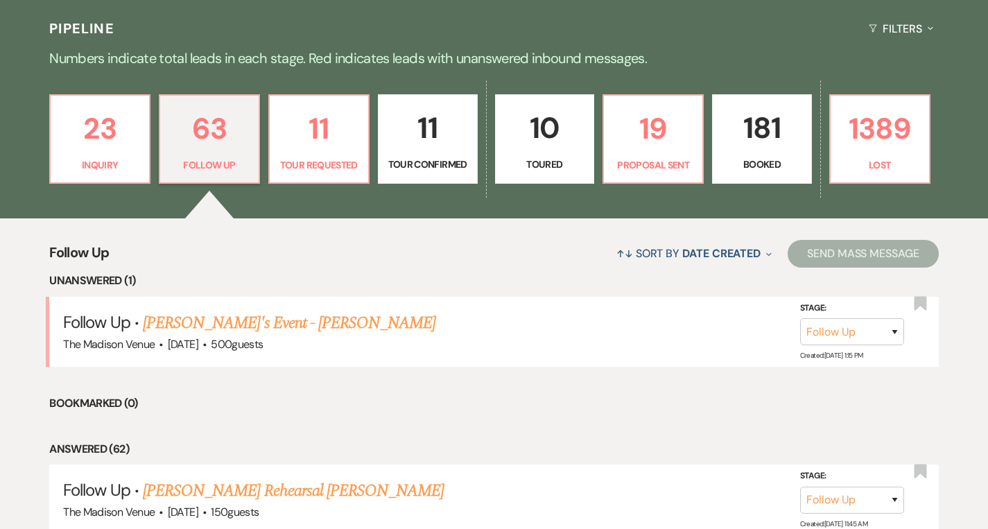
scroll to position [311, 0]
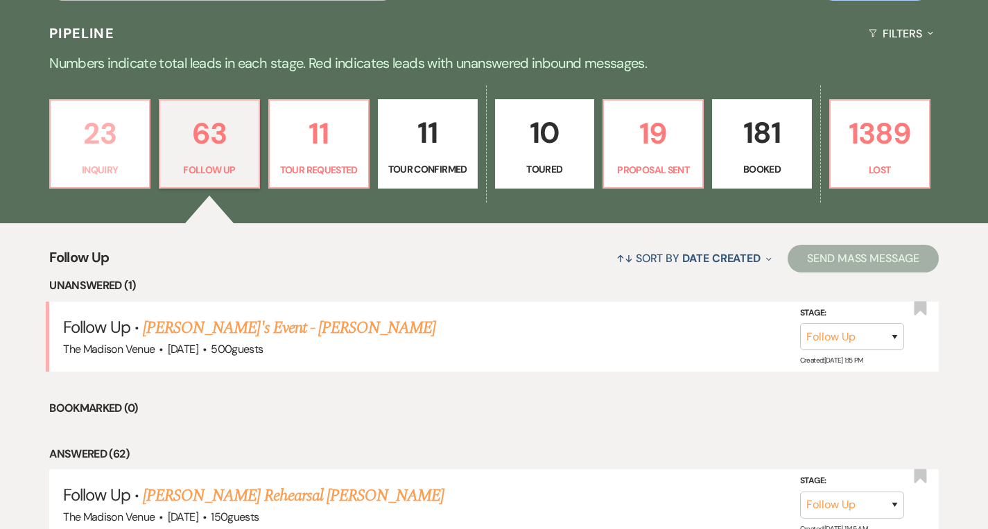
click at [99, 166] on p "Inquiry" at bounding box center [100, 169] width 82 height 15
